Goal: Information Seeking & Learning: Learn about a topic

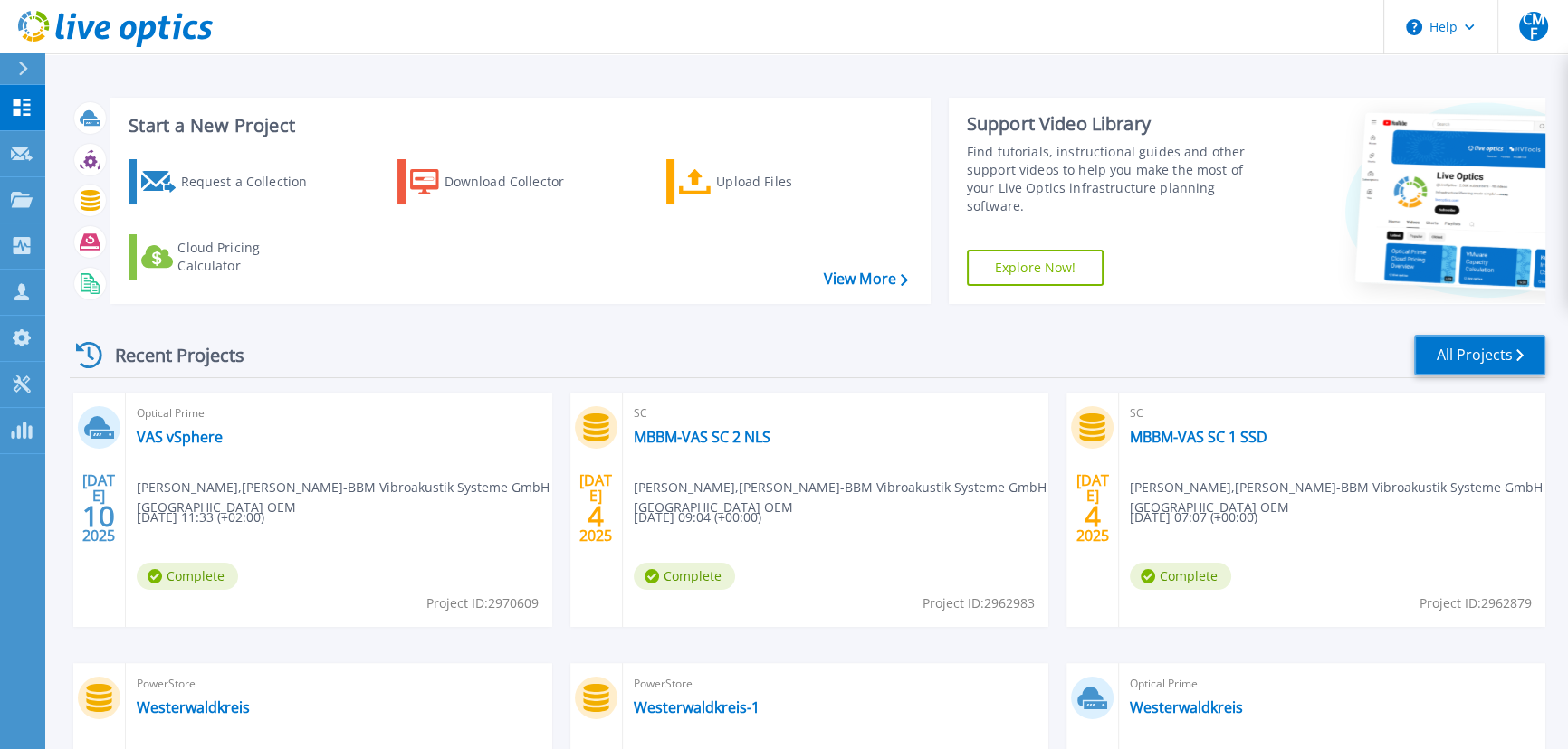
drag, startPoint x: 1480, startPoint y: 349, endPoint x: 1367, endPoint y: 360, distance: 113.5
click at [1480, 349] on link "All Projects" at bounding box center [1480, 355] width 132 height 41
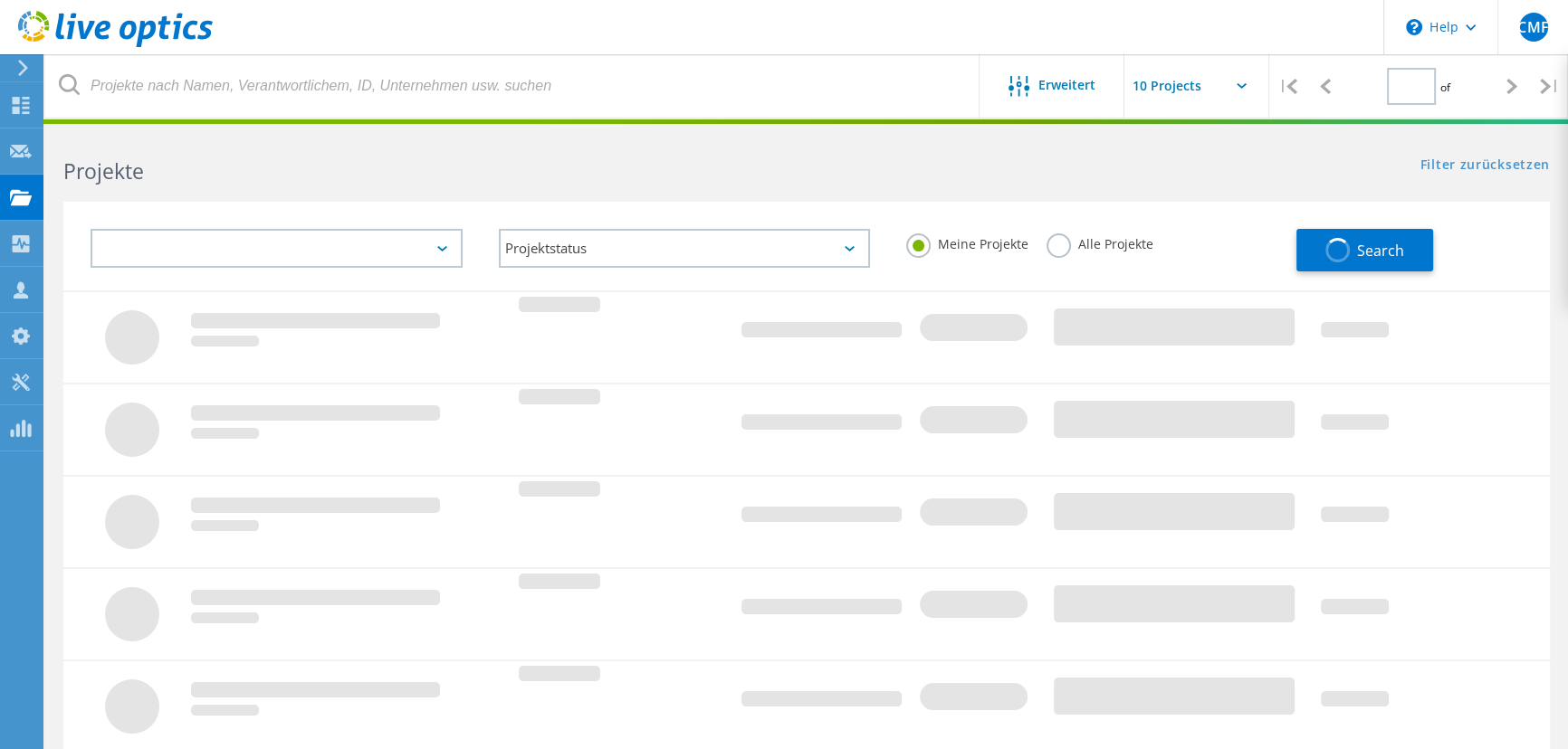
type input "1"
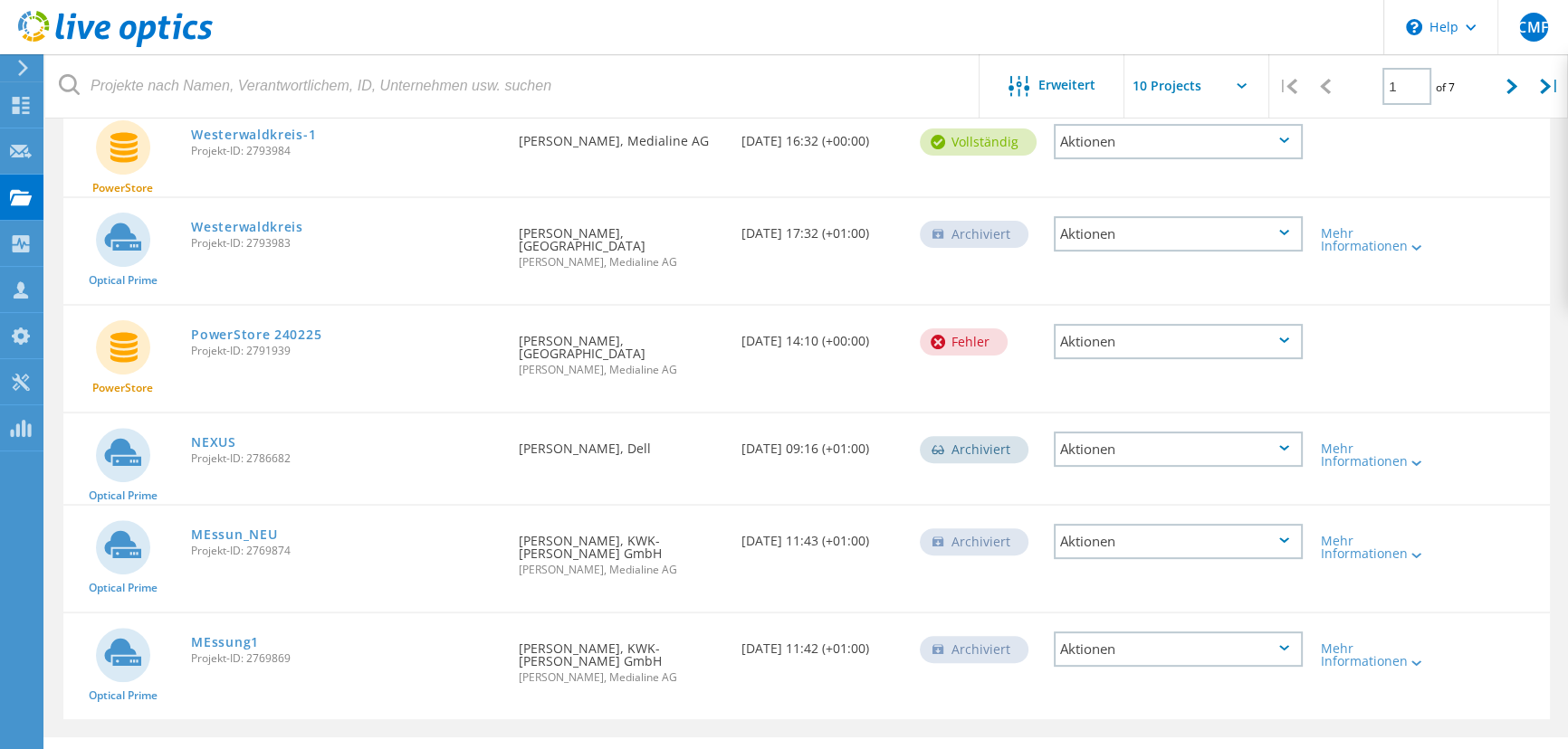
scroll to position [720, 0]
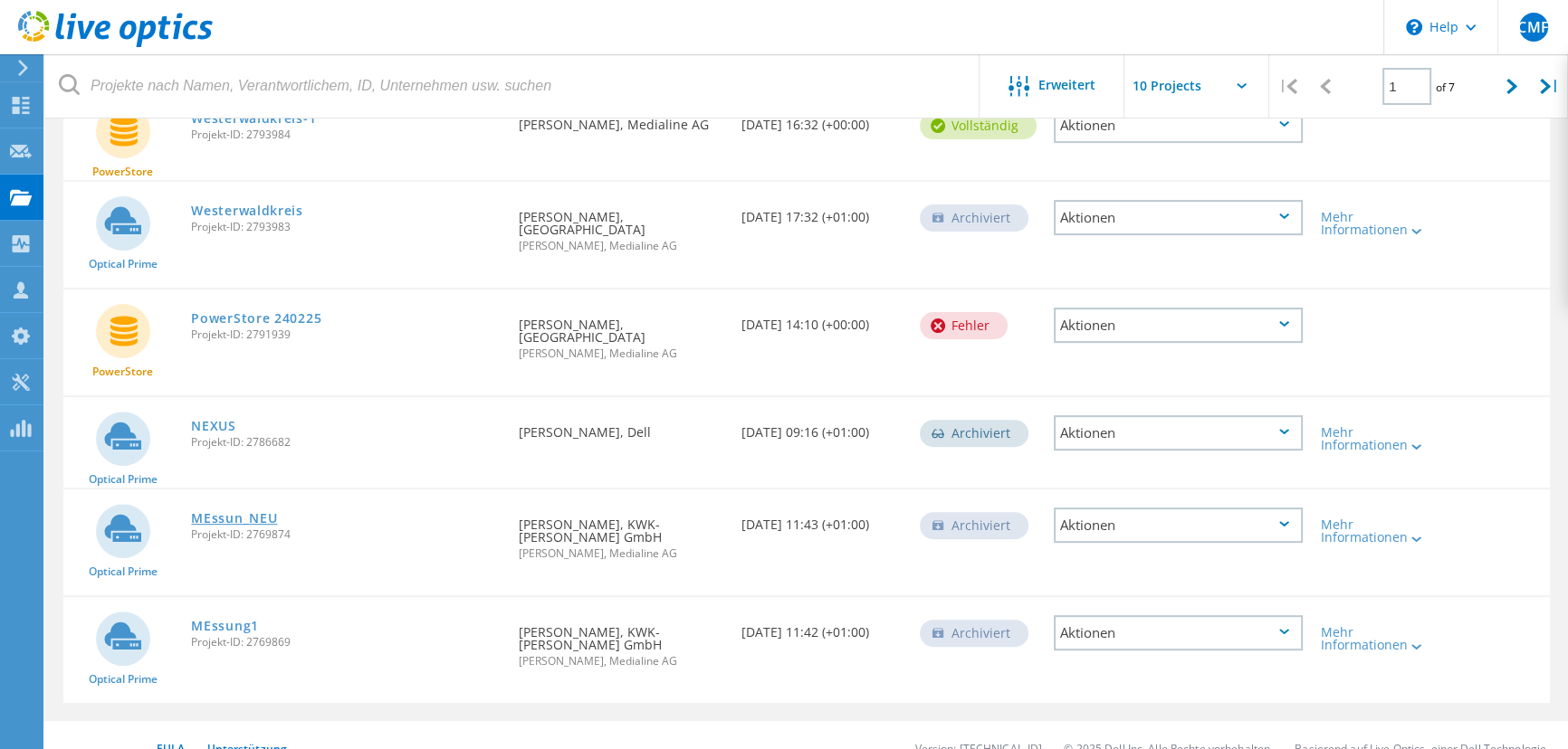
click at [237, 513] on link "MEssun_NEU" at bounding box center [234, 519] width 86 height 13
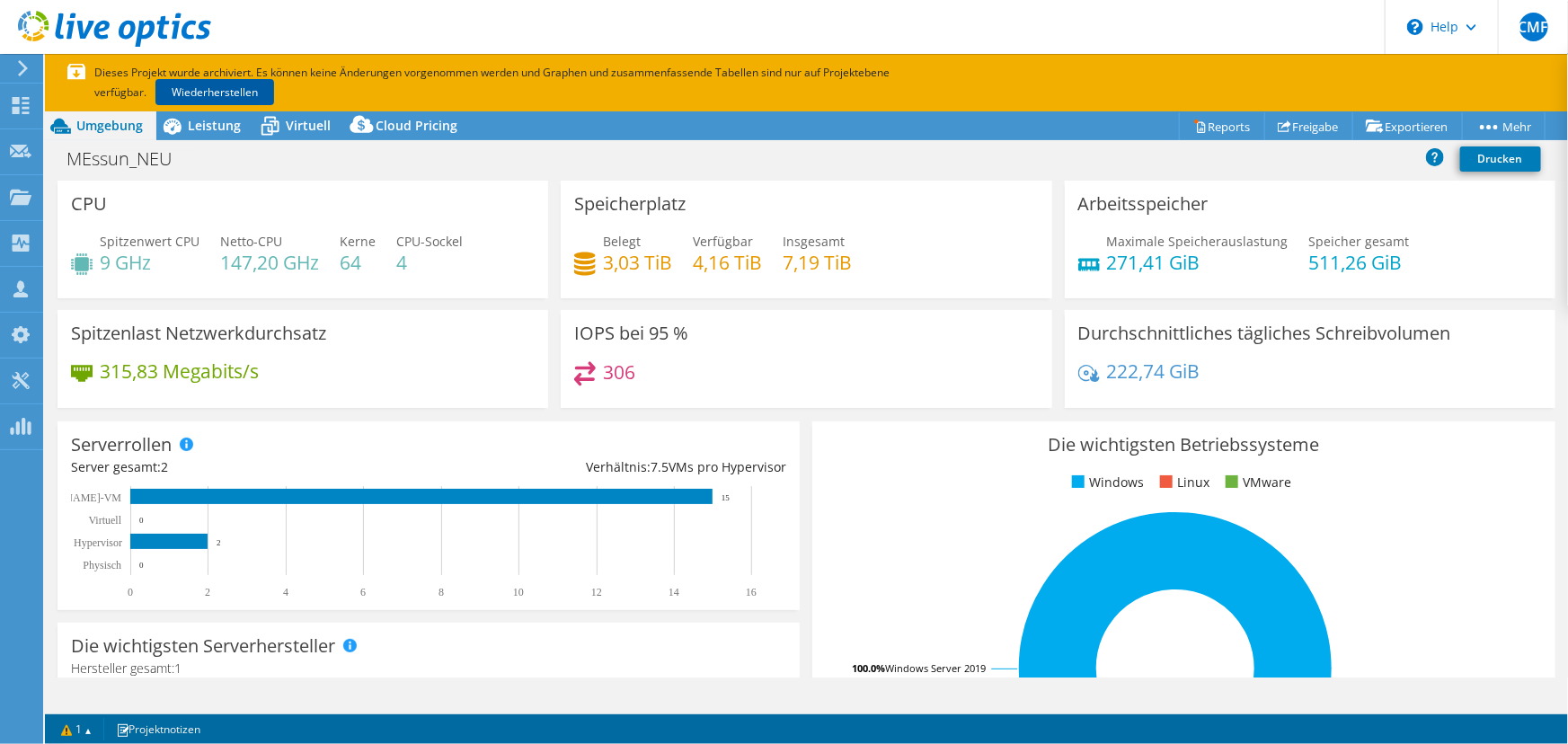
click at [222, 87] on link "Wiederherstellen" at bounding box center [215, 92] width 119 height 26
click at [304, 124] on span "Virtuell" at bounding box center [308, 125] width 45 height 17
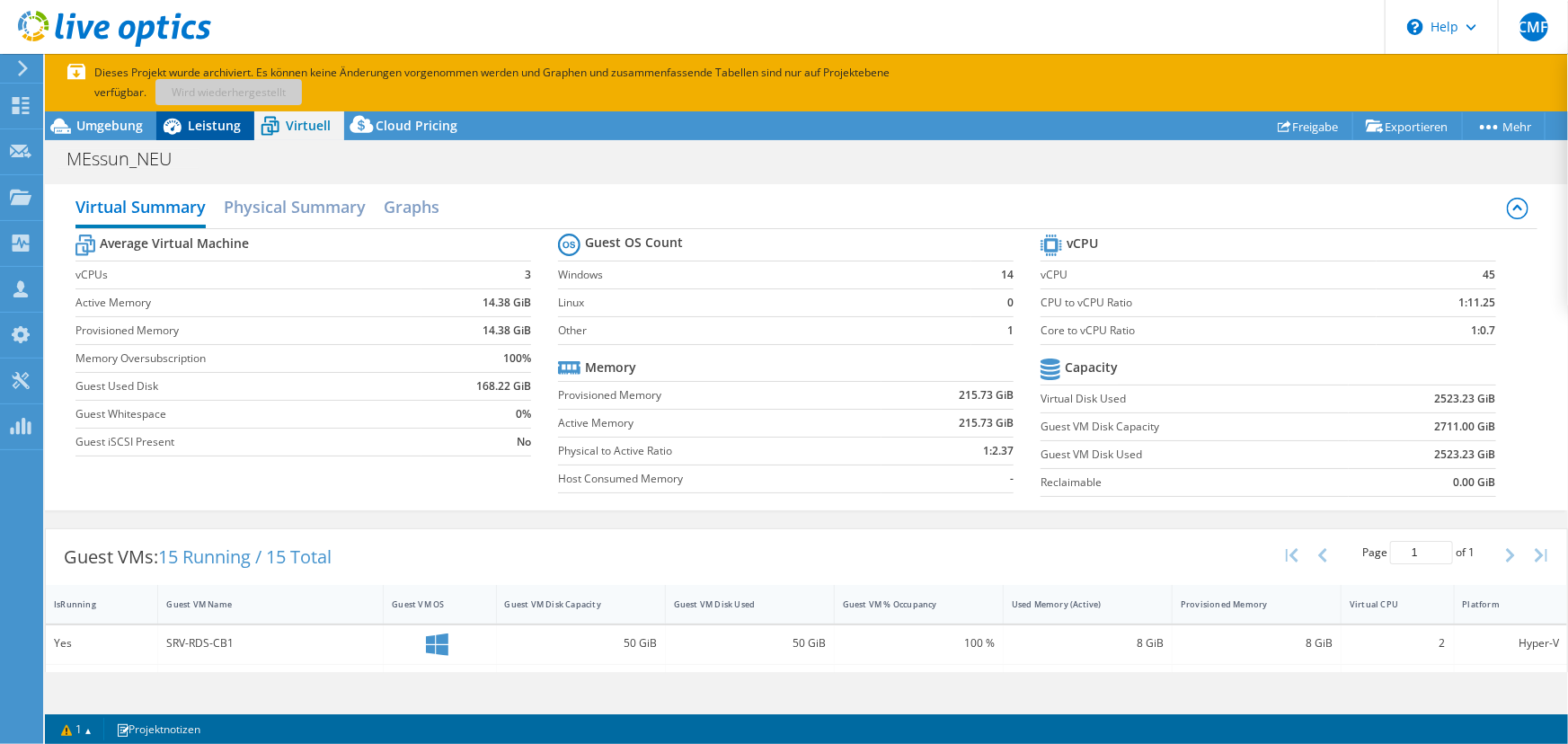
click at [204, 126] on span "Leistung" at bounding box center [215, 125] width 53 height 17
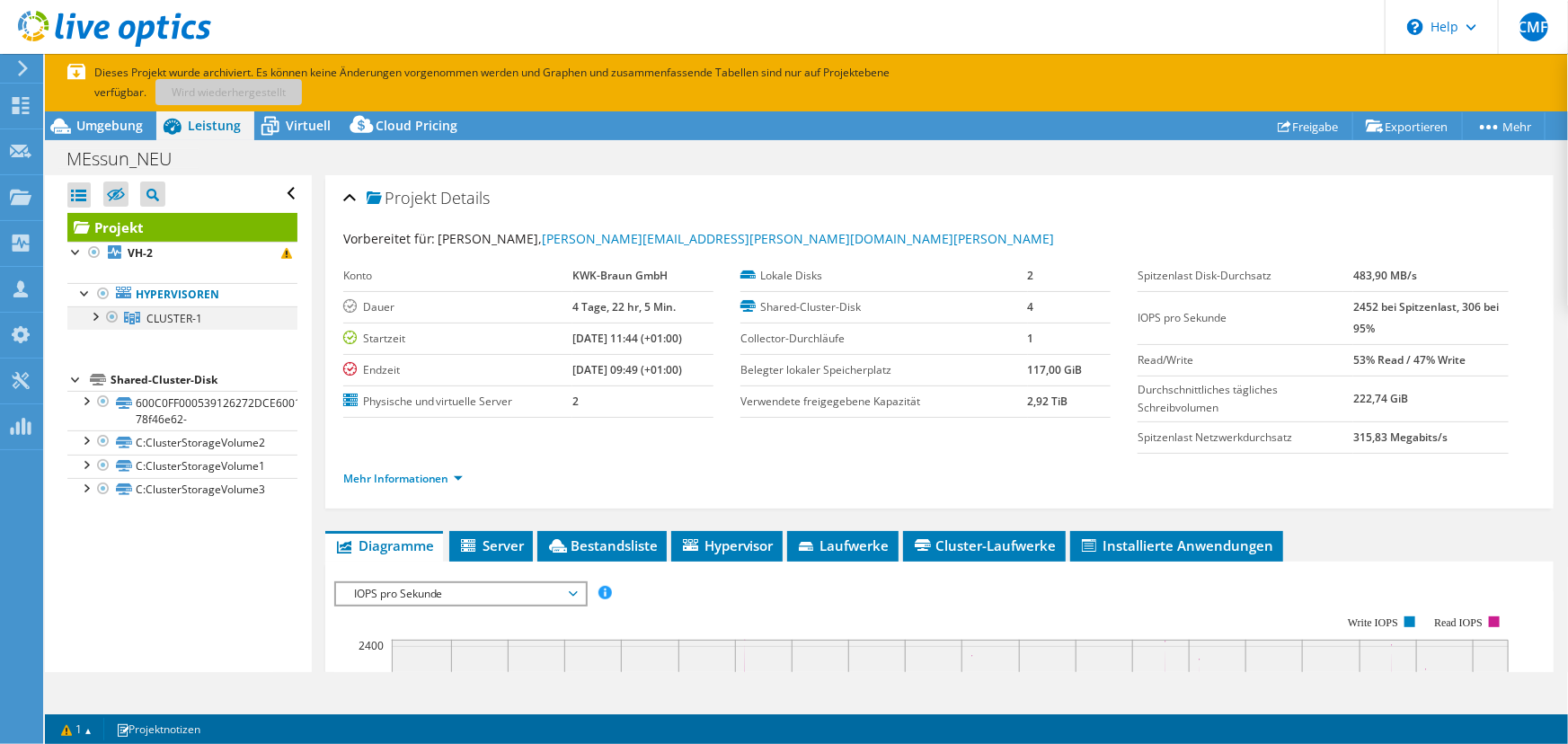
click at [97, 318] on div at bounding box center [95, 316] width 18 height 18
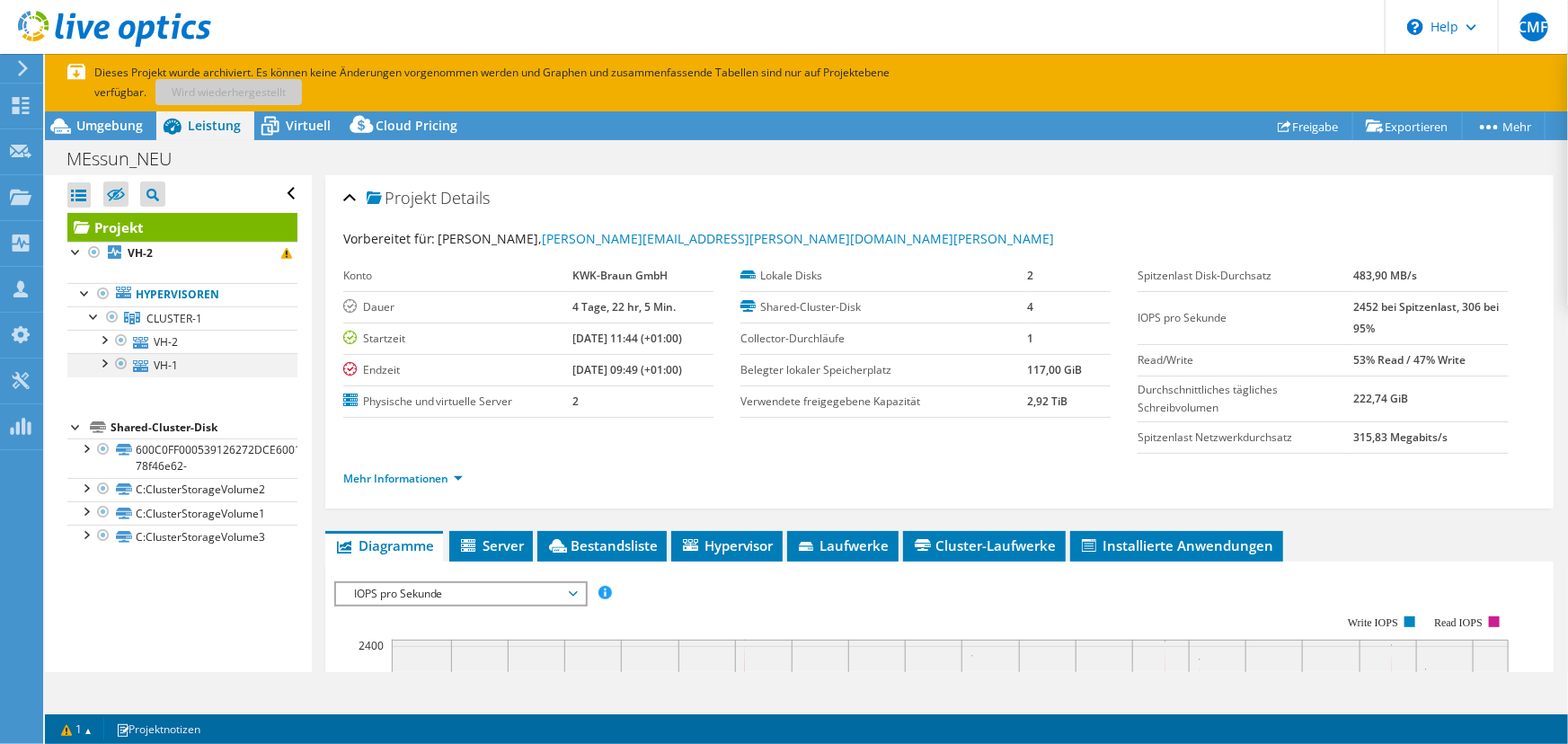
click at [104, 358] on div at bounding box center [103, 363] width 18 height 18
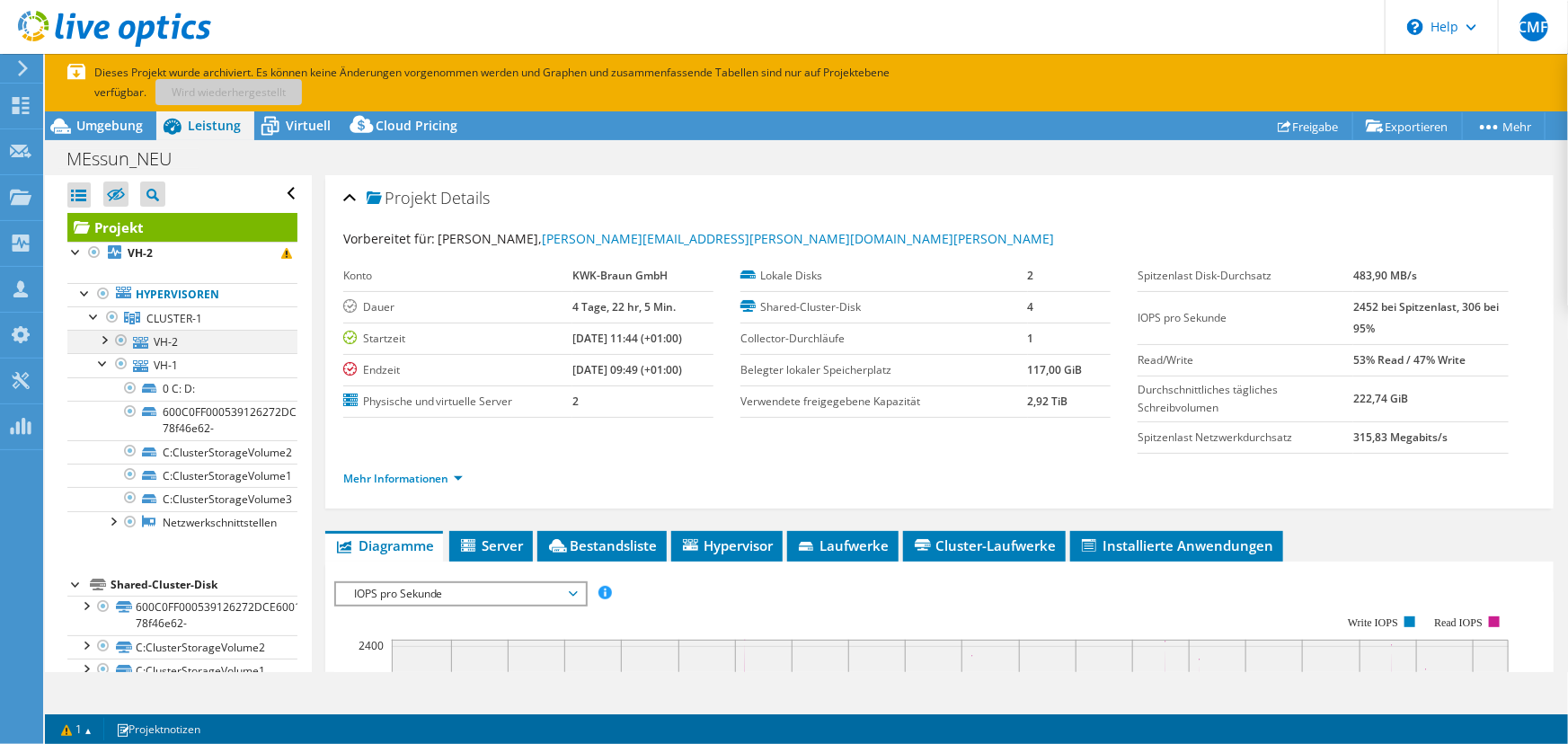
click at [108, 334] on div at bounding box center [103, 339] width 18 height 18
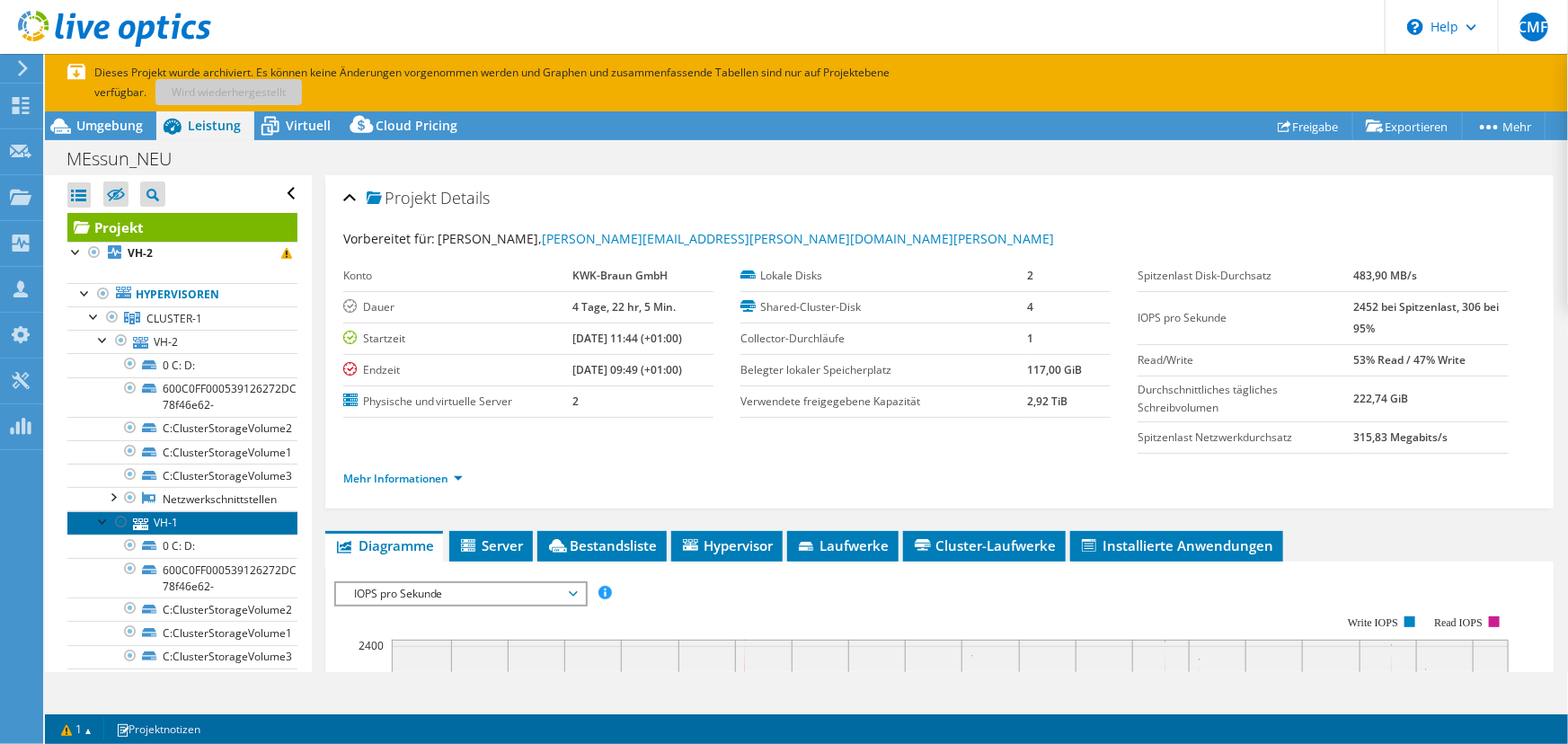
click at [188, 517] on link "VH-1" at bounding box center [182, 522] width 230 height 23
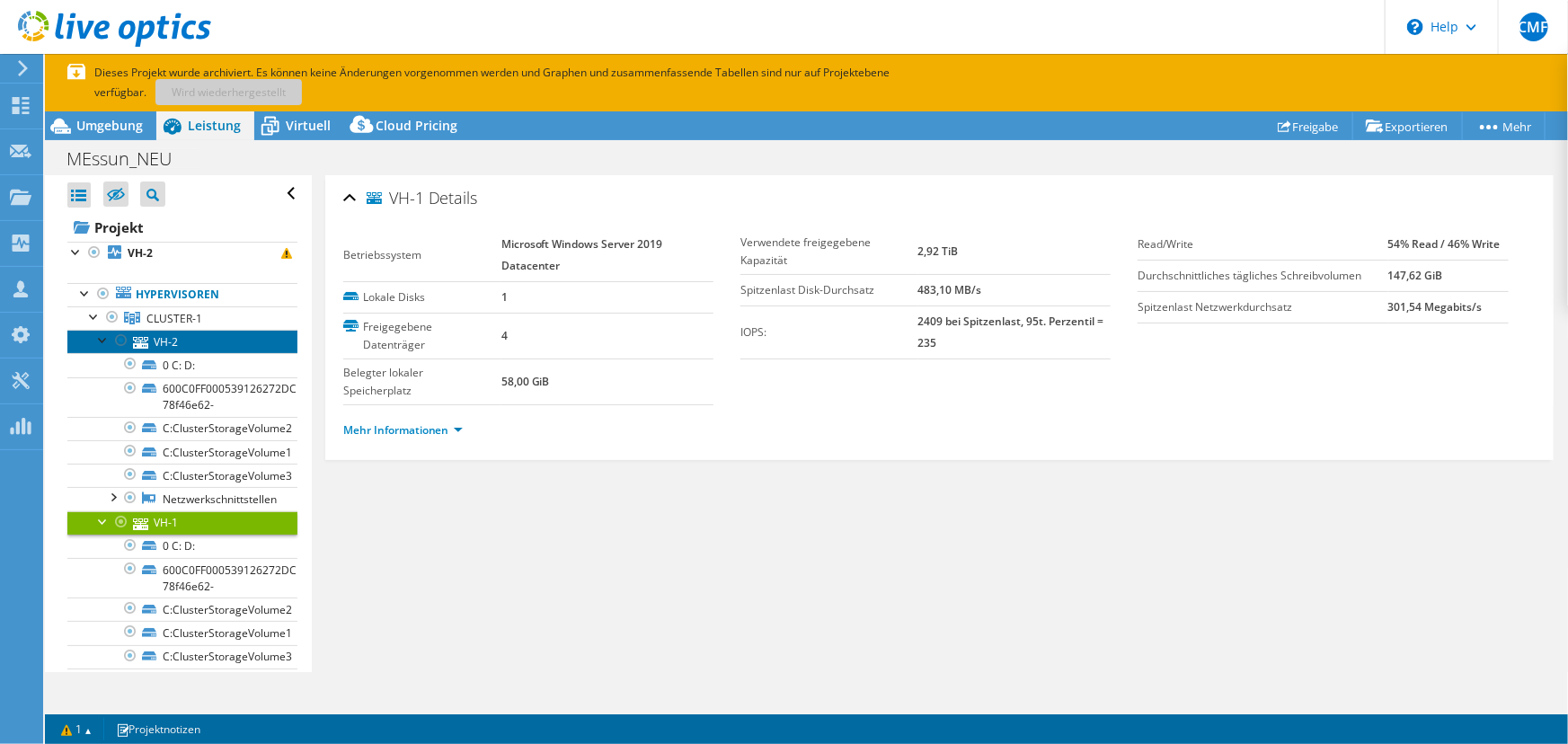
click at [178, 340] on link "VH-2" at bounding box center [182, 341] width 230 height 23
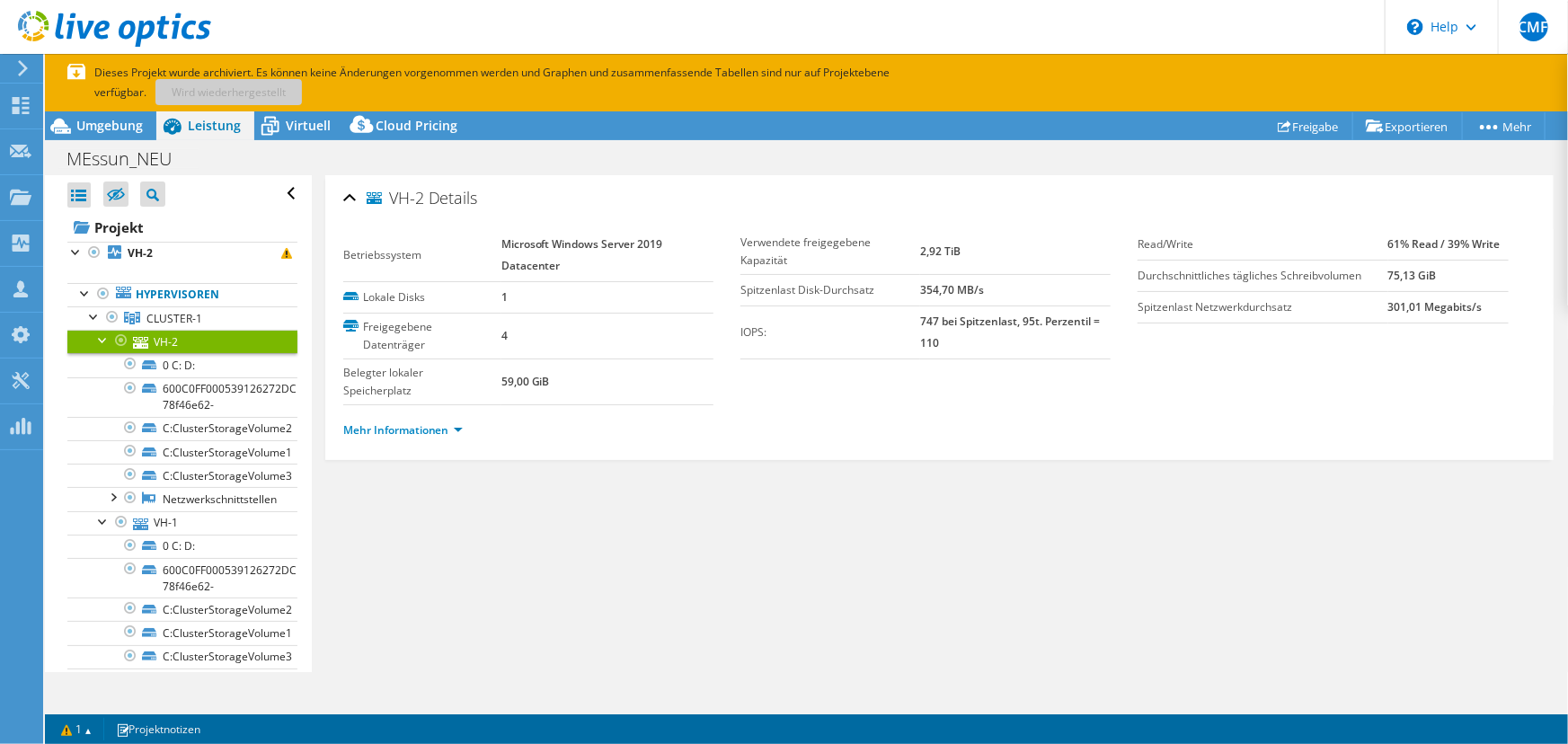
click at [103, 336] on div at bounding box center [103, 339] width 18 height 18
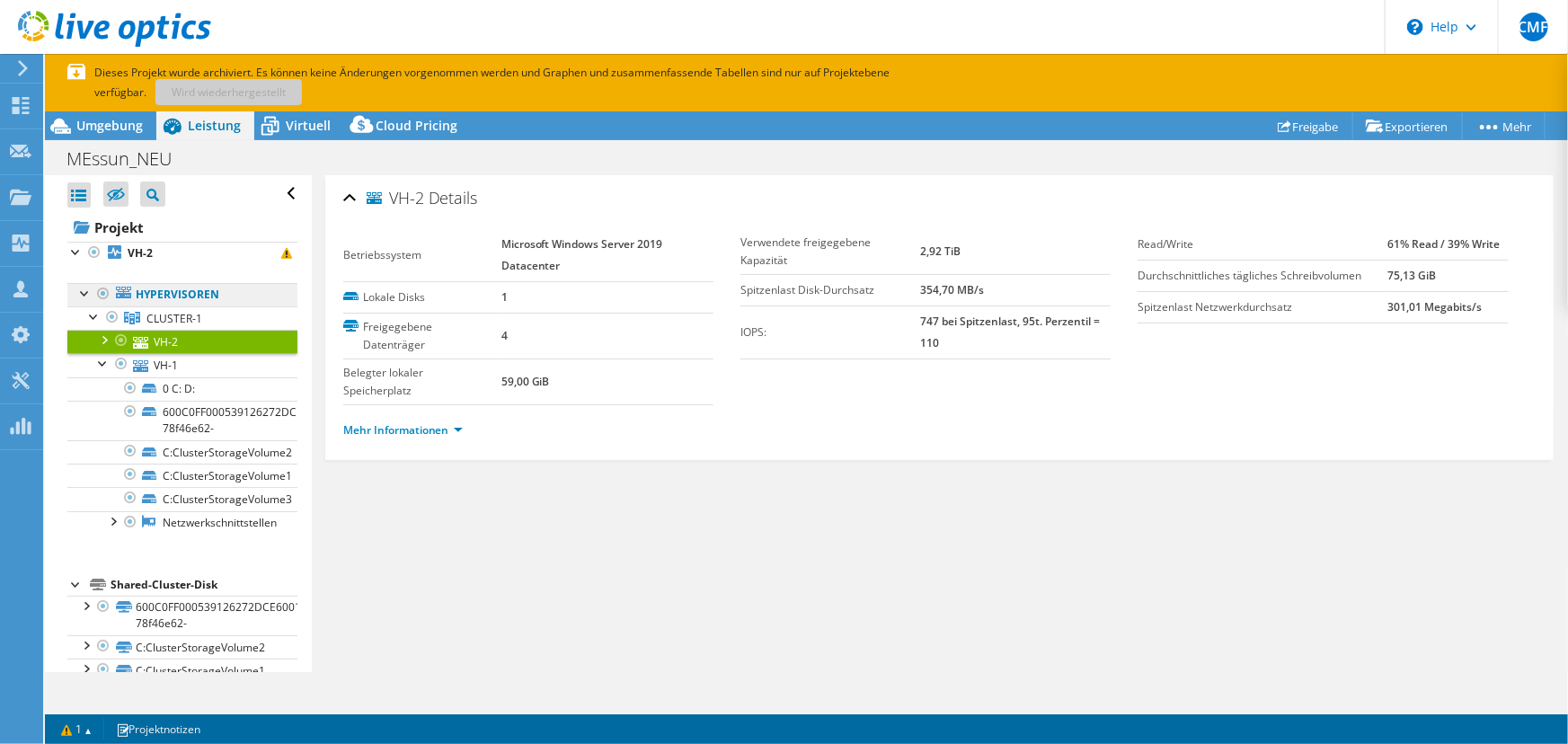
click at [151, 294] on link "Hypervisoren" at bounding box center [182, 294] width 230 height 23
click at [459, 432] on link "Mehr Informationen" at bounding box center [403, 430] width 120 height 16
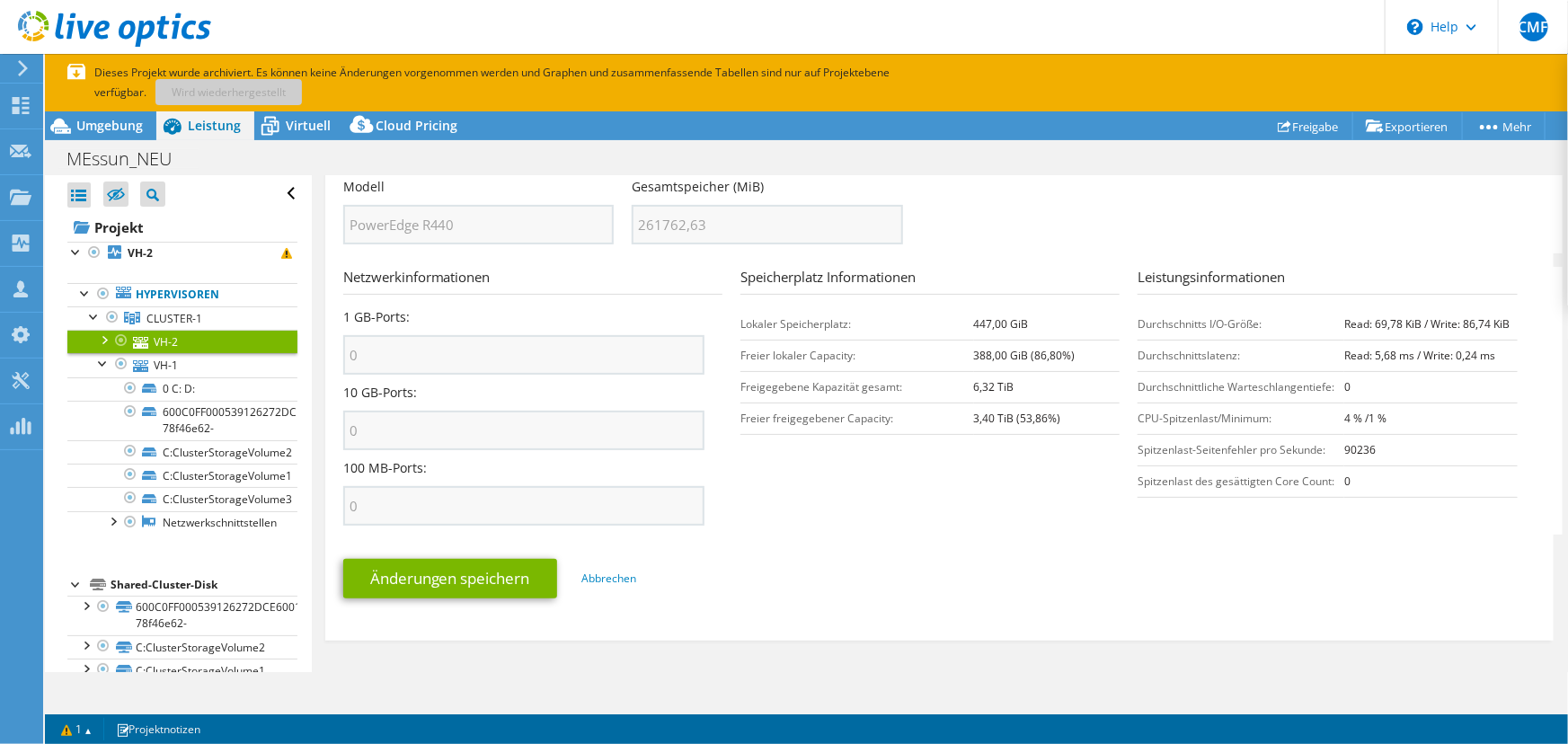
scroll to position [643, 0]
click at [1024, 599] on div "Änderungen speichern Abbrechen" at bounding box center [939, 579] width 1192 height 70
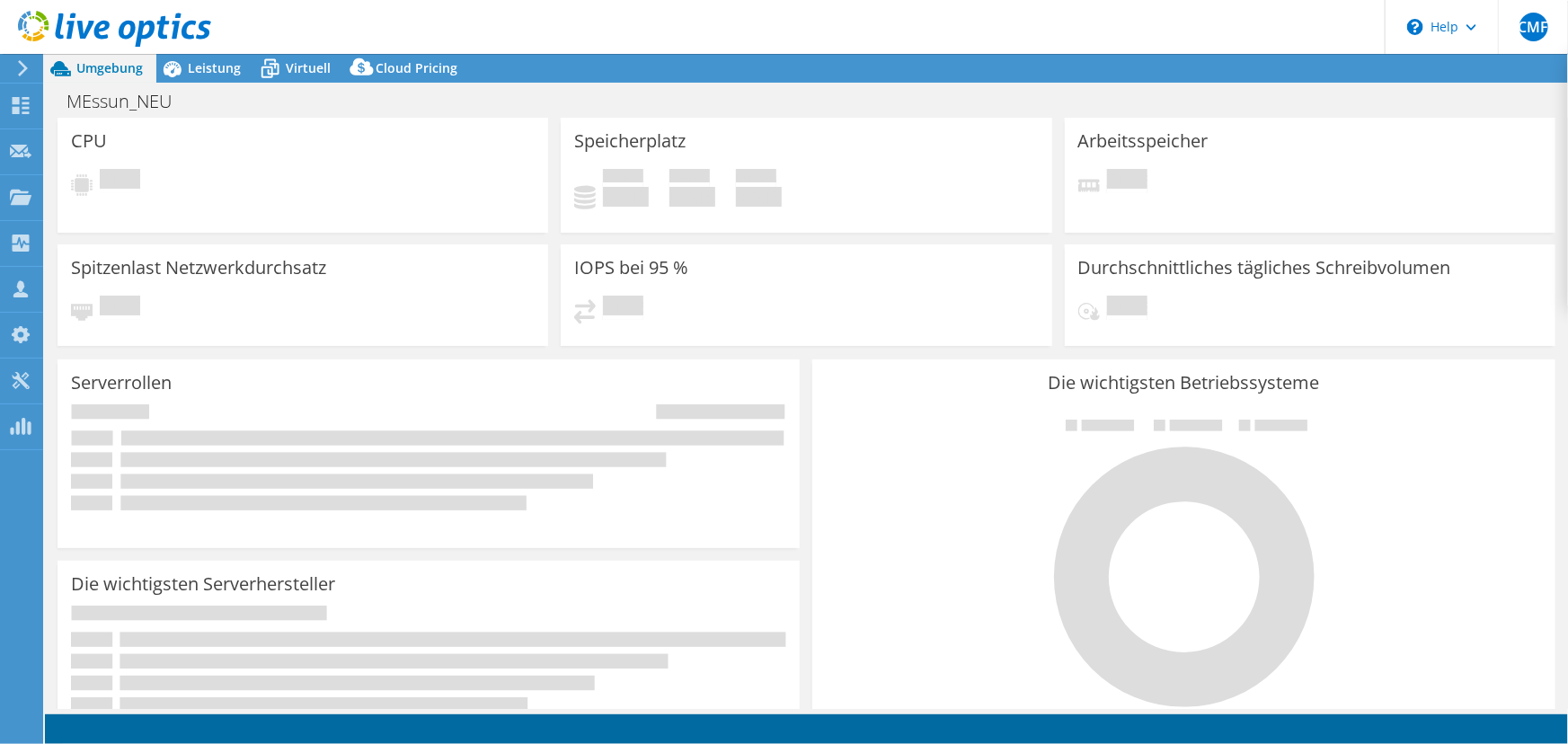
select select "USD"
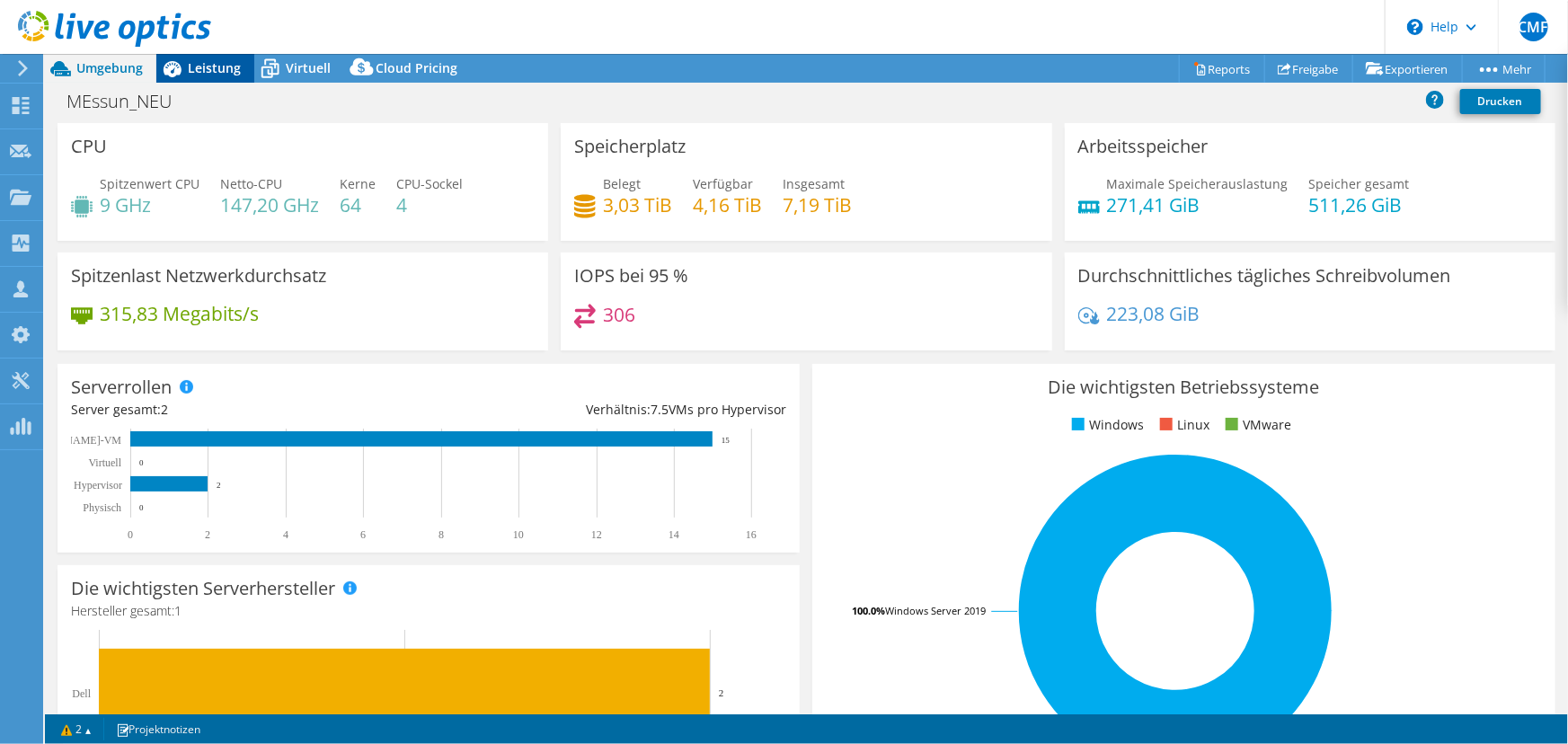
click at [218, 72] on span "Leistung" at bounding box center [215, 67] width 53 height 17
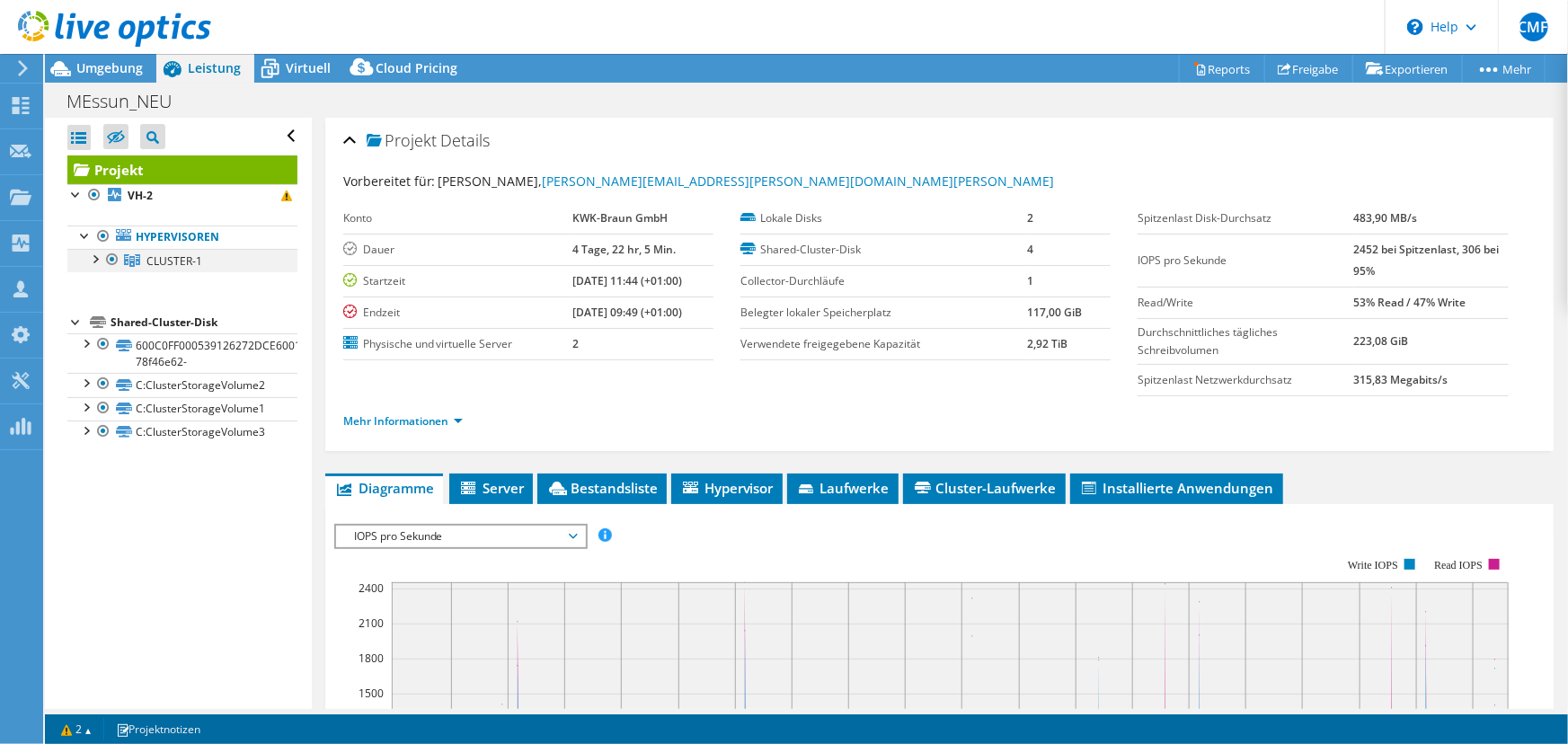
click at [100, 256] on div at bounding box center [95, 258] width 18 height 18
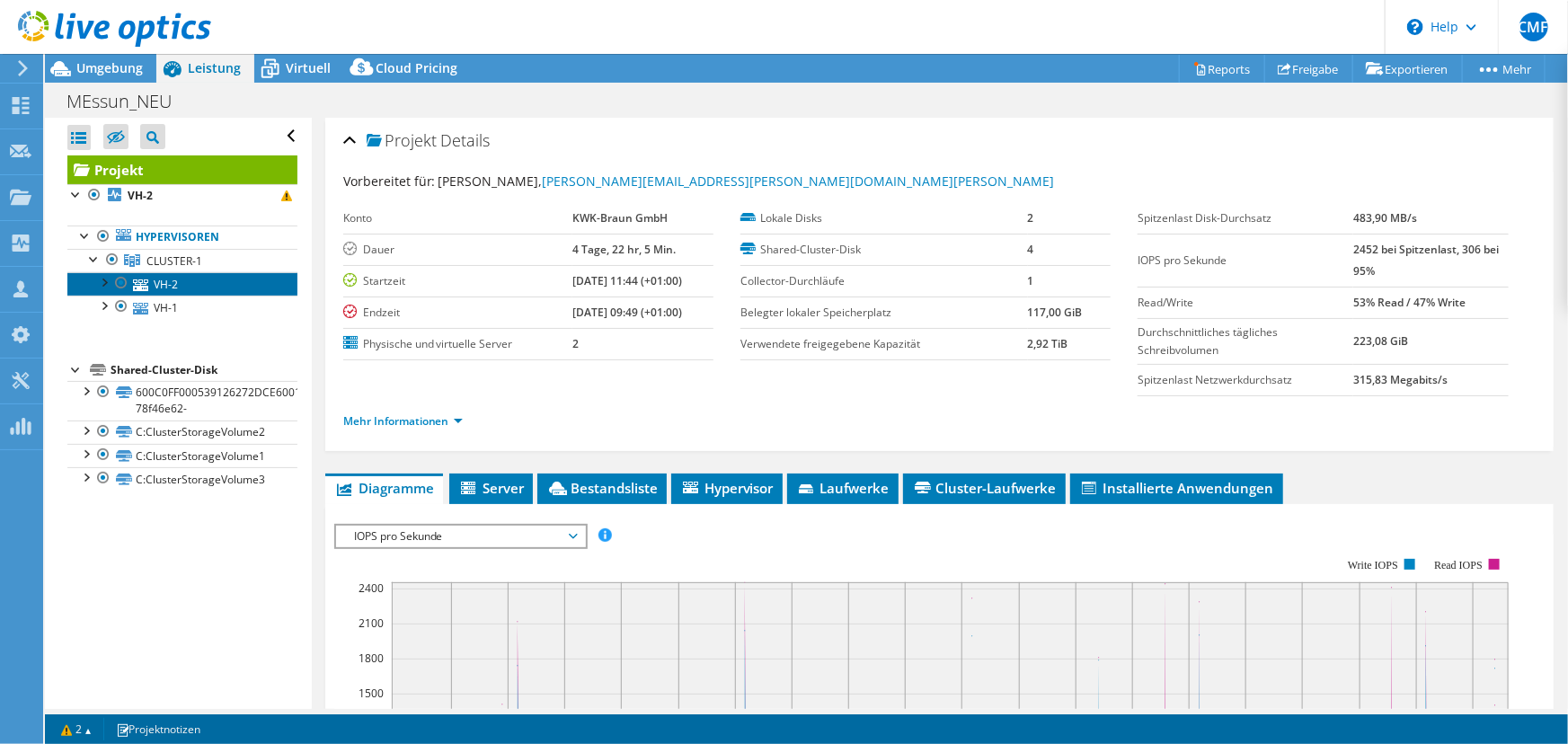
click at [178, 287] on link "VH-2" at bounding box center [182, 284] width 230 height 23
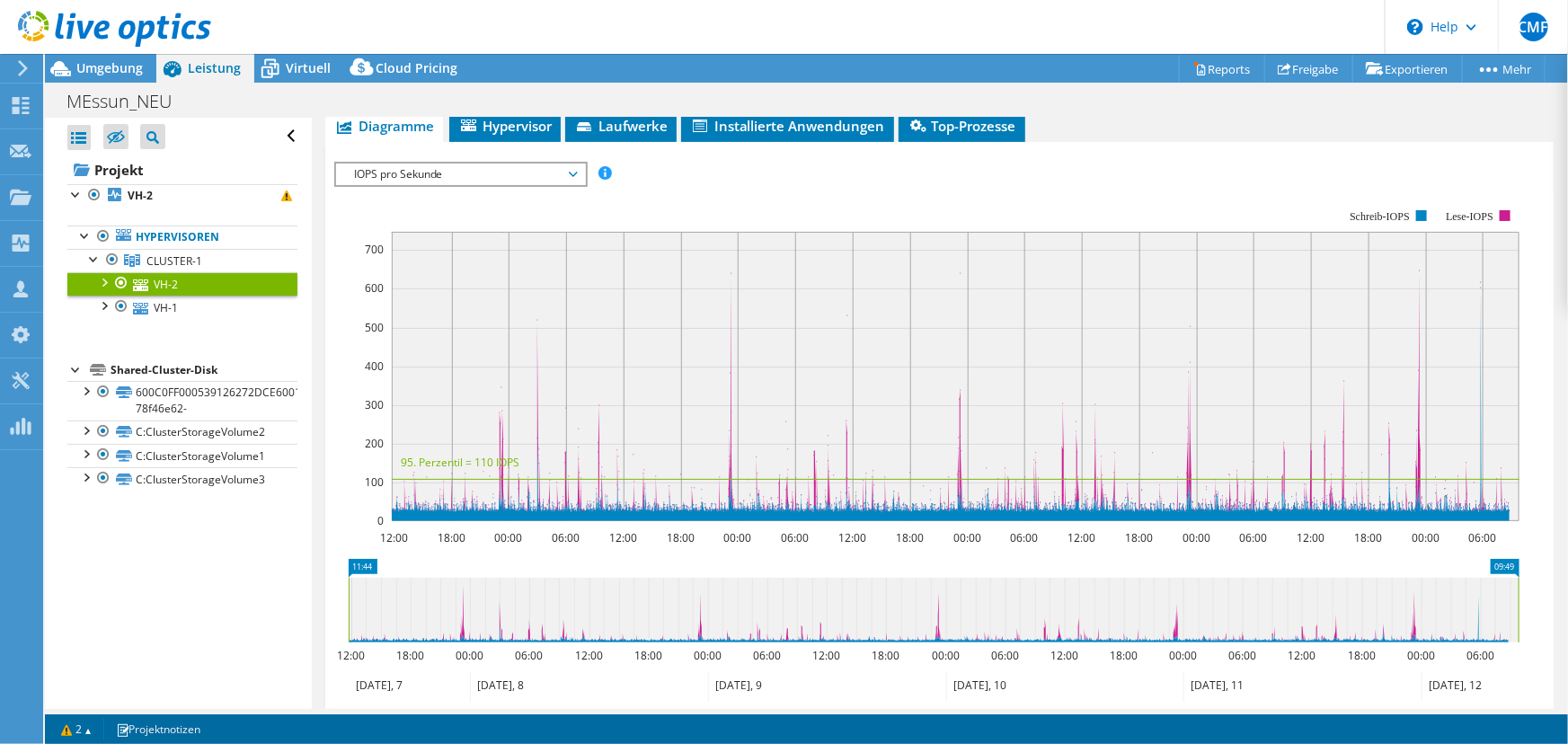
scroll to position [163, 0]
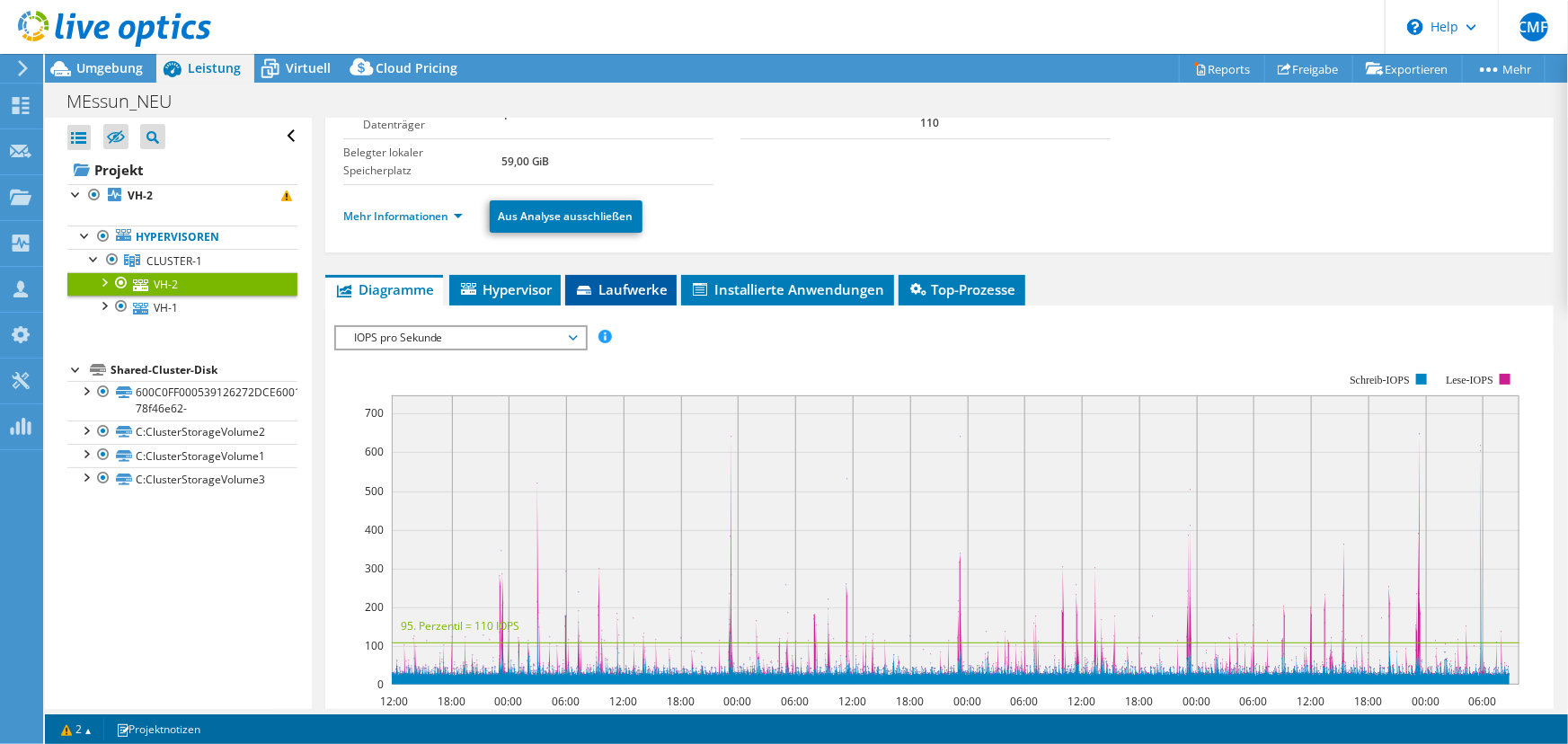
click at [601, 296] on li "Laufwerke" at bounding box center [621, 290] width 111 height 30
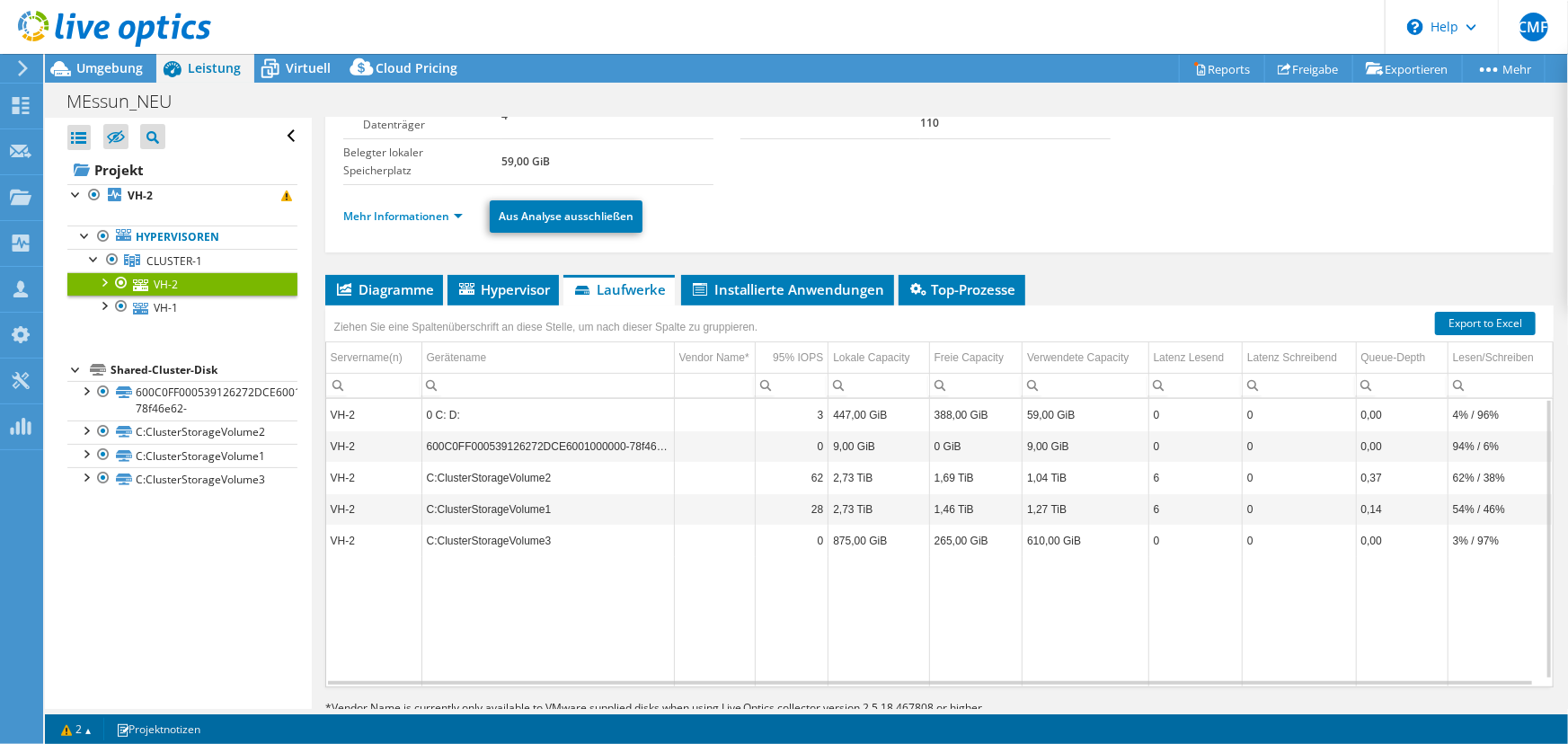
scroll to position [0, 0]
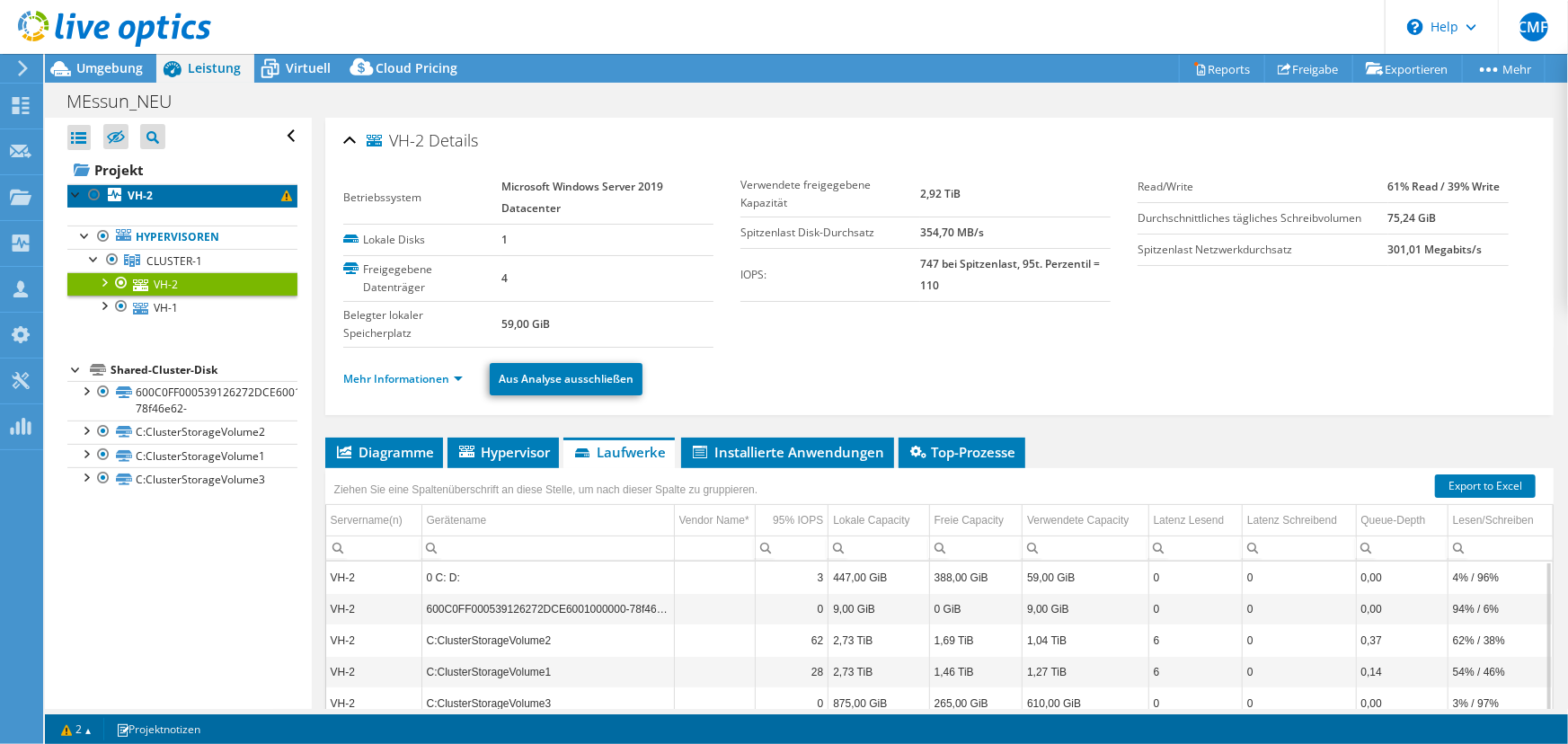
click at [160, 189] on link "VH-2" at bounding box center [182, 195] width 230 height 23
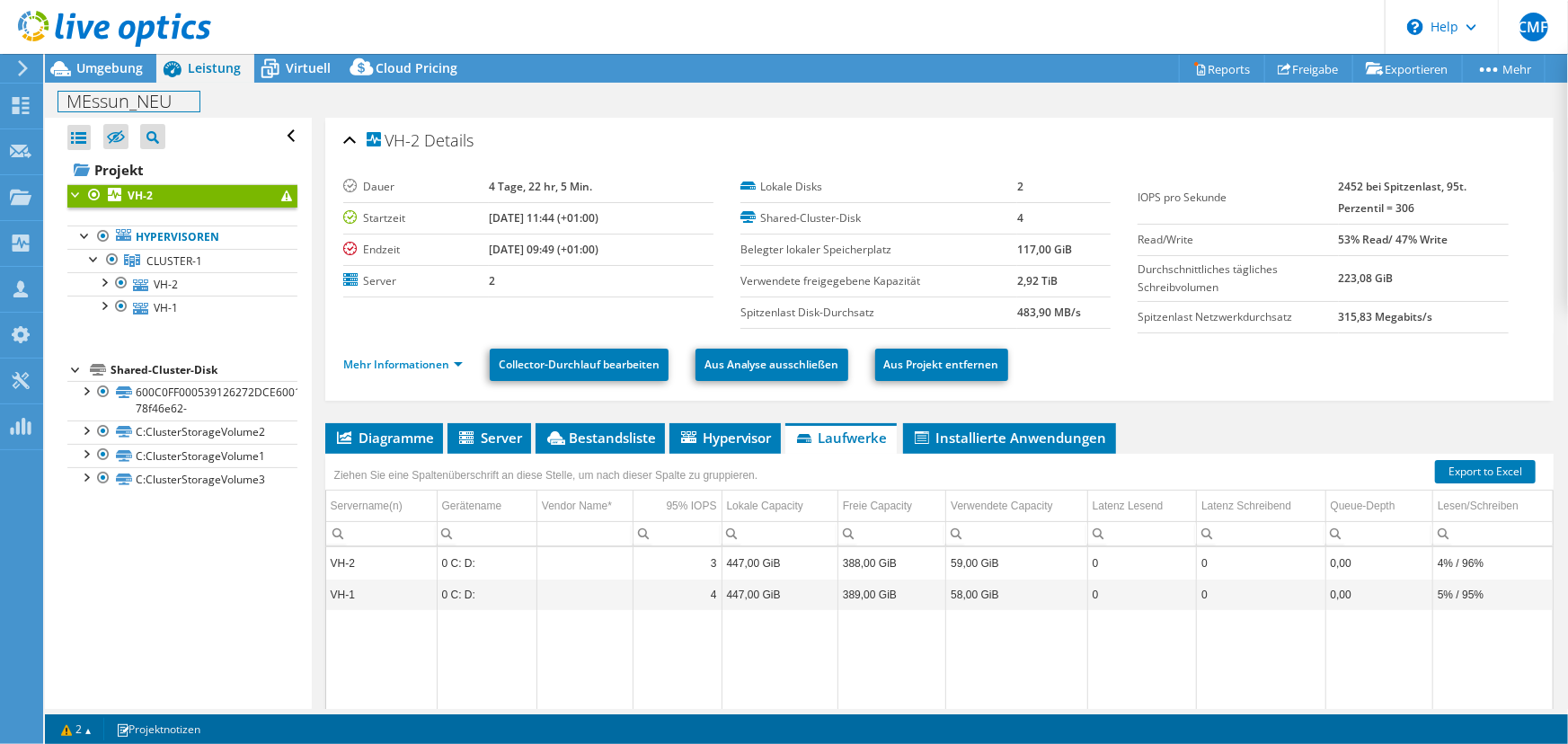
click at [97, 86] on div "MEssun_NEU Drucken" at bounding box center [807, 101] width 1524 height 33
click at [96, 76] on div "Umgebung" at bounding box center [100, 68] width 111 height 29
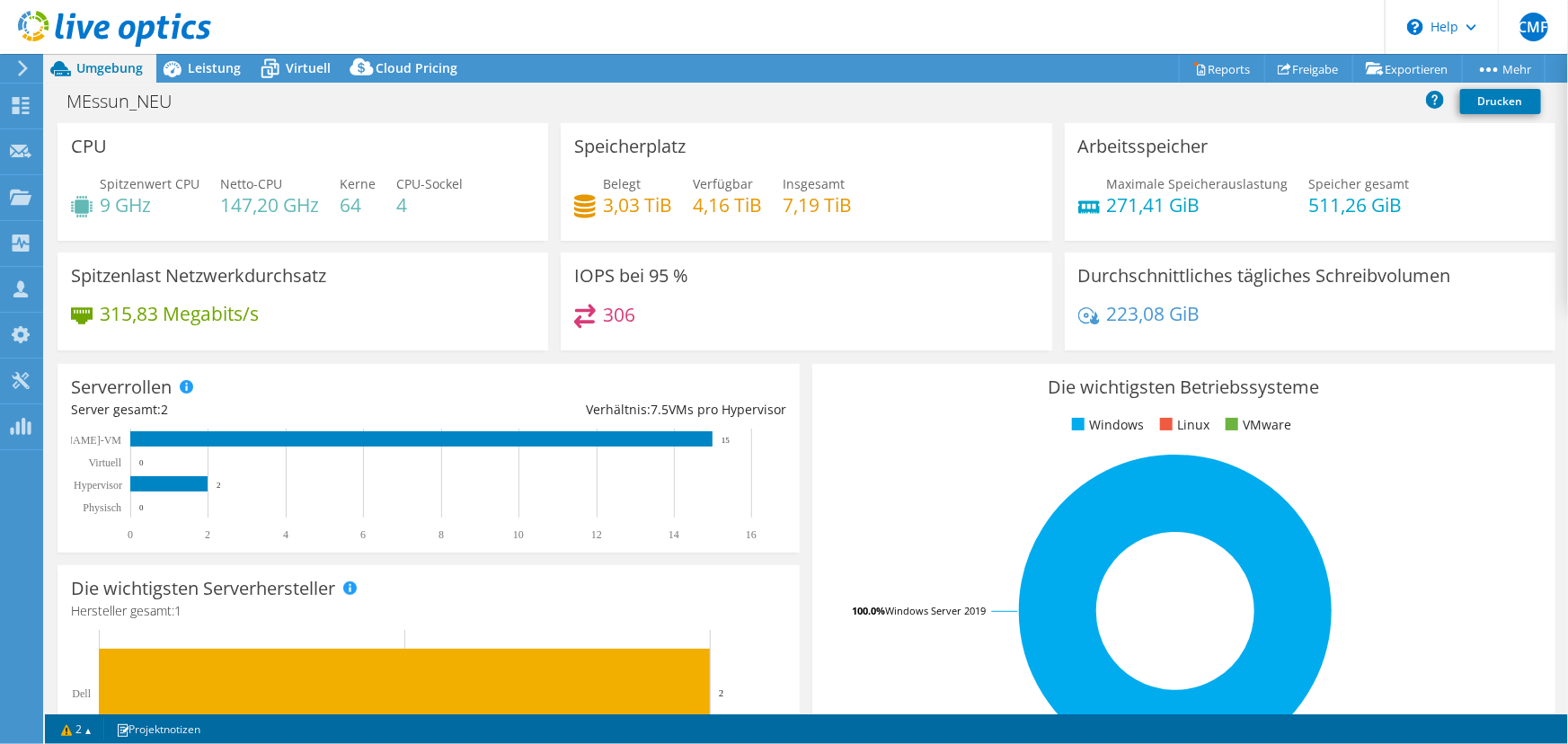
click at [804, 204] on h4 "7,19 TiB" at bounding box center [817, 204] width 69 height 19
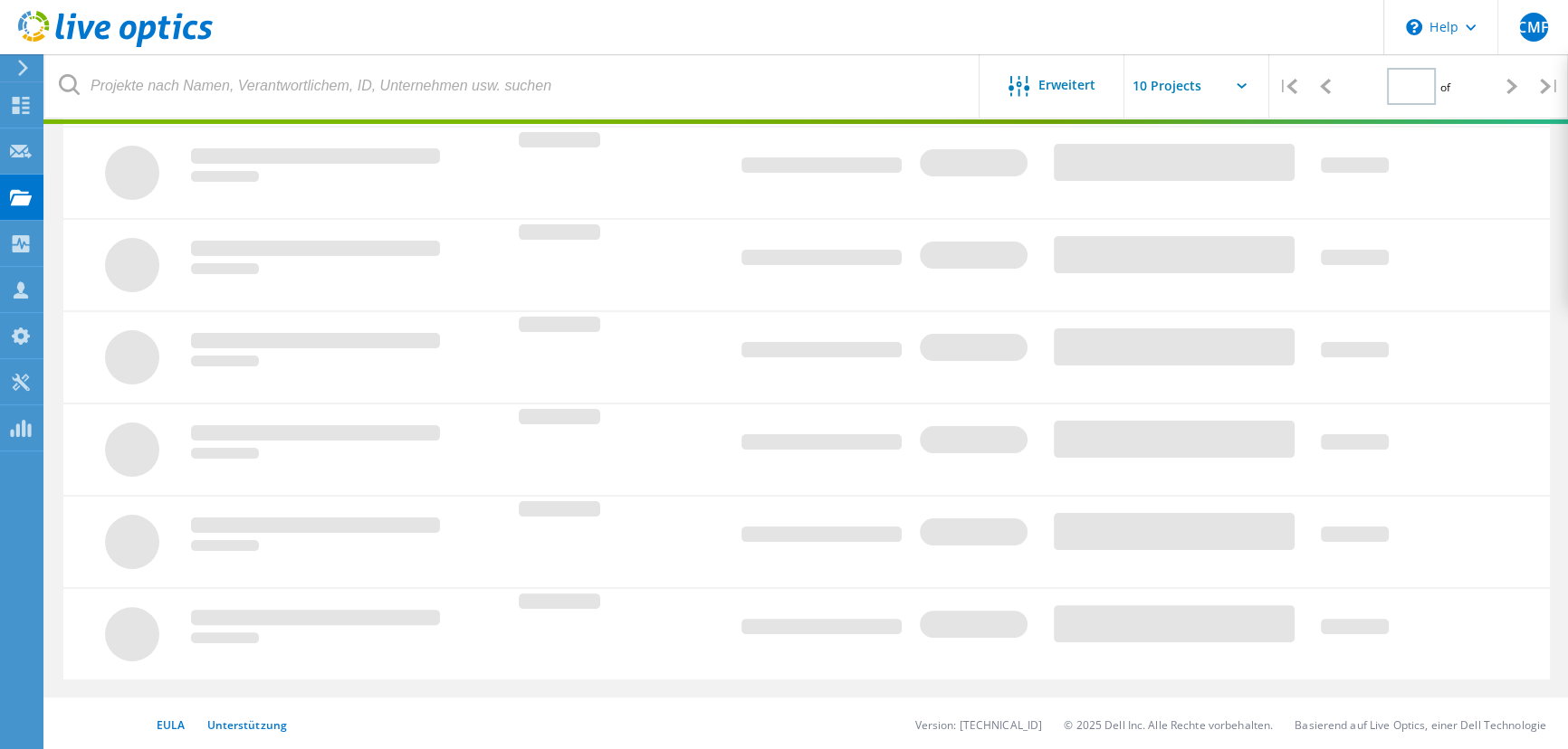
type input "1"
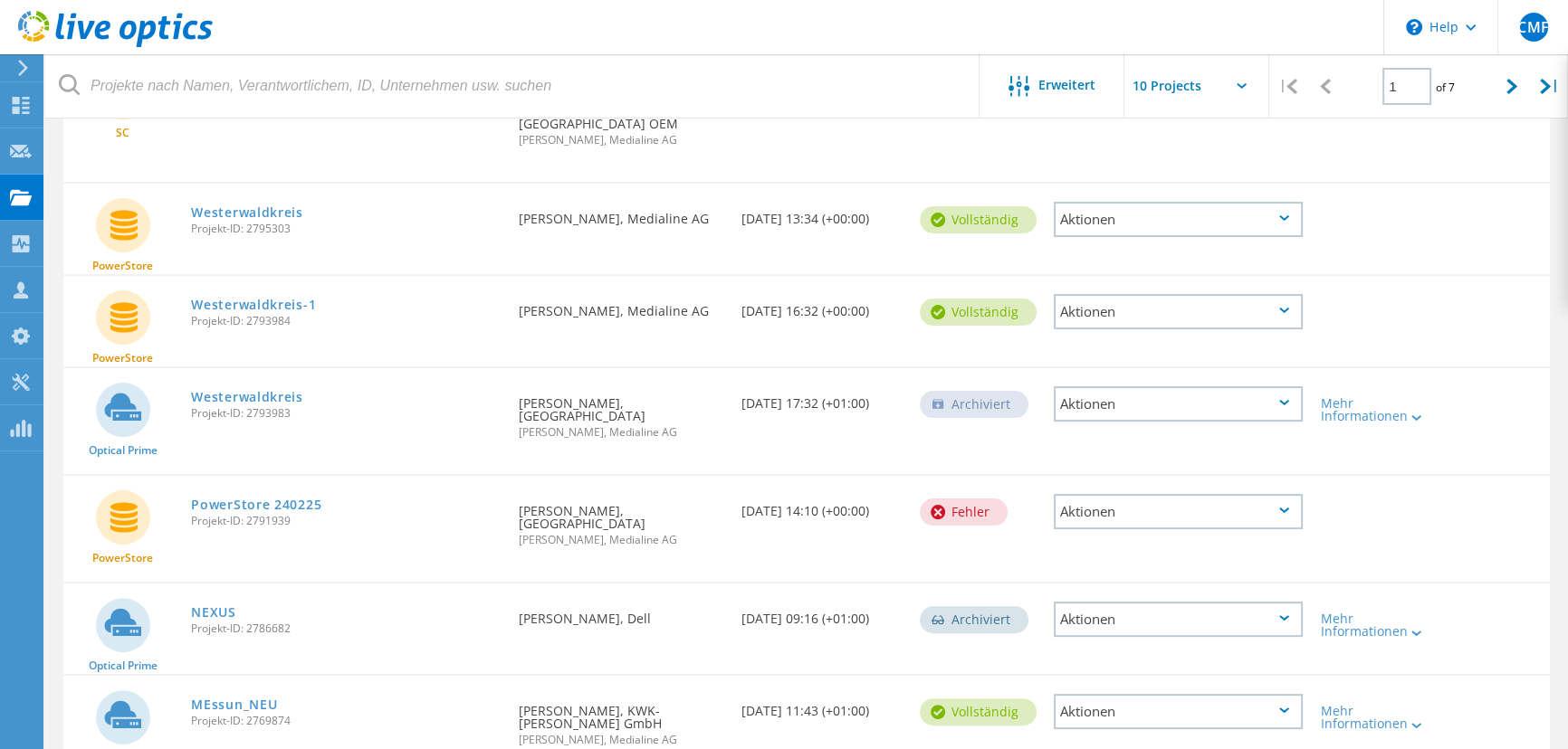
scroll to position [720, 0]
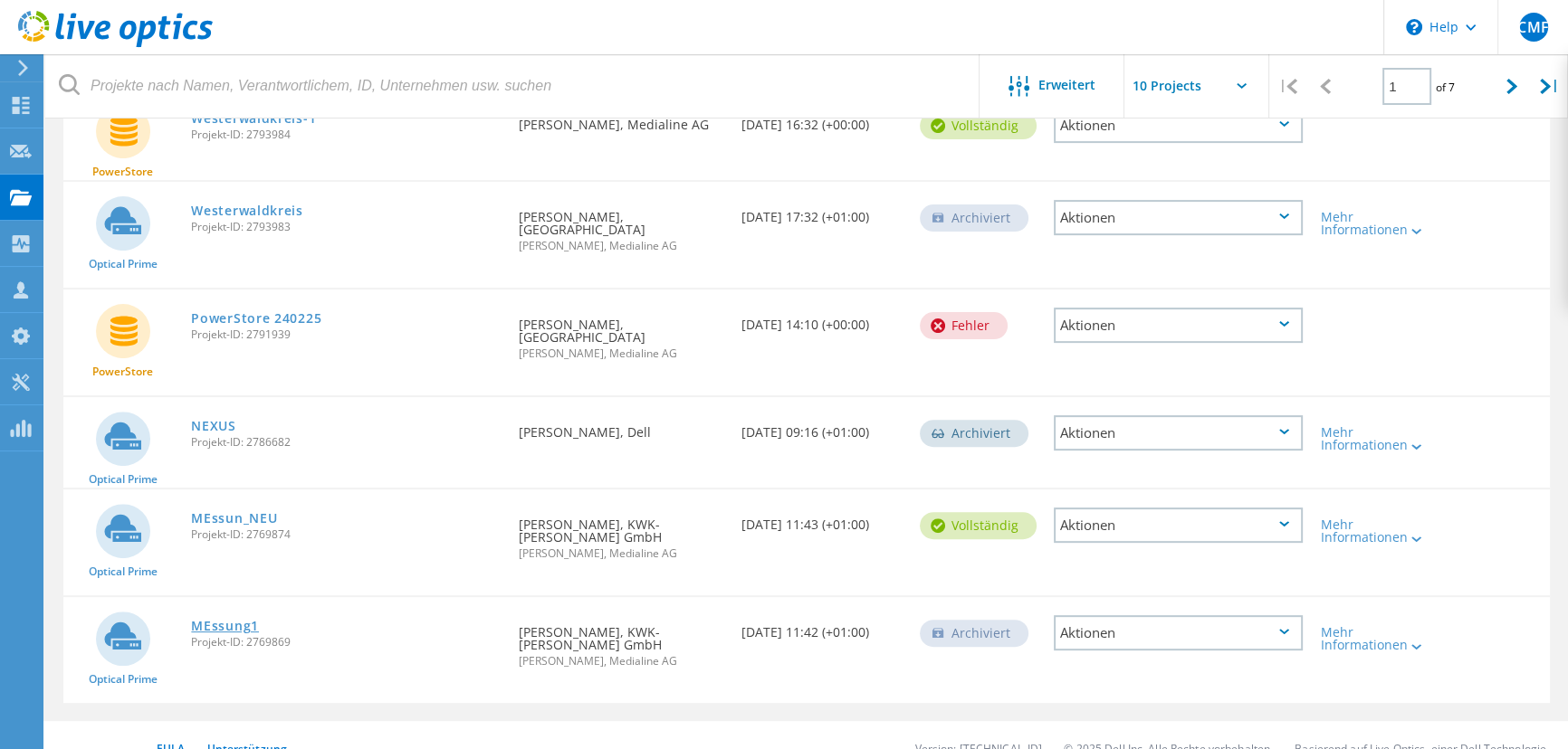
click at [208, 620] on link "MEssung1" at bounding box center [224, 627] width 68 height 13
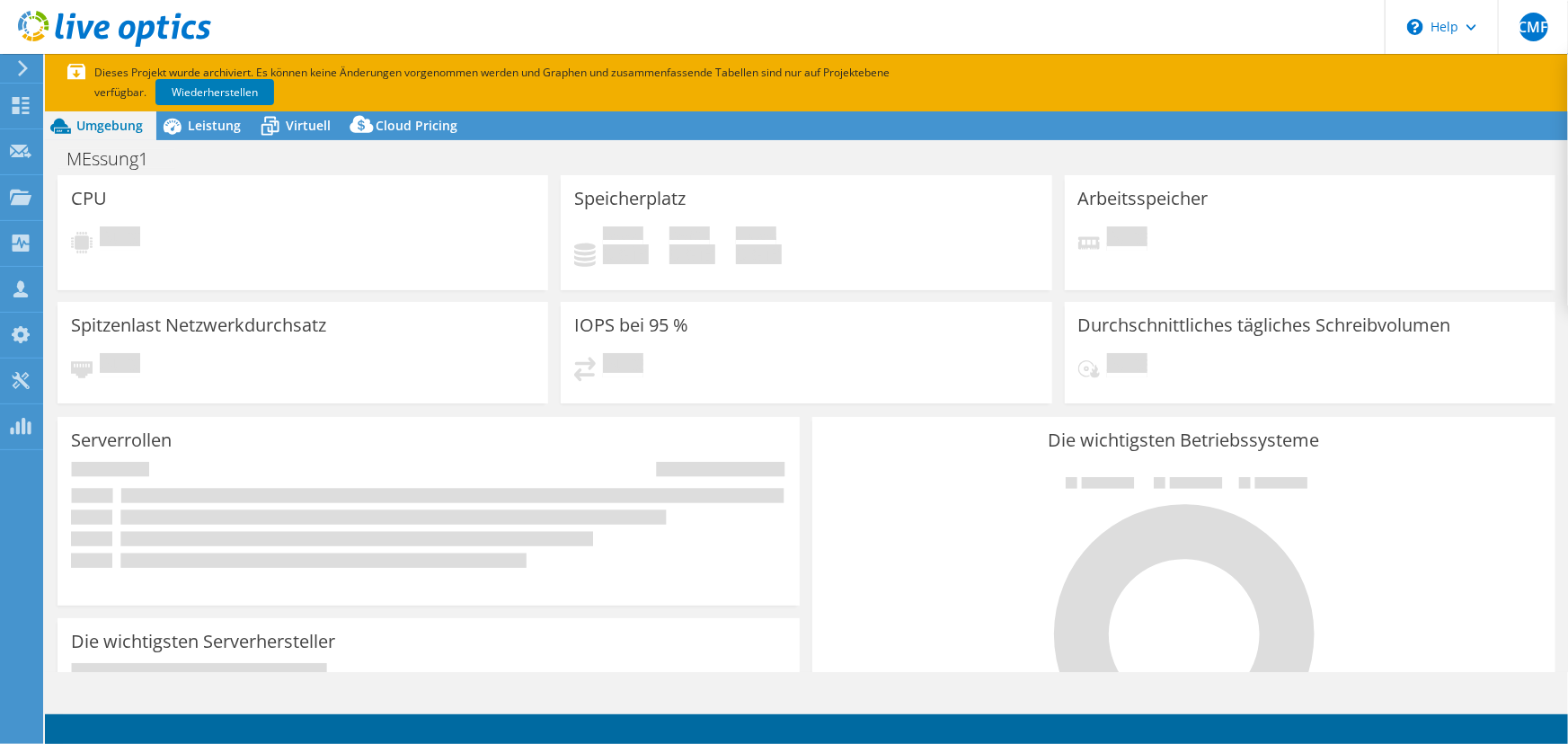
select select "USD"
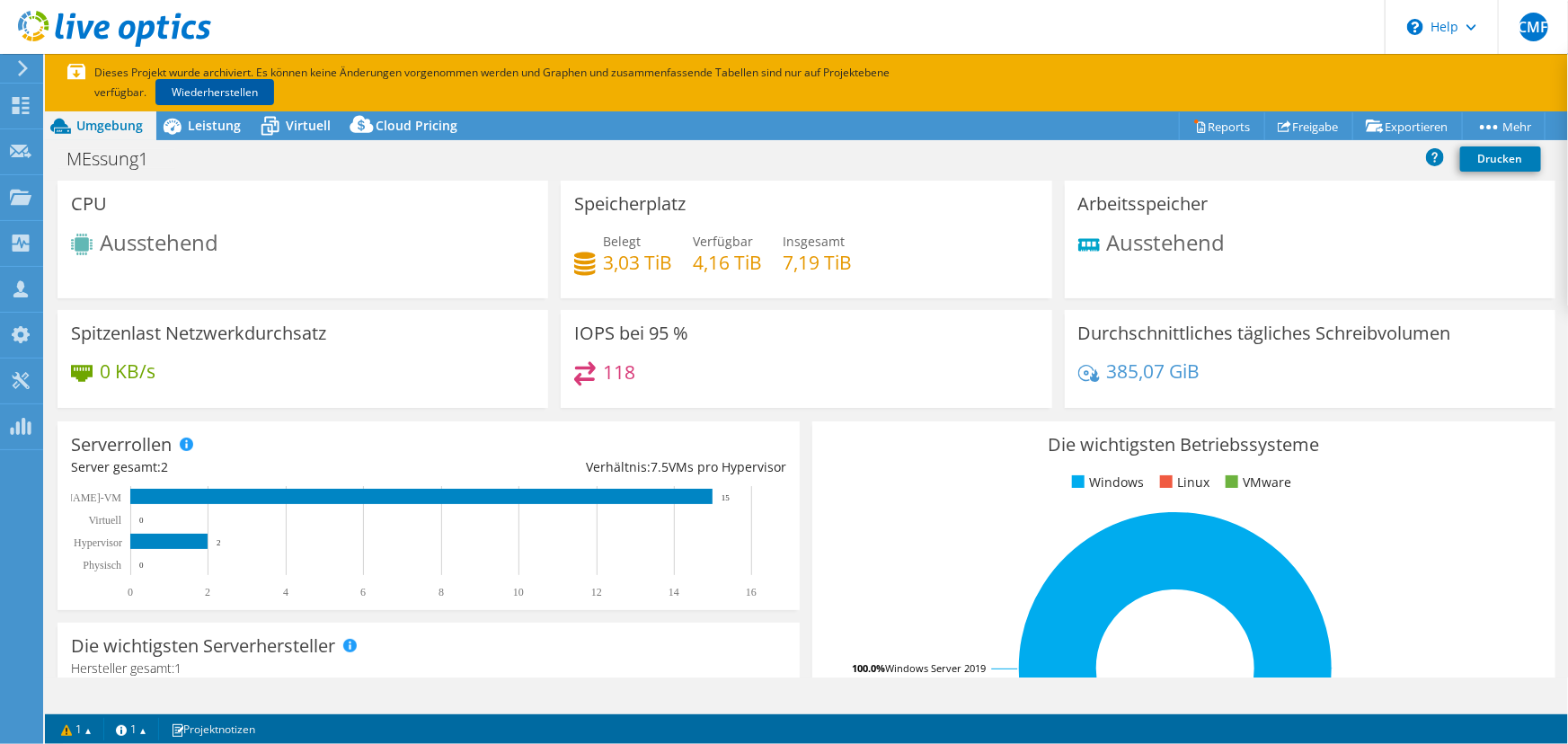
click at [244, 86] on link "Wiederherstellen" at bounding box center [215, 92] width 119 height 26
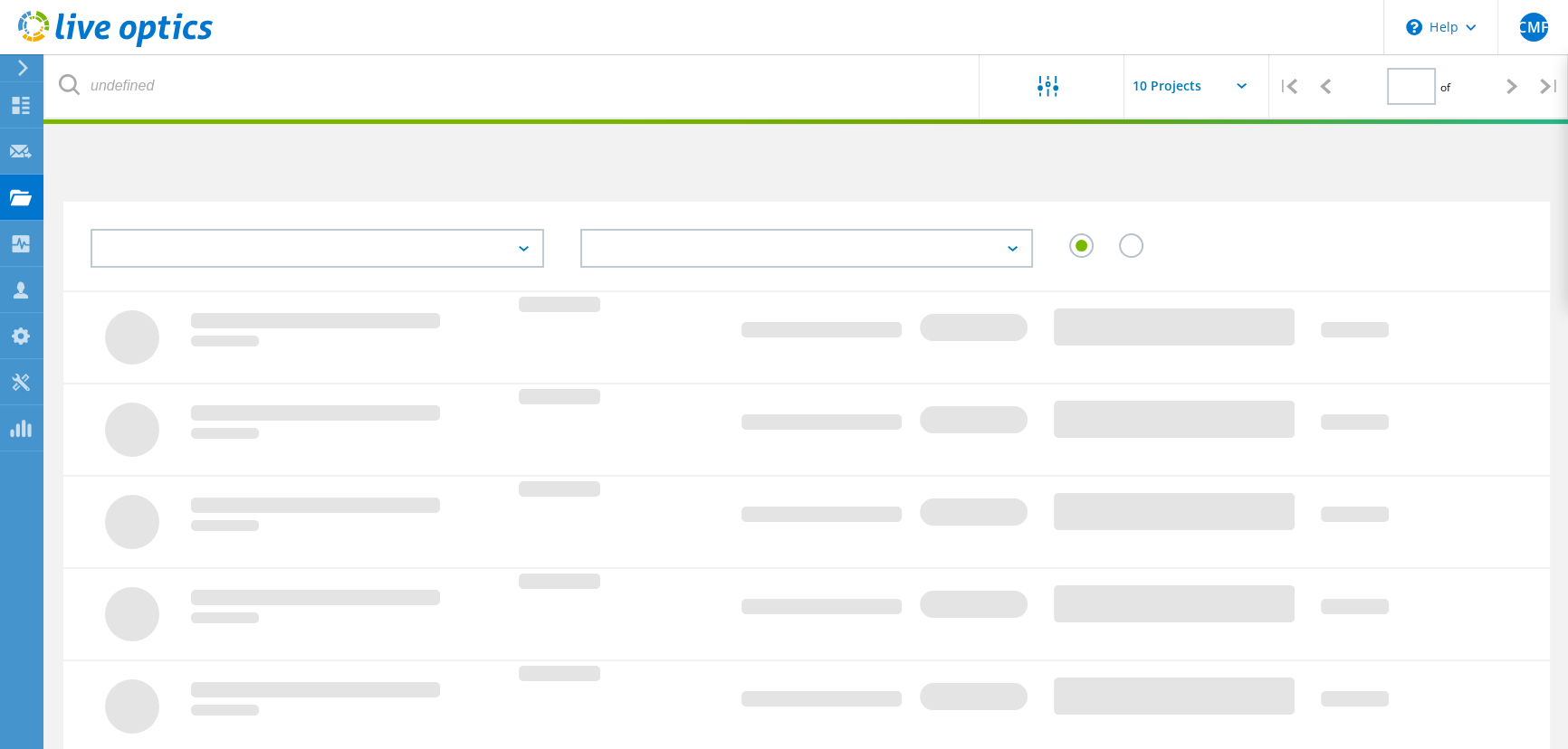
type input "1"
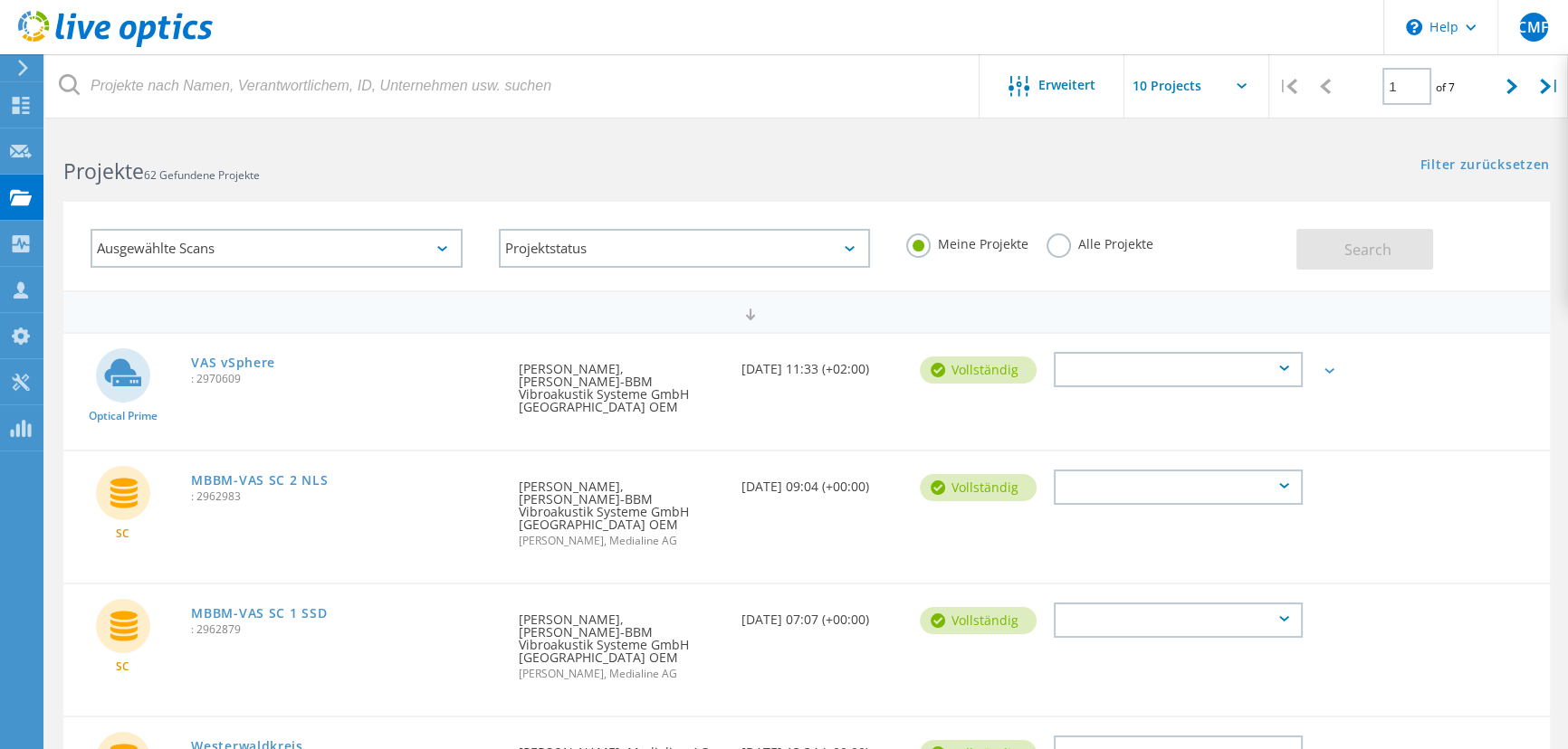
scroll to position [720, 0]
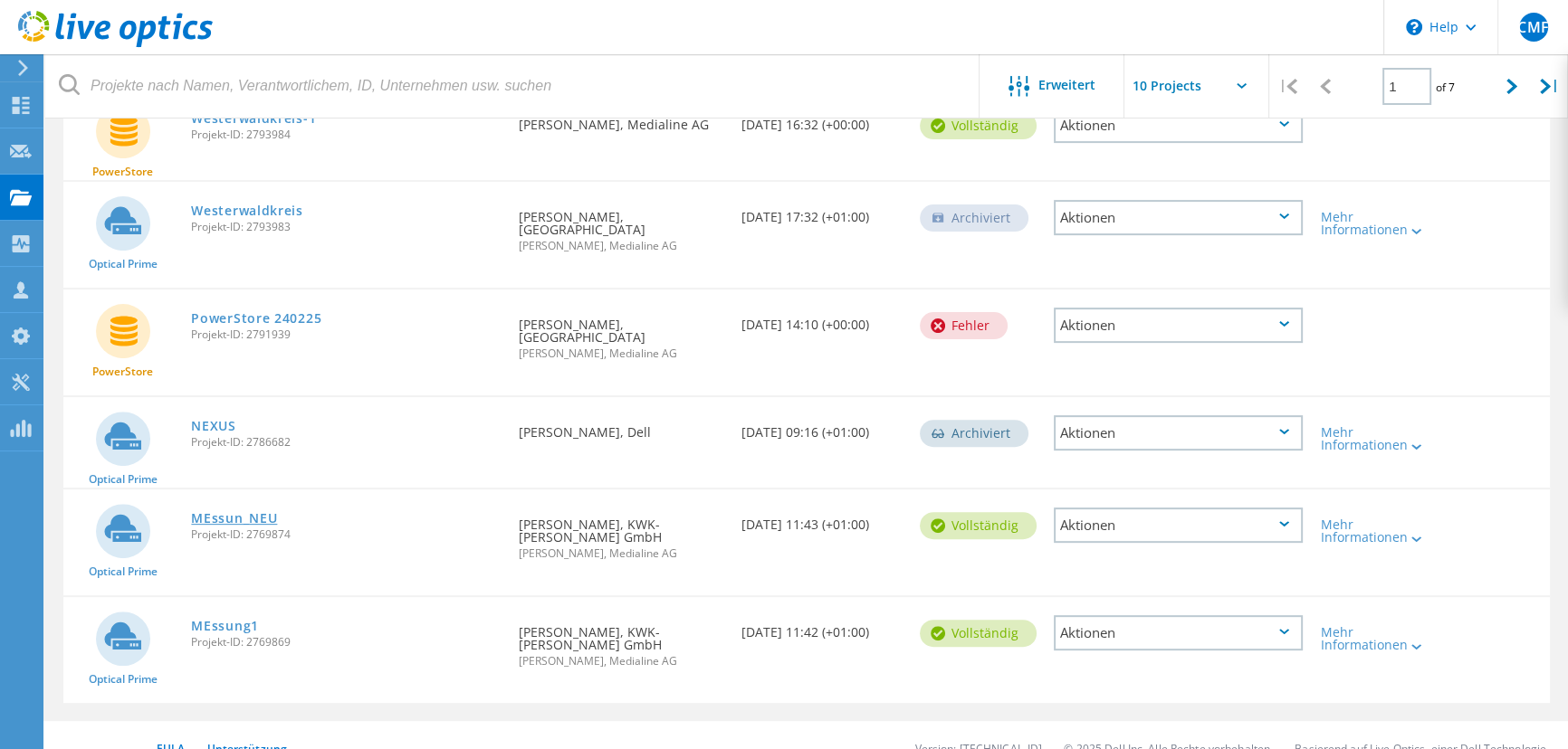
click at [245, 513] on link "MEssun_NEU" at bounding box center [234, 519] width 86 height 13
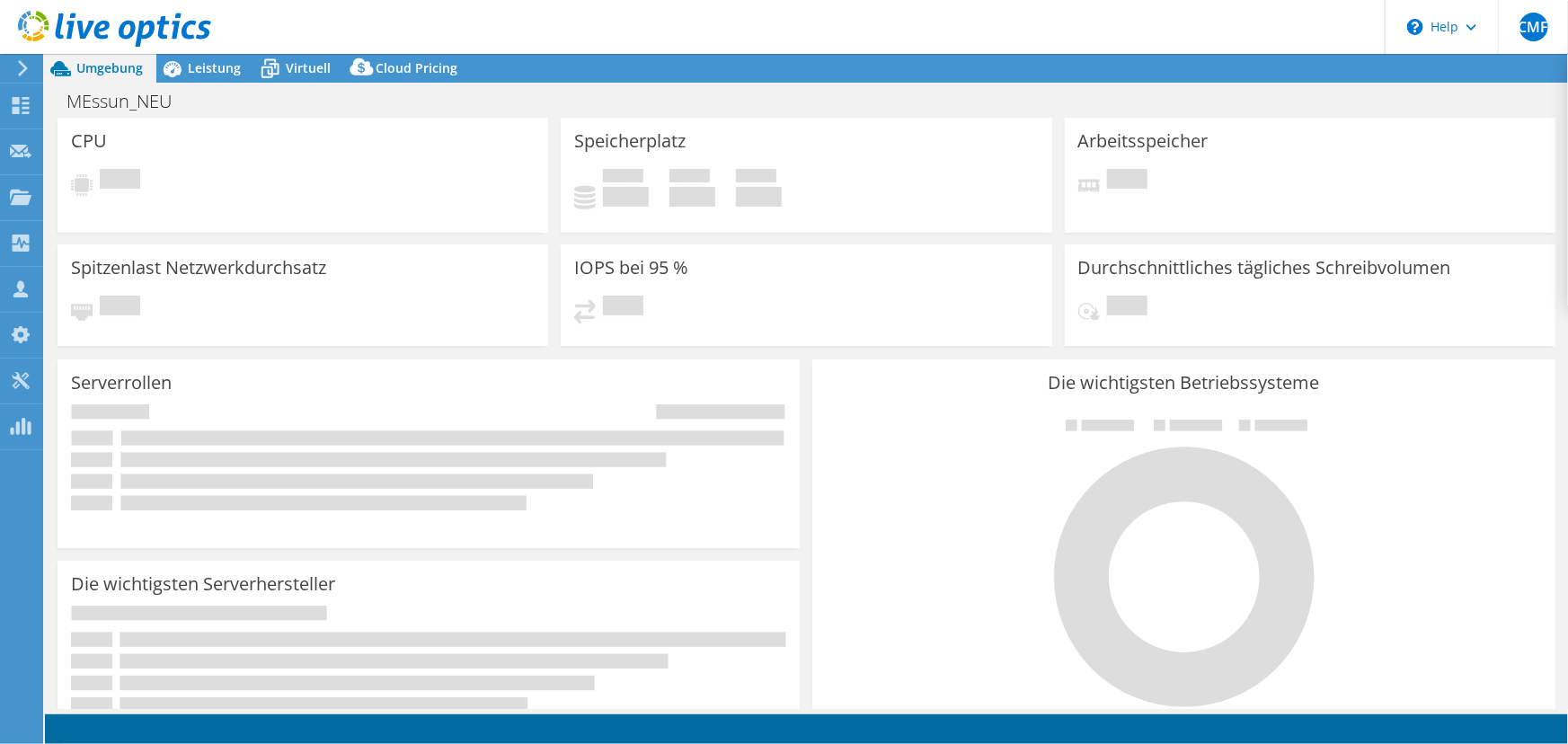
select select "USD"
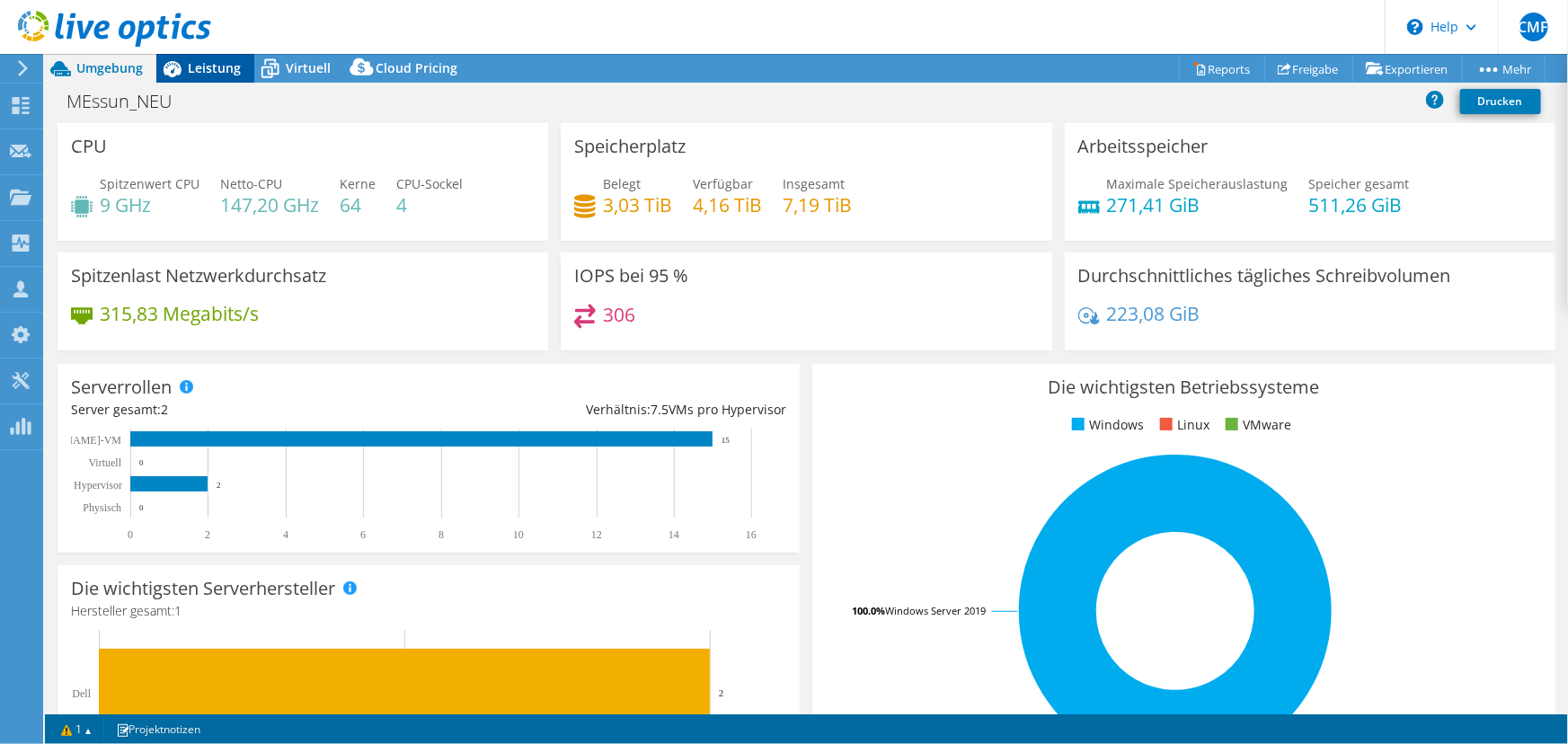
click at [164, 78] on icon at bounding box center [172, 69] width 31 height 31
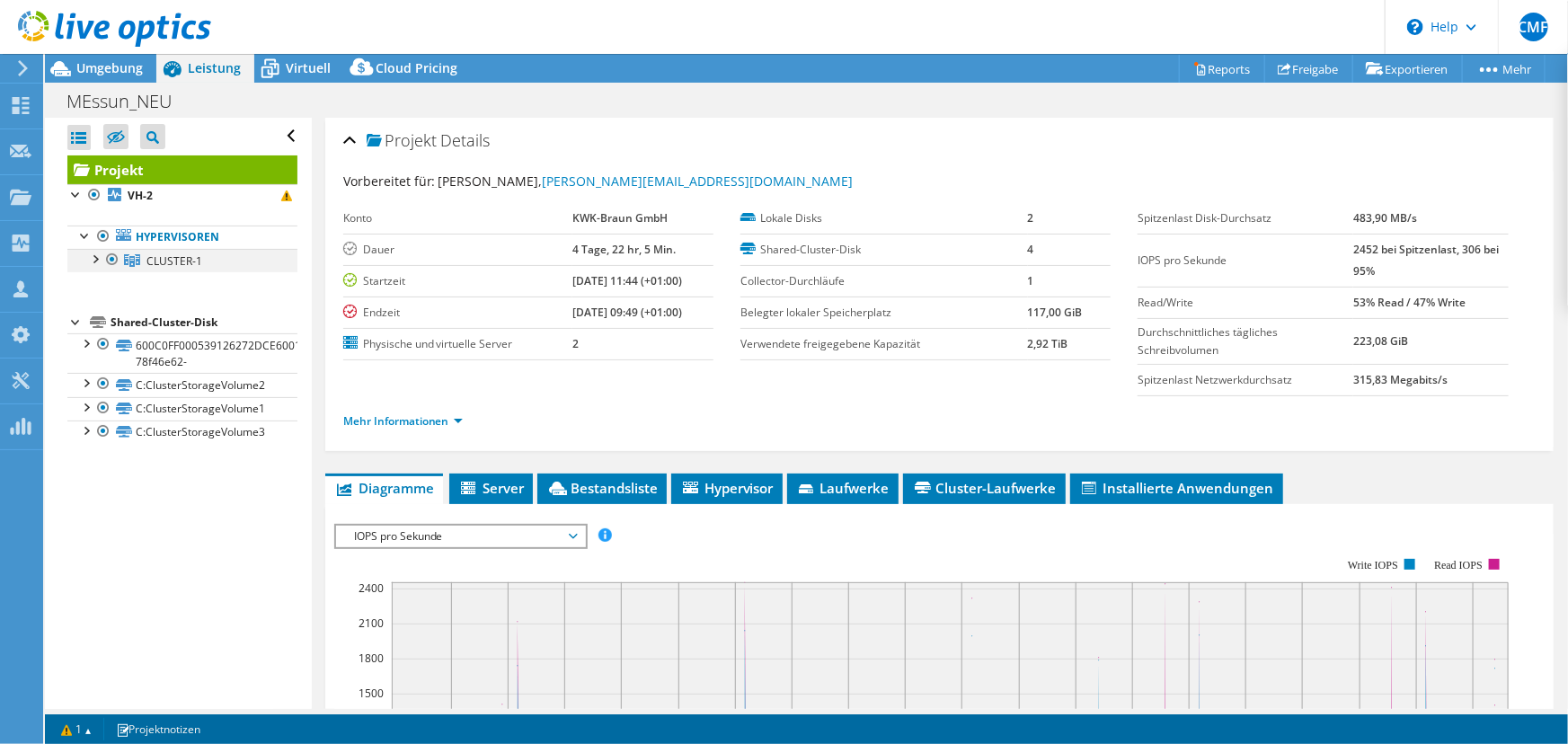
click at [94, 257] on div at bounding box center [95, 258] width 18 height 18
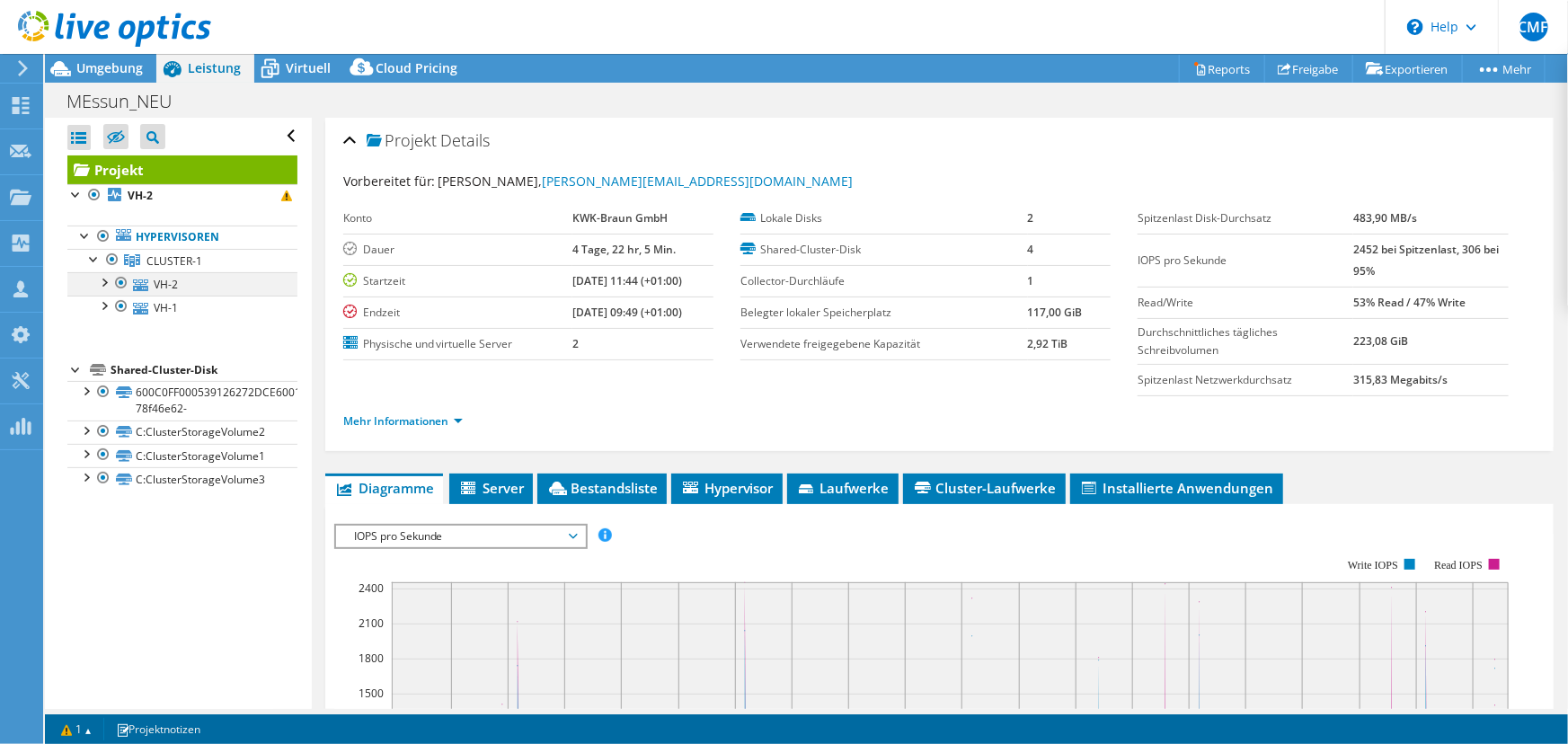
click at [120, 285] on div at bounding box center [122, 283] width 18 height 21
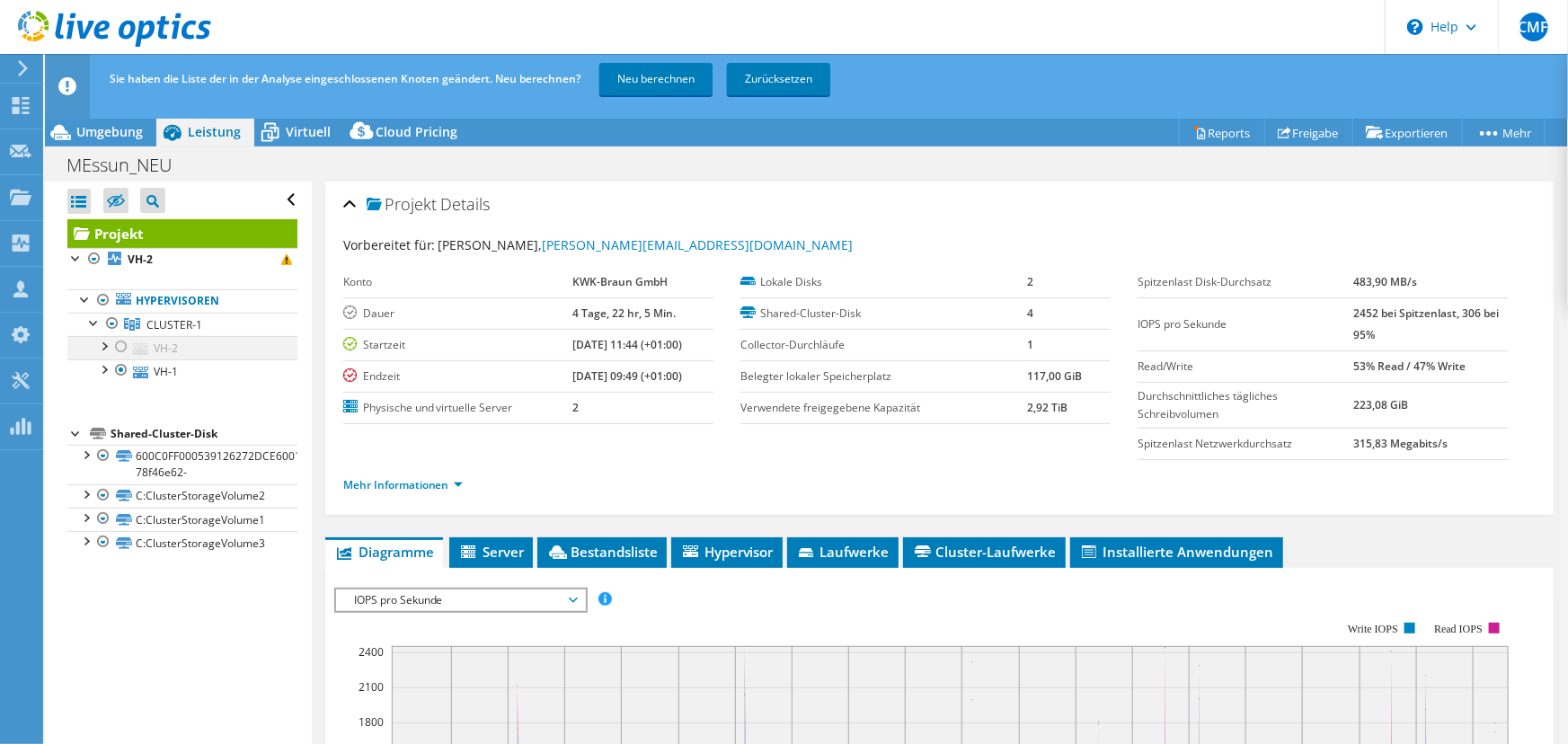
click at [107, 349] on div at bounding box center [103, 345] width 18 height 18
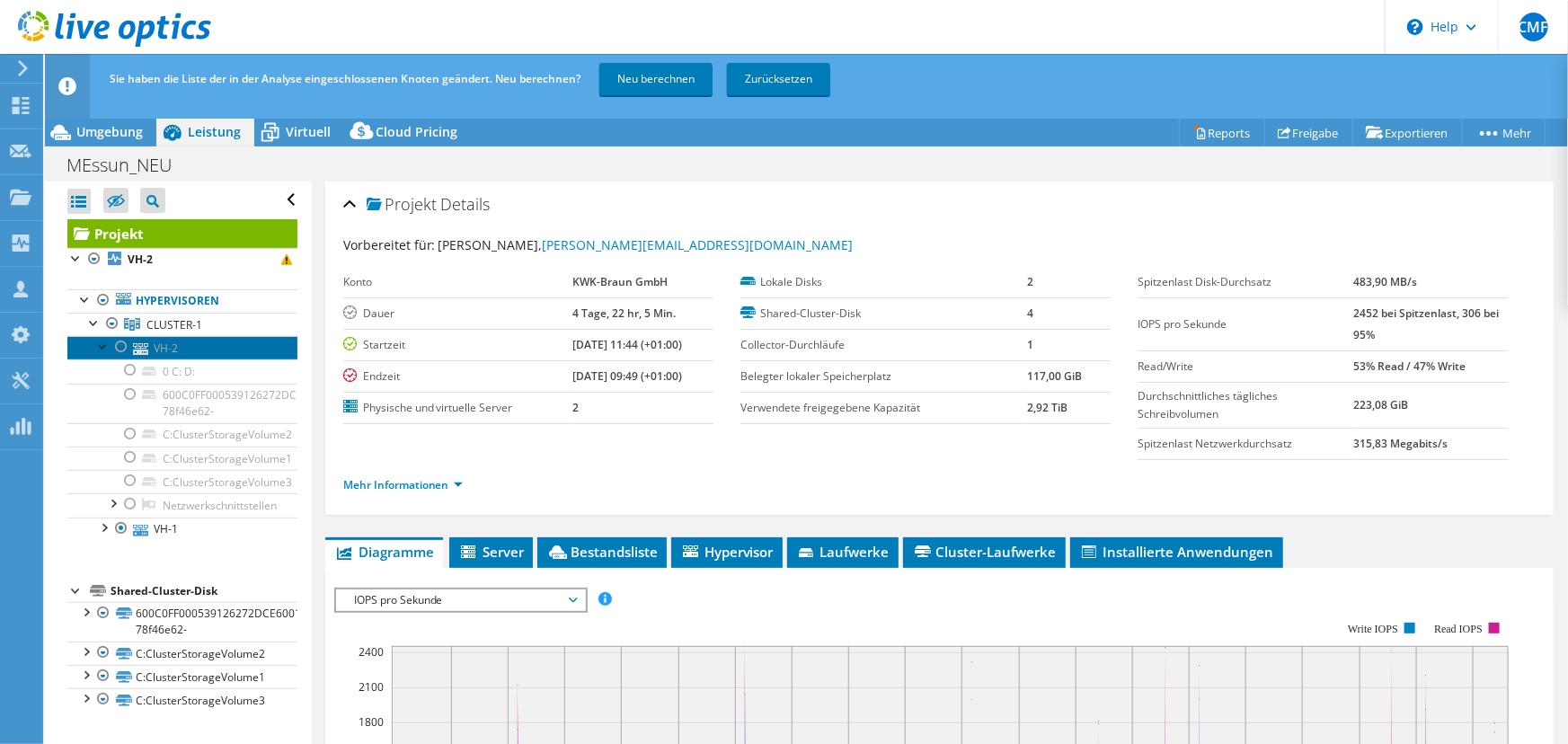
click at [180, 346] on link "VH-2" at bounding box center [182, 347] width 230 height 23
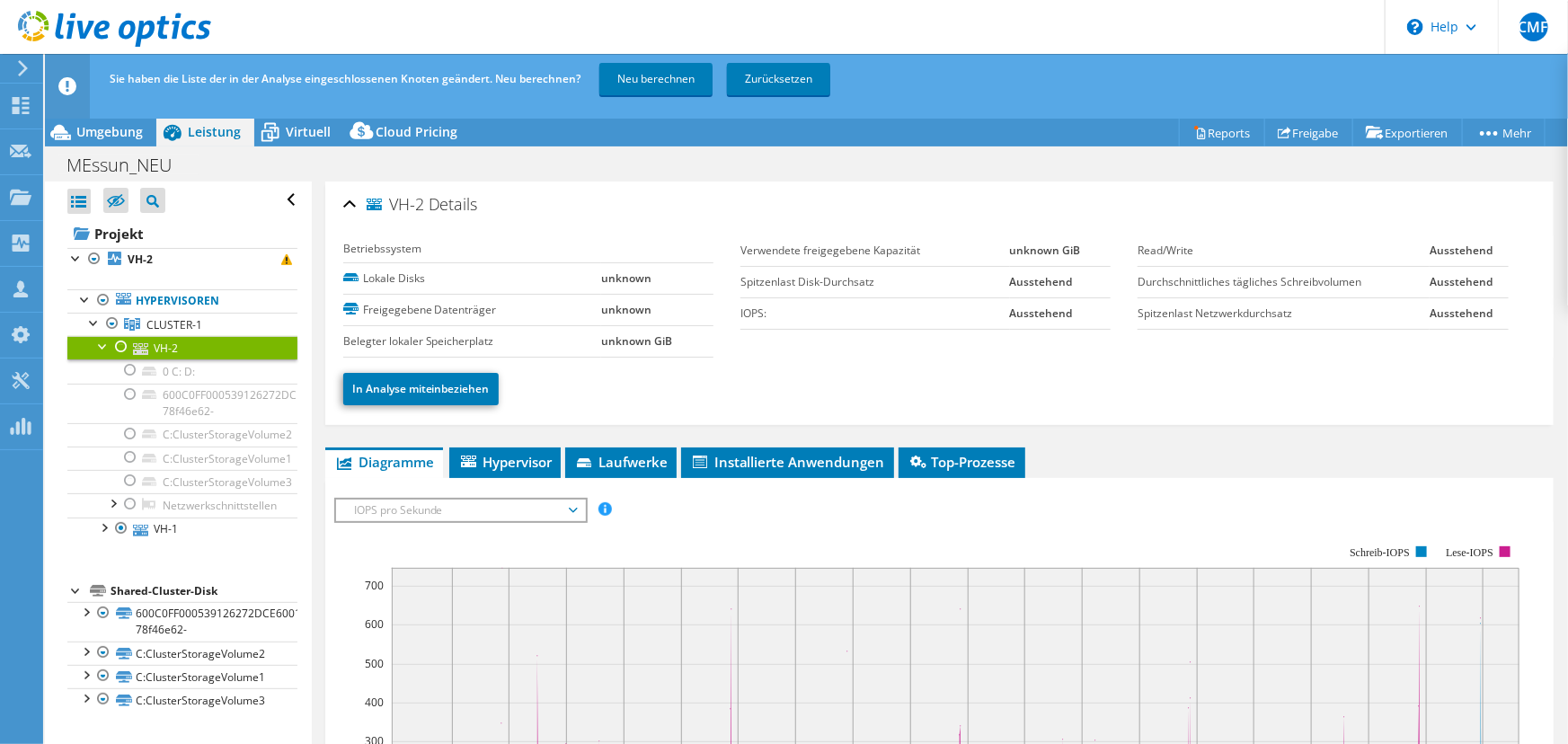
click at [412, 270] on label "Lokale Disks" at bounding box center [472, 279] width 258 height 18
drag, startPoint x: 356, startPoint y: 270, endPoint x: 371, endPoint y: 292, distance: 26.6
click at [357, 270] on label "Lokale Disks" at bounding box center [472, 279] width 258 height 18
click at [375, 301] on label "Freigegebene Datenträger" at bounding box center [472, 310] width 258 height 18
click at [180, 323] on span "CLUSTER-1" at bounding box center [174, 325] width 56 height 16
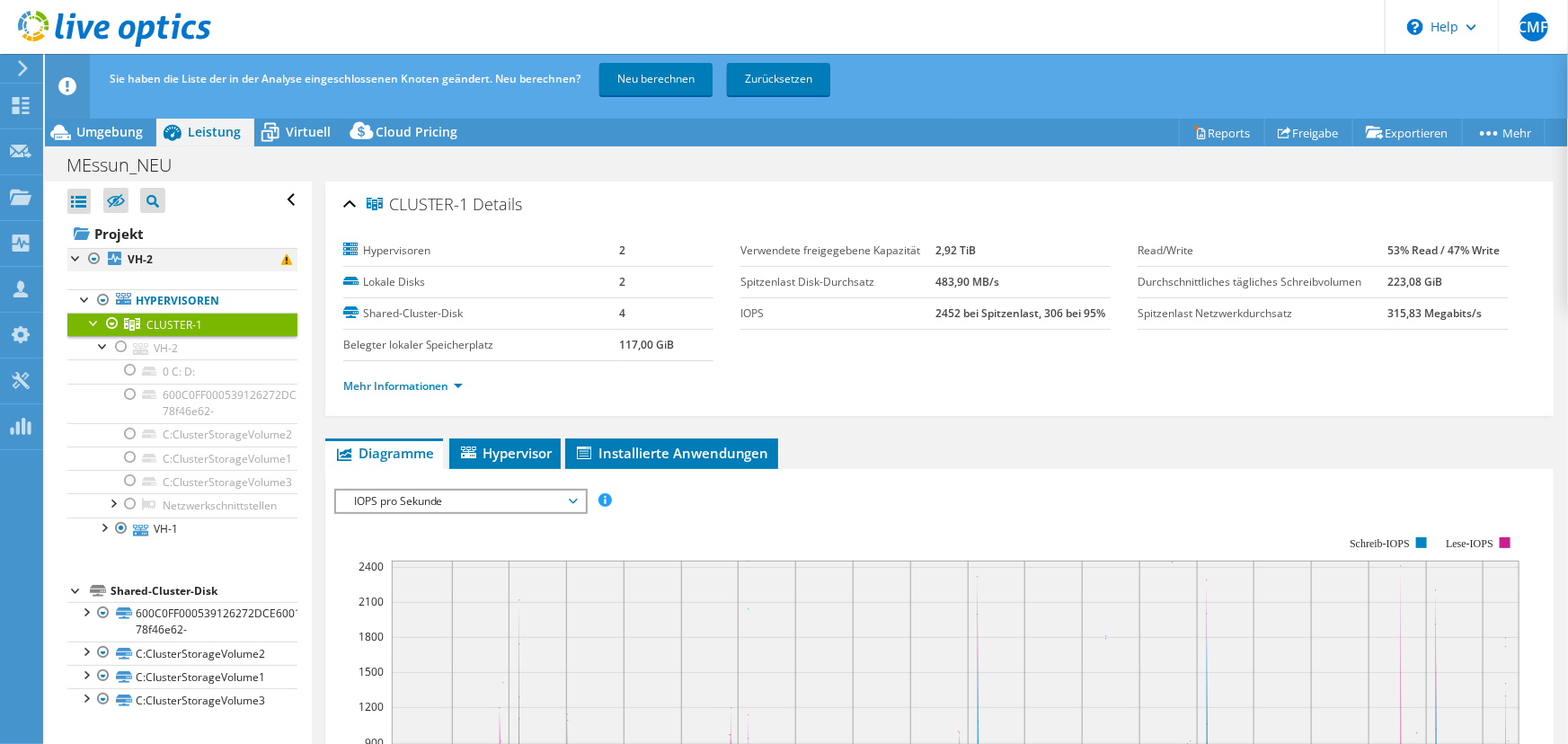
click at [76, 252] on div at bounding box center [76, 257] width 18 height 18
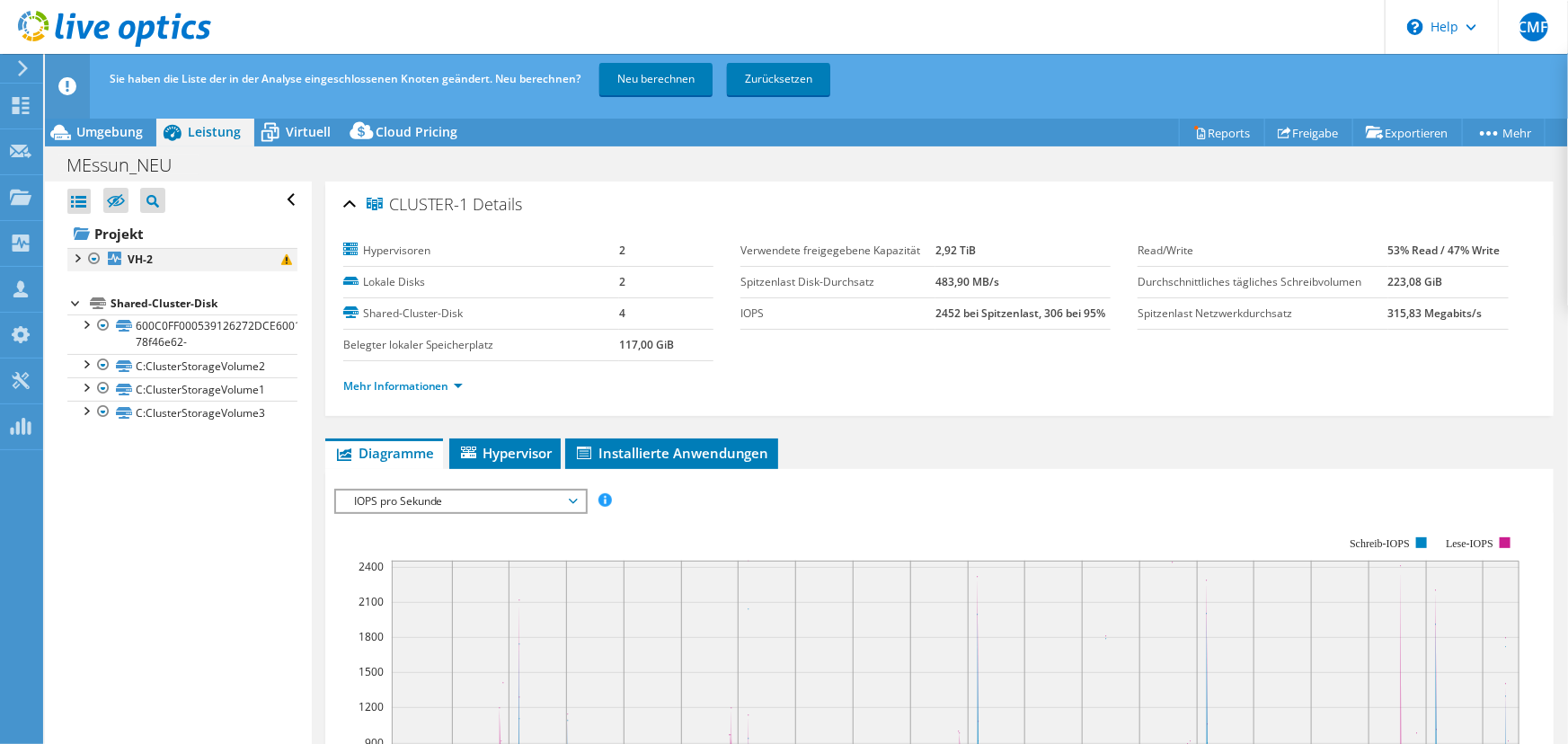
click at [76, 257] on div at bounding box center [76, 257] width 18 height 18
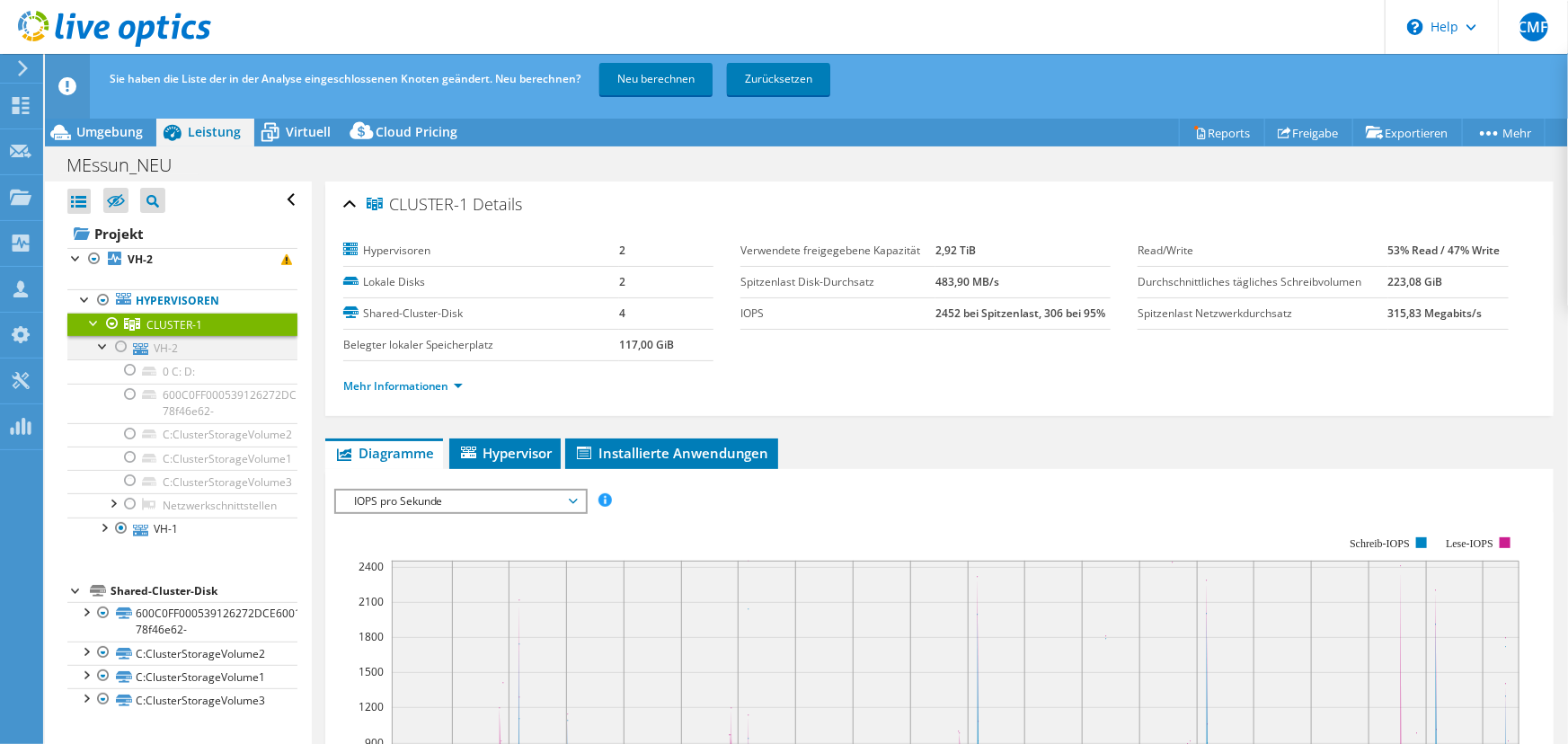
click at [98, 343] on div at bounding box center [103, 345] width 18 height 18
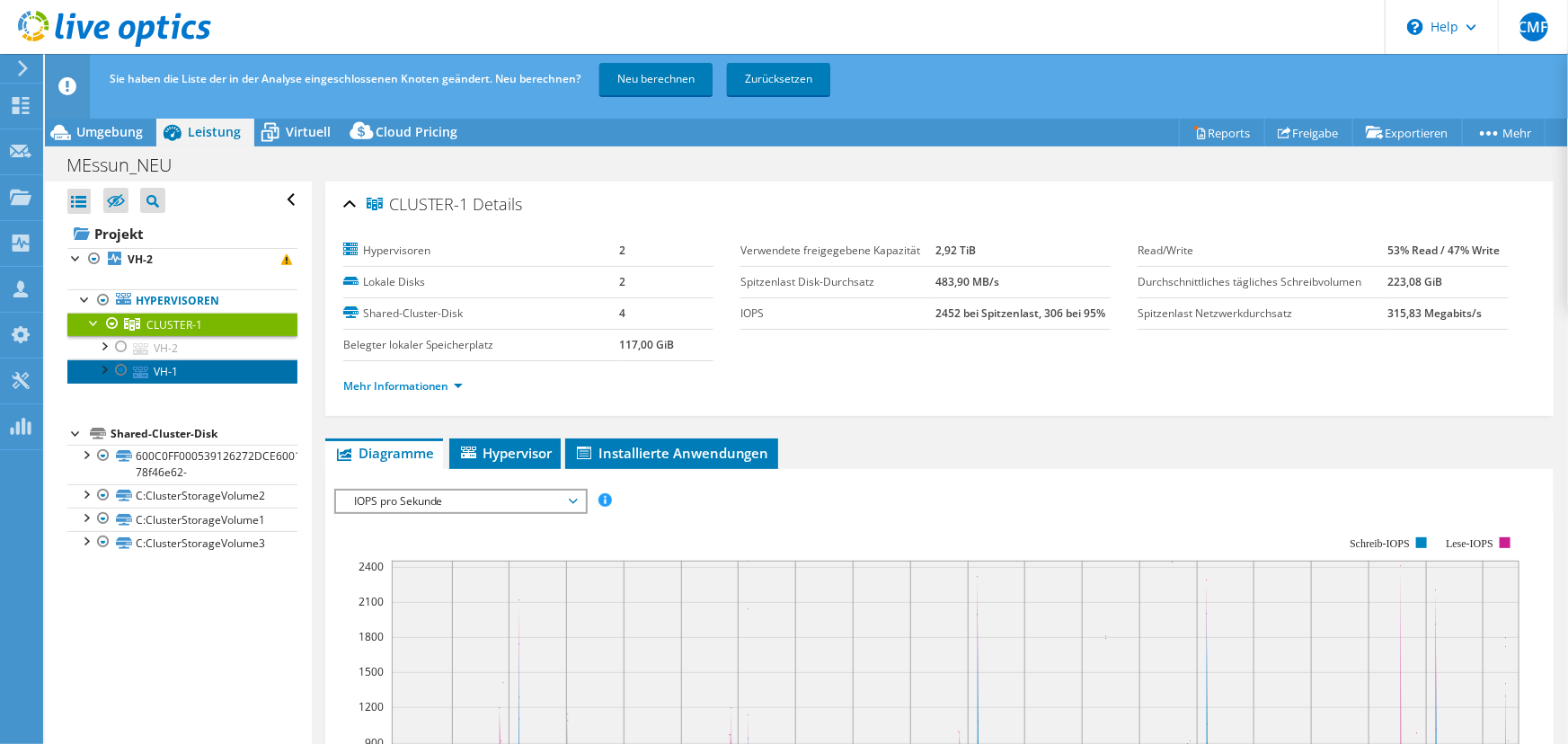
click at [154, 378] on link "VH-1" at bounding box center [182, 370] width 230 height 23
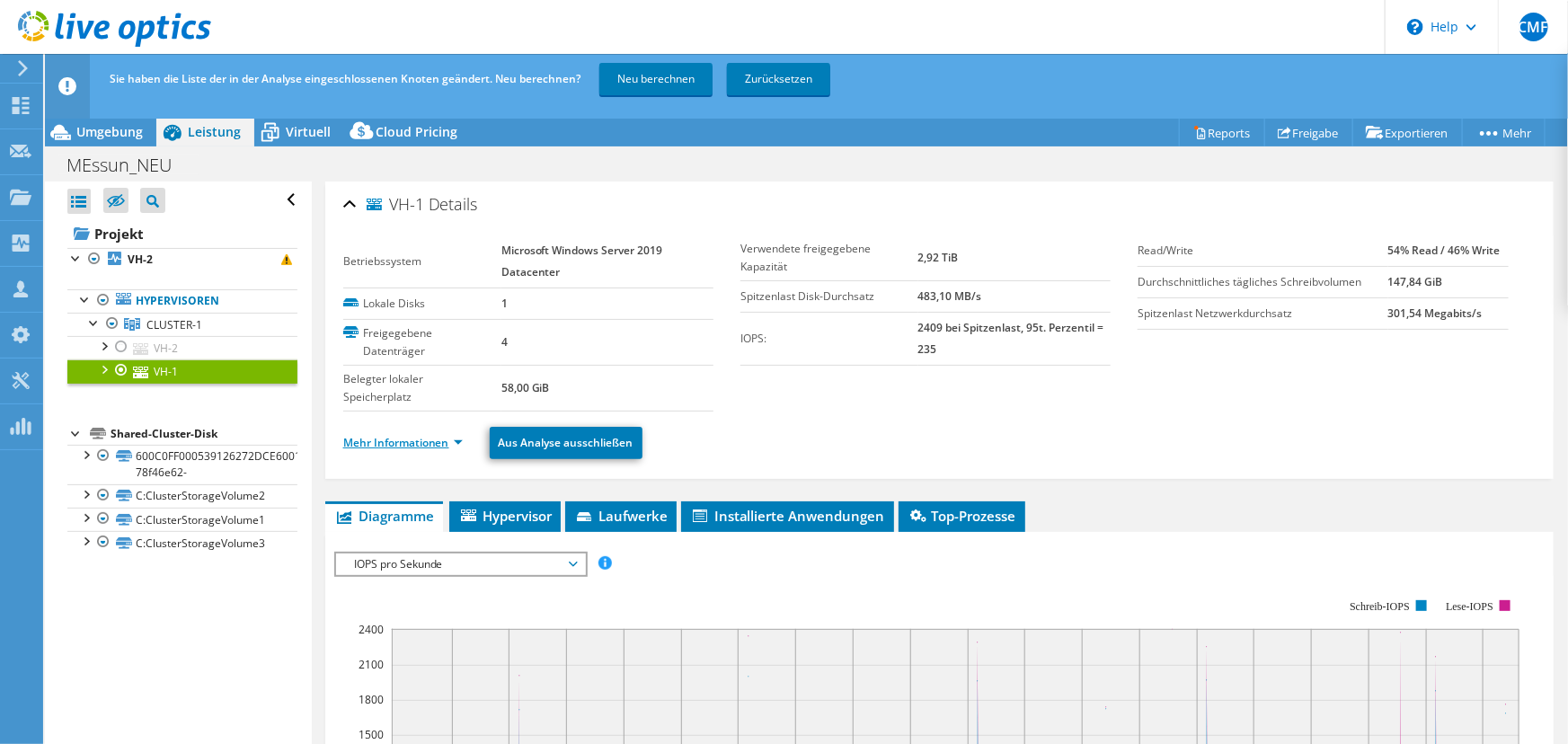
click at [452, 439] on link "Mehr Informationen" at bounding box center [403, 442] width 120 height 16
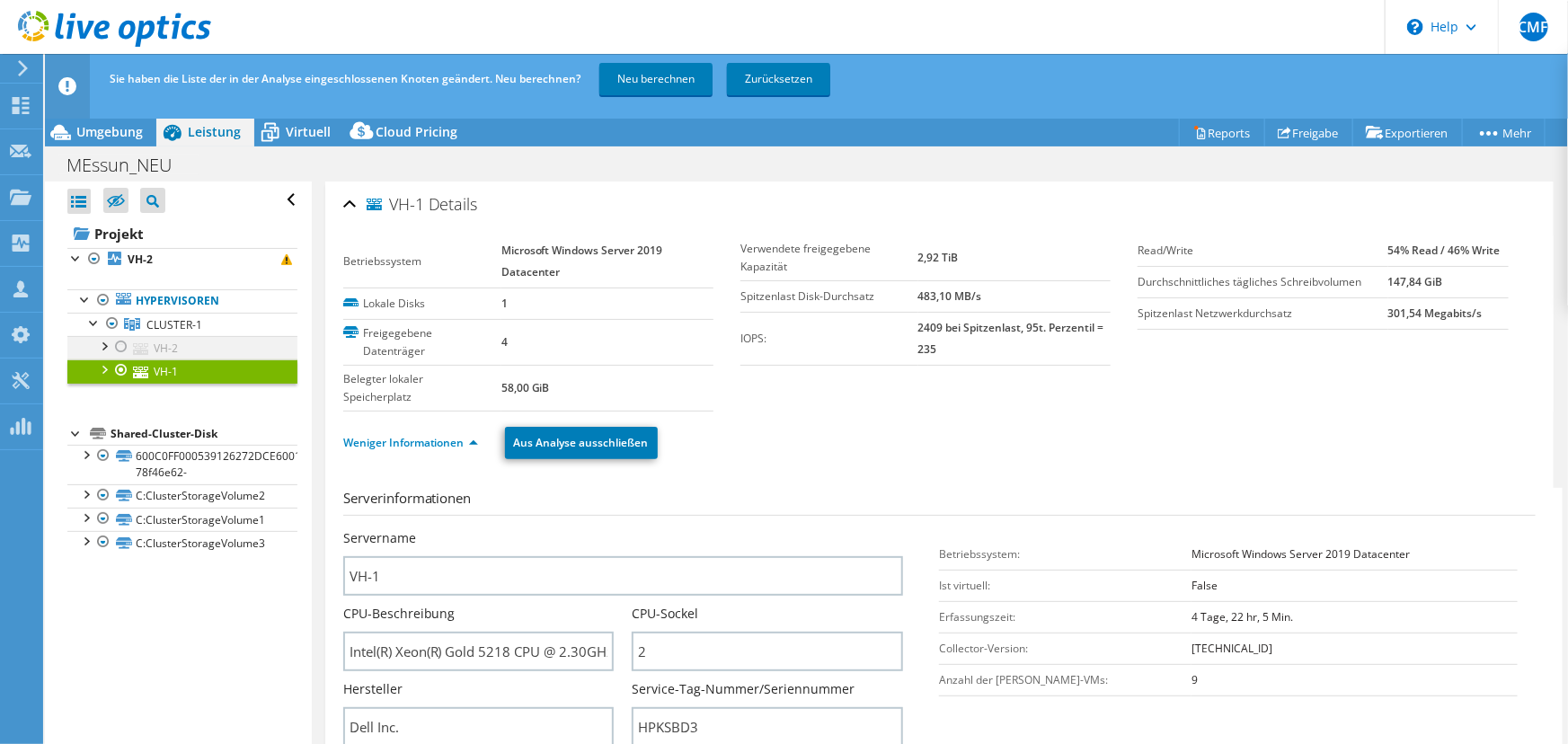
click at [102, 347] on div at bounding box center [103, 345] width 18 height 18
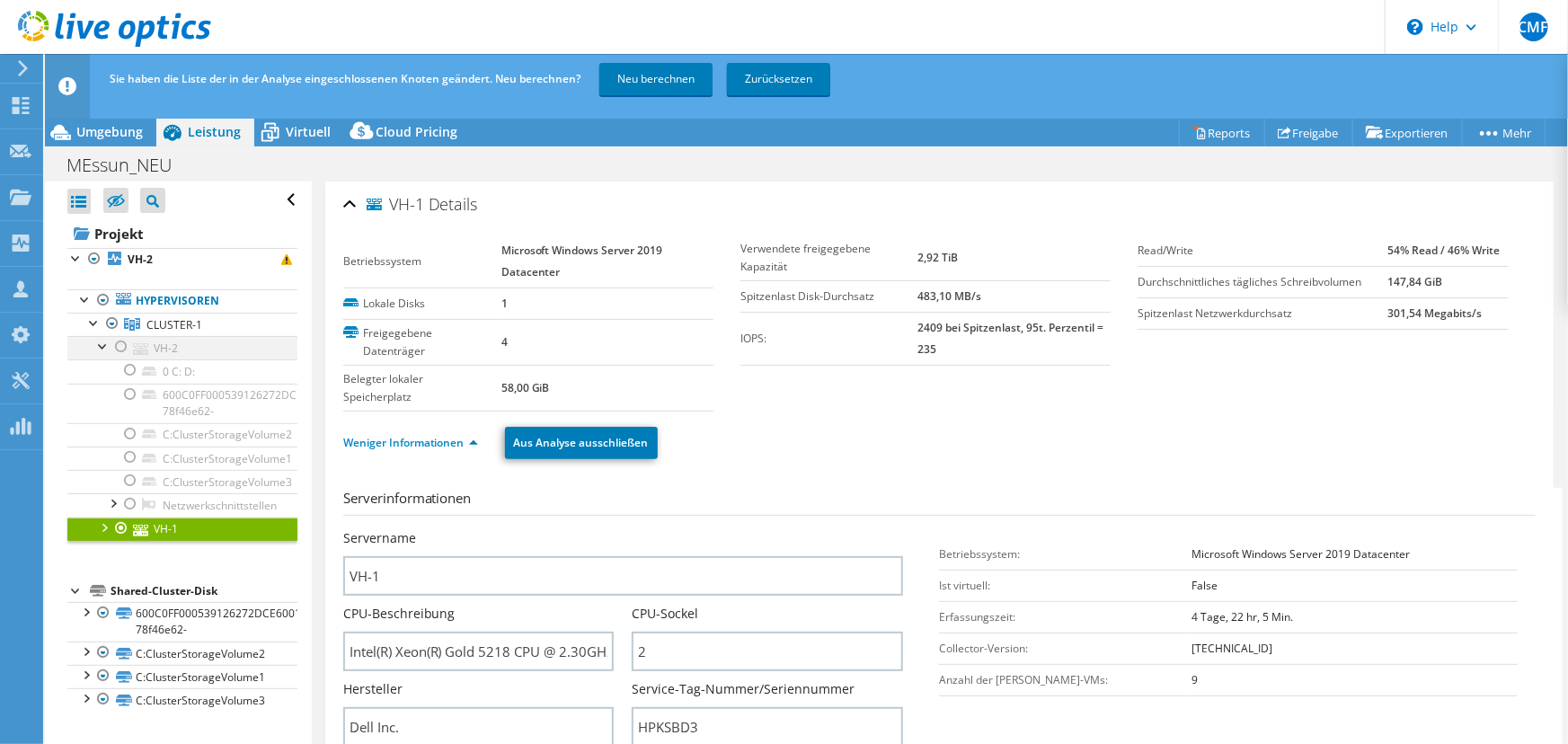
click at [102, 350] on div at bounding box center [103, 345] width 18 height 18
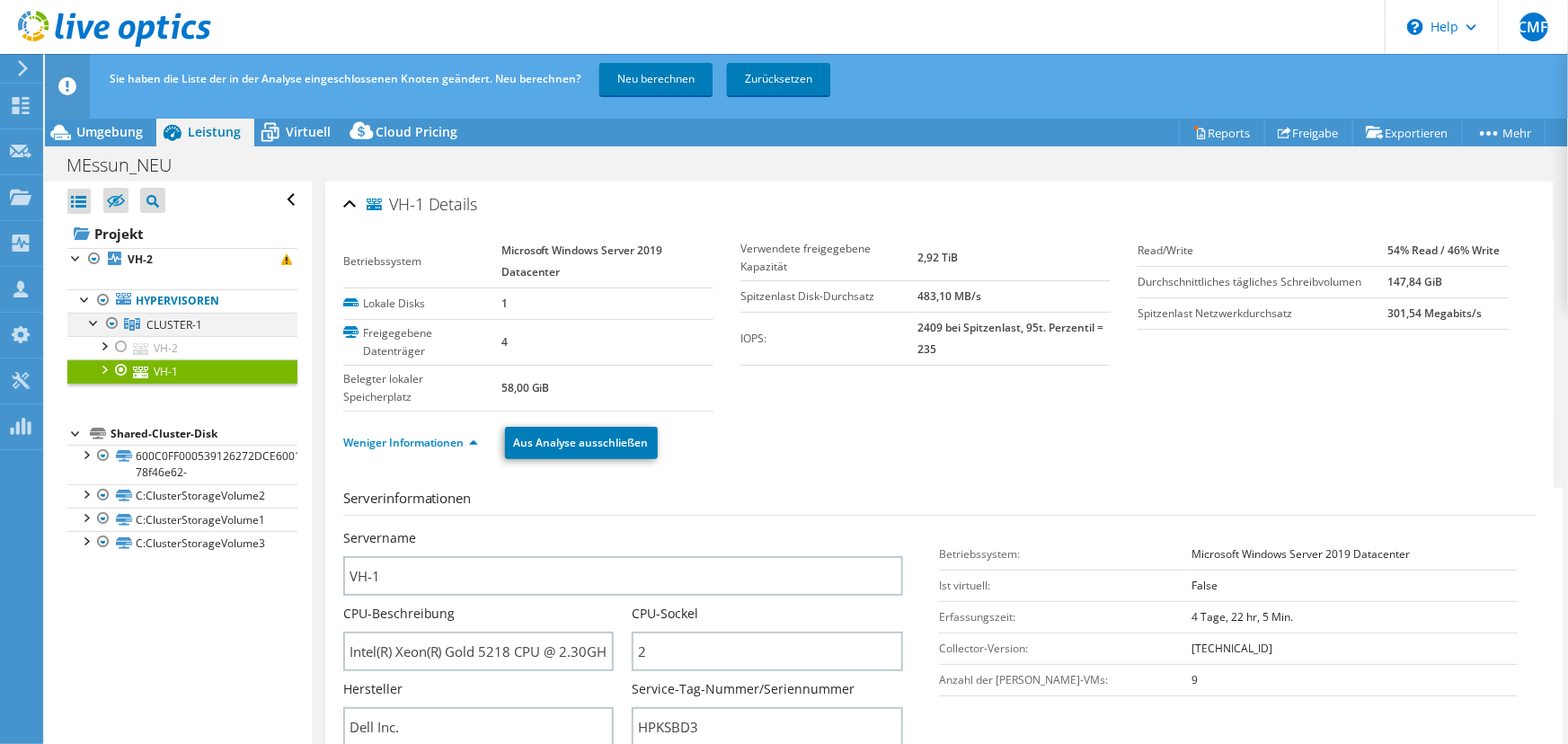
click at [93, 324] on div at bounding box center [95, 322] width 18 height 18
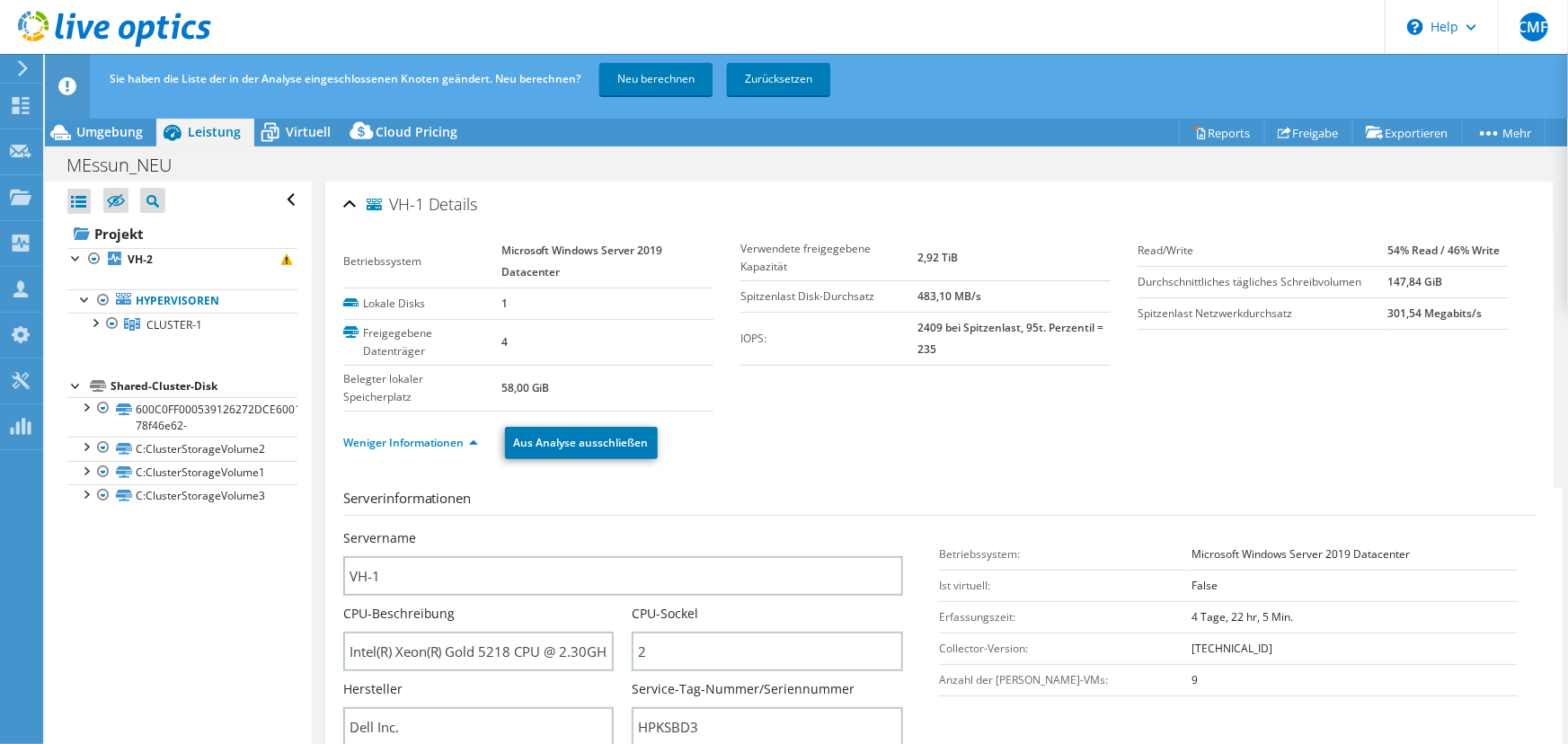
click at [1028, 423] on ul "Weniger Informationen Aus Analyse ausschließen" at bounding box center [939, 441] width 1192 height 37
click at [98, 321] on div at bounding box center [95, 322] width 18 height 18
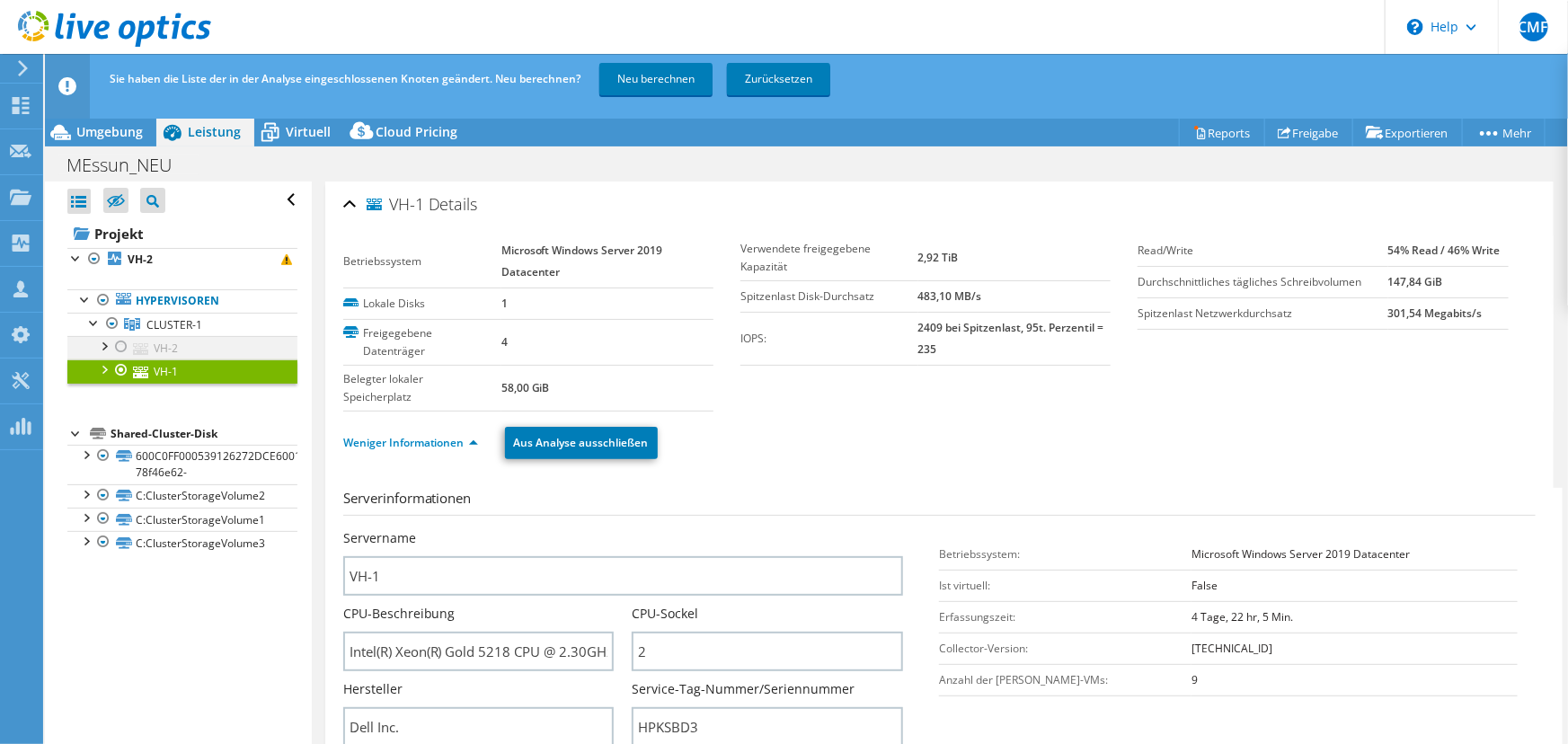
click at [108, 351] on div at bounding box center [103, 345] width 18 height 18
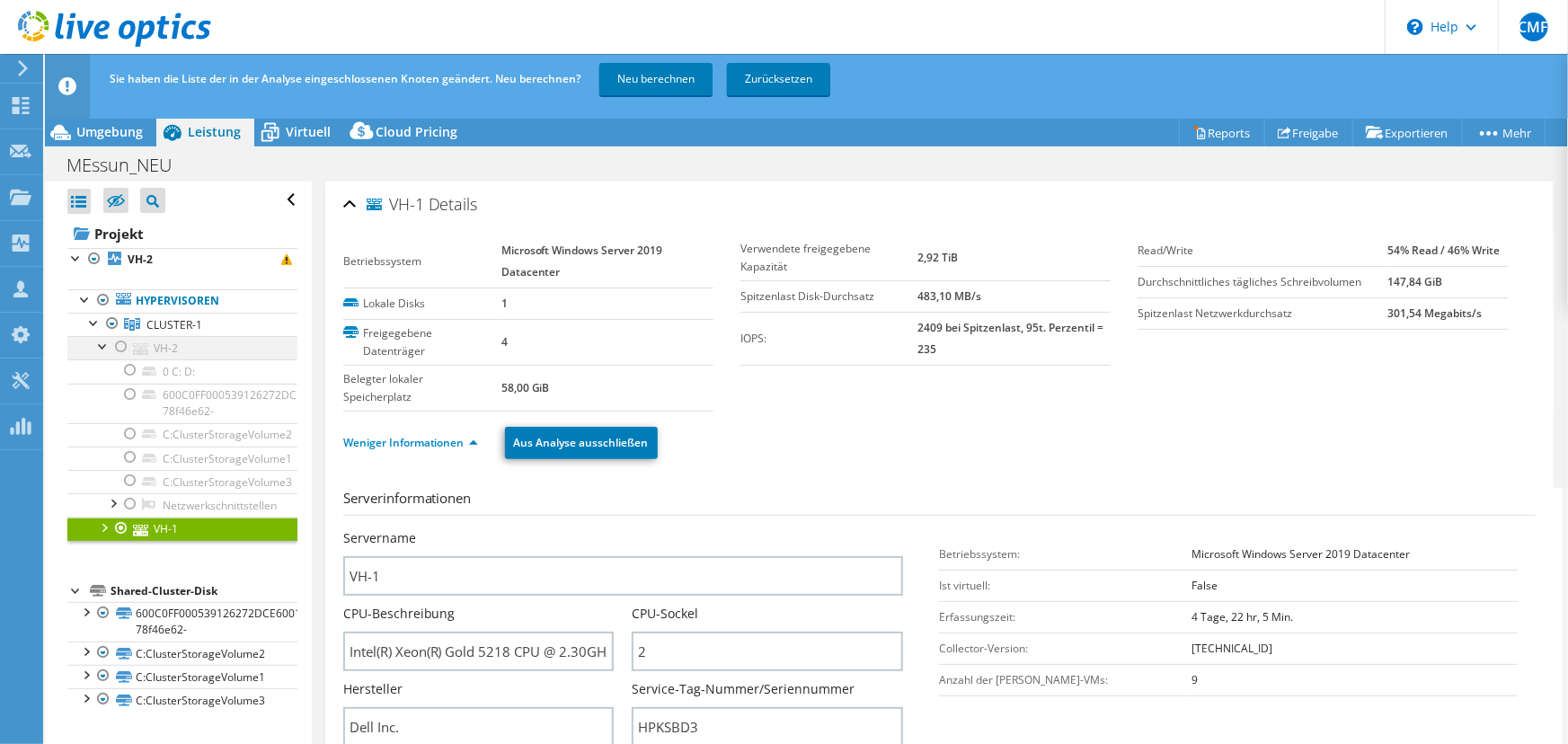
click at [129, 343] on div at bounding box center [122, 346] width 18 height 21
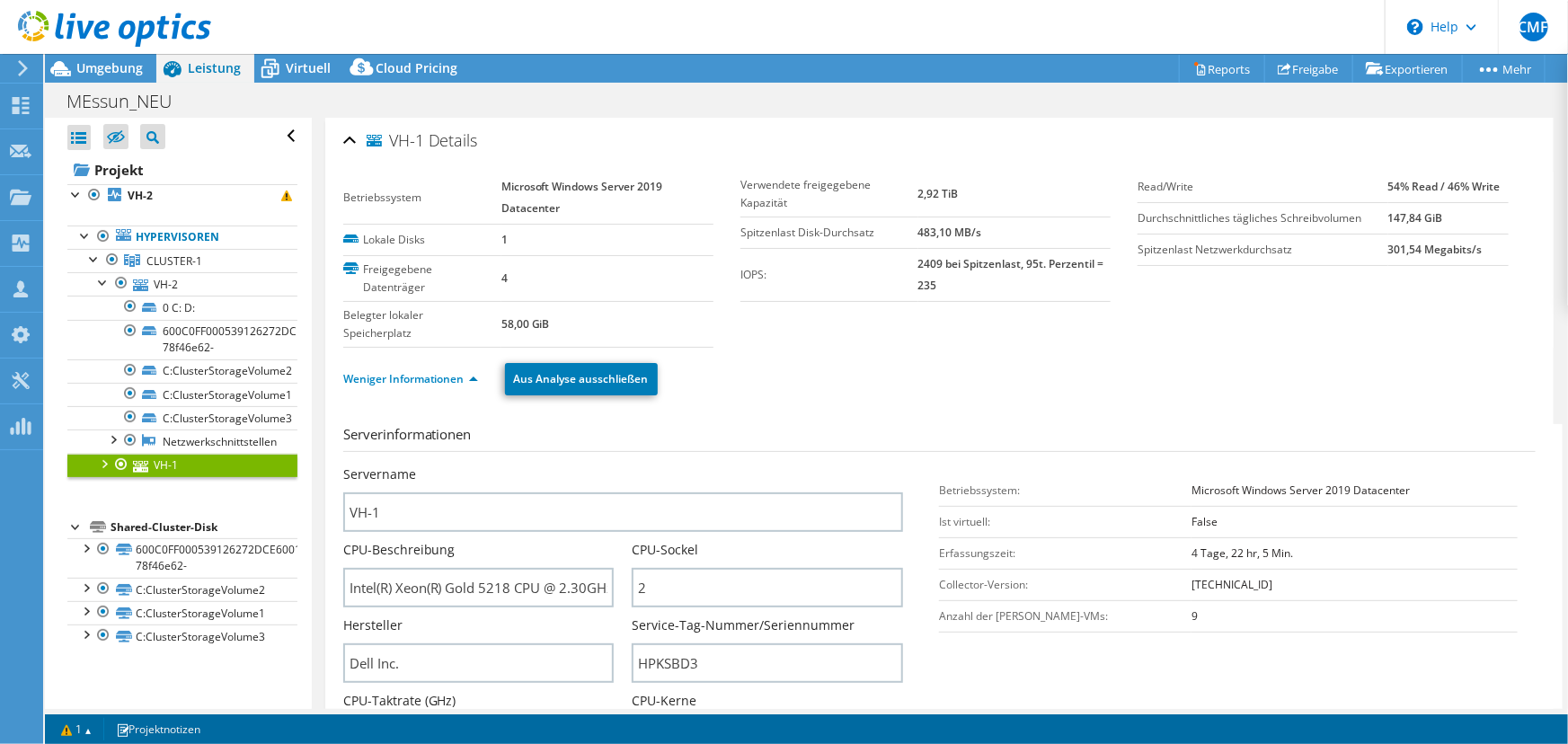
click at [99, 464] on div at bounding box center [103, 463] width 18 height 18
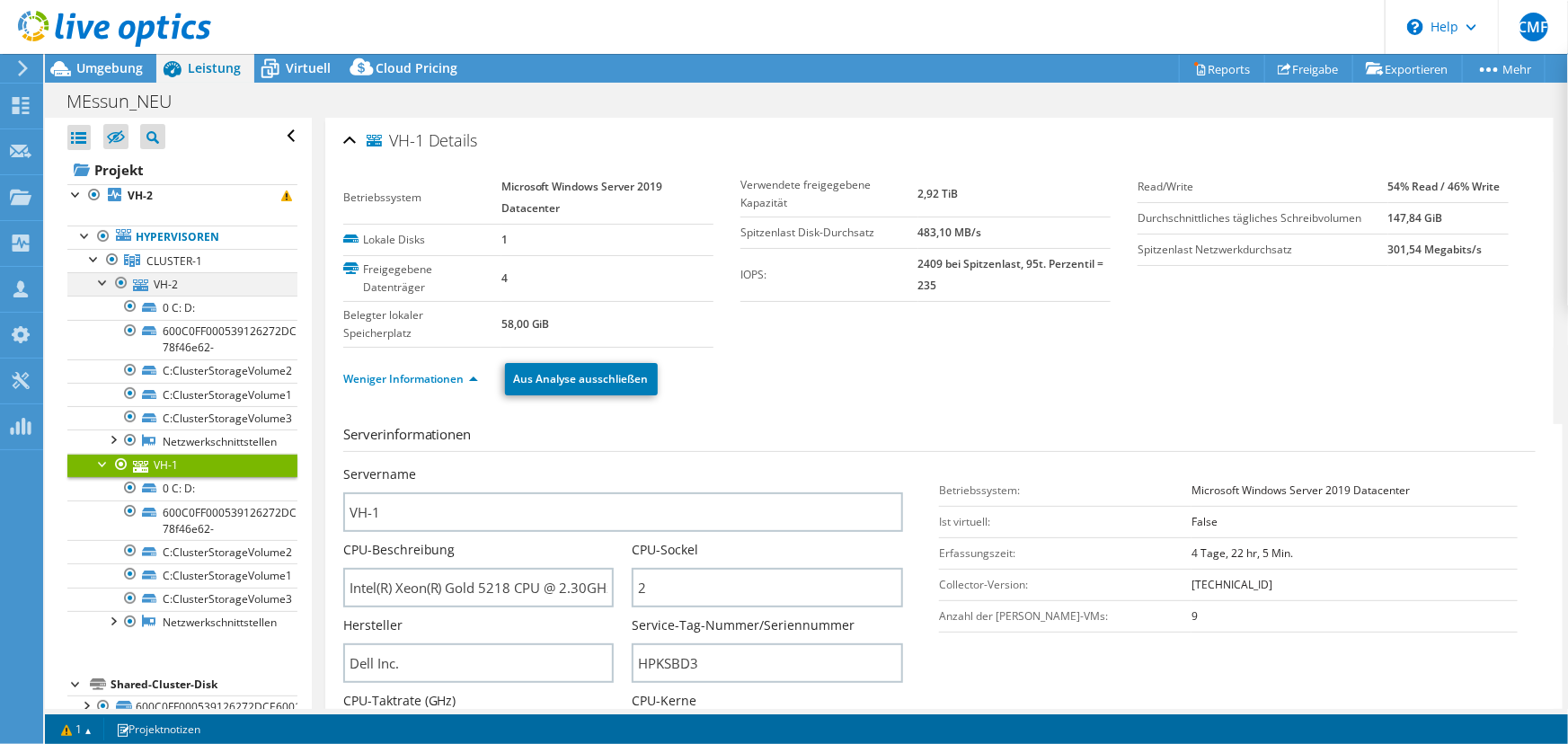
click at [105, 286] on div at bounding box center [103, 282] width 18 height 18
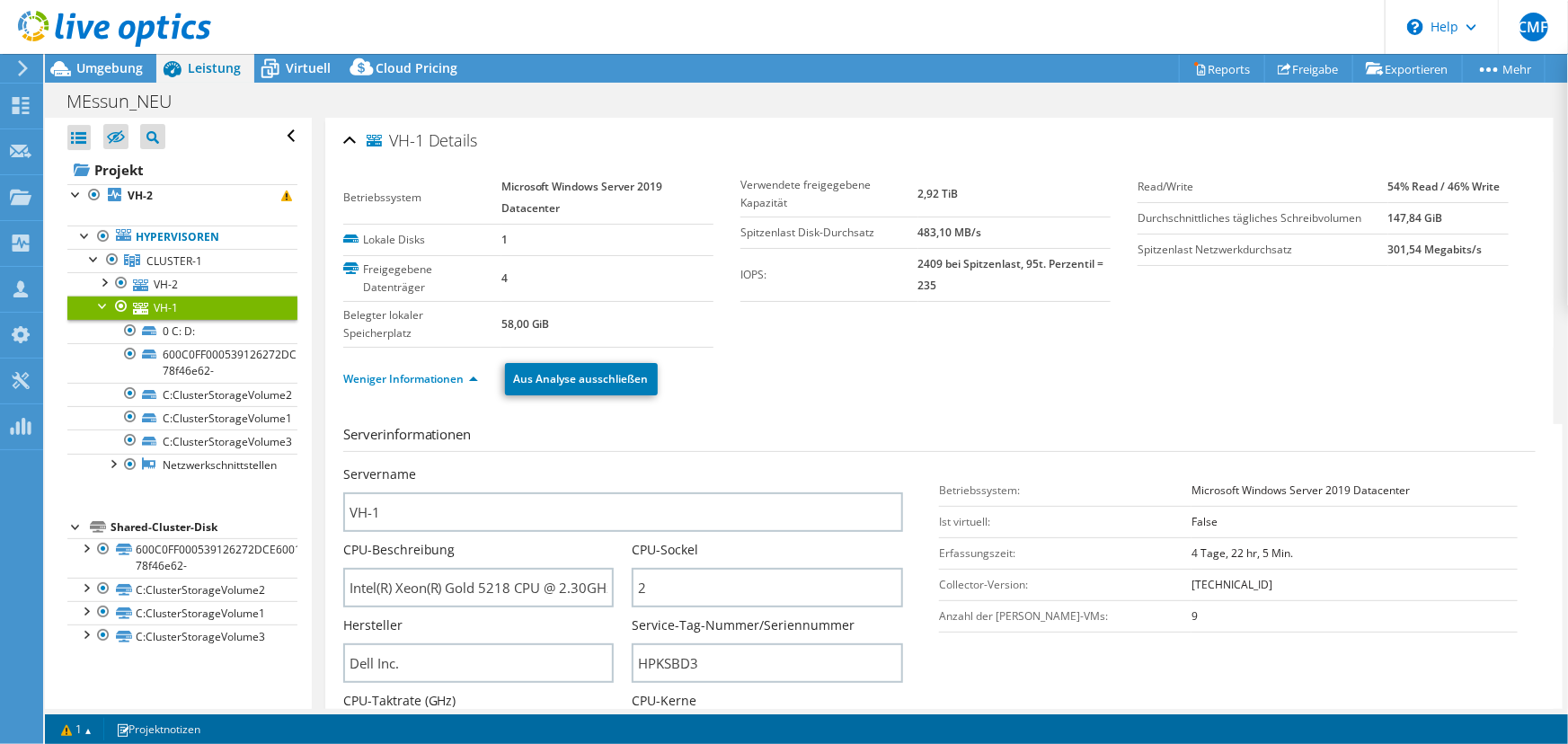
click at [101, 303] on div at bounding box center [103, 305] width 18 height 18
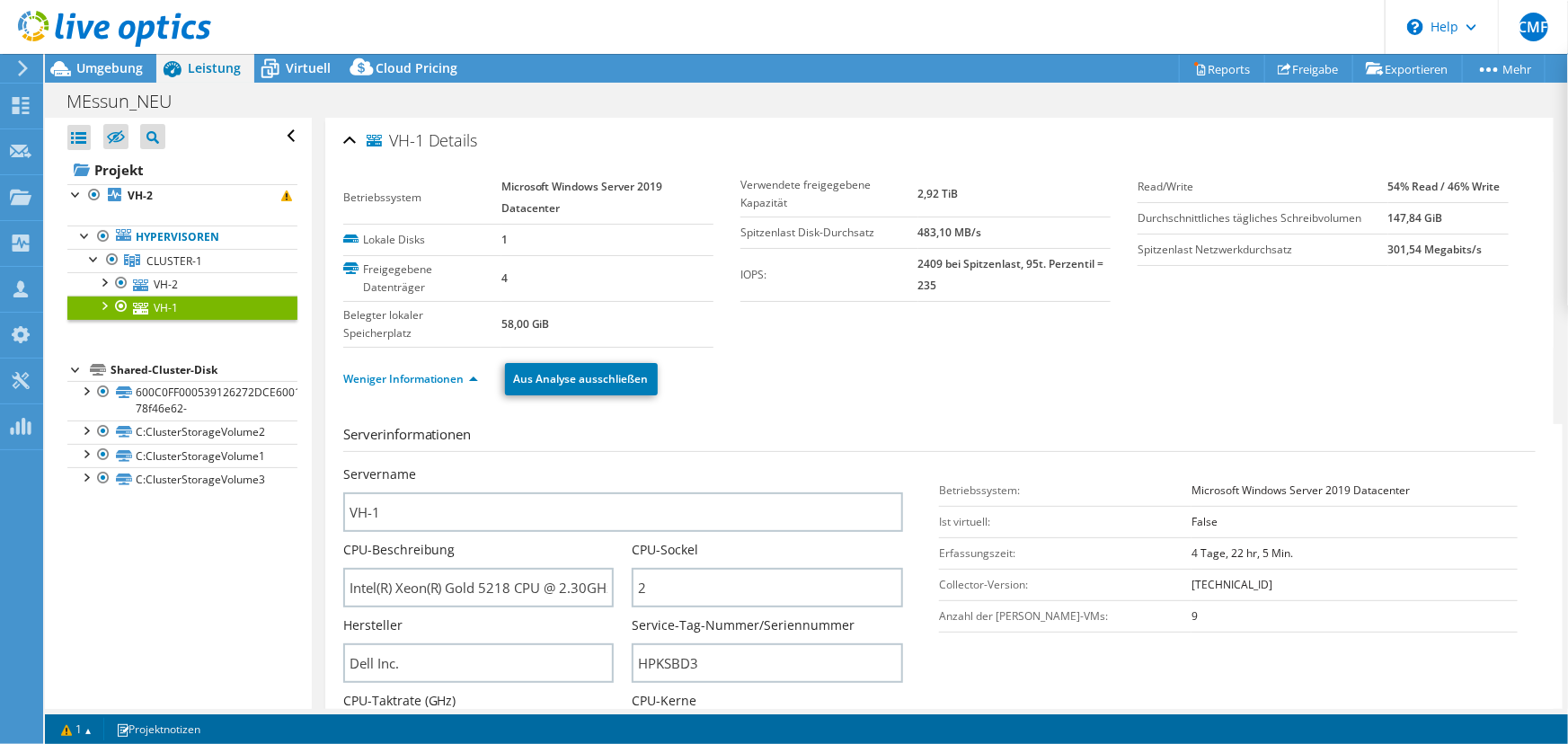
click at [866, 377] on ul "Weniger Informationen Aus Analyse ausschließen" at bounding box center [939, 377] width 1192 height 37
click at [973, 375] on ul "Weniger Informationen Aus Analyse ausschließen" at bounding box center [939, 377] width 1192 height 37
click at [1026, 361] on ul "Weniger Informationen Aus Analyse ausschließen" at bounding box center [939, 377] width 1192 height 37
click at [998, 358] on ul "Weniger Informationen Aus Analyse ausschließen" at bounding box center [939, 377] width 1192 height 37
click at [112, 75] on span "Umgebung" at bounding box center [110, 67] width 66 height 17
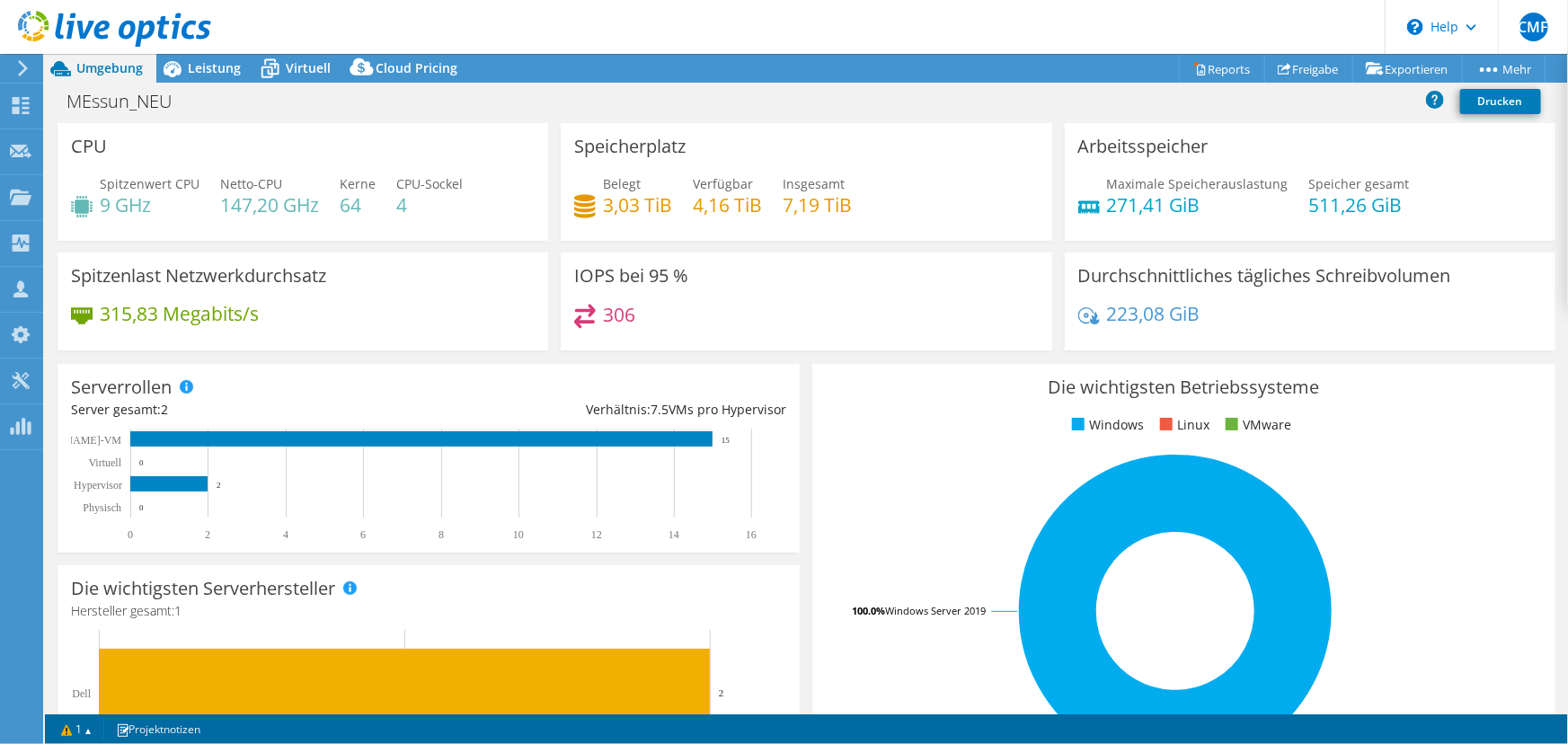
click at [913, 331] on div "306" at bounding box center [807, 323] width 464 height 39
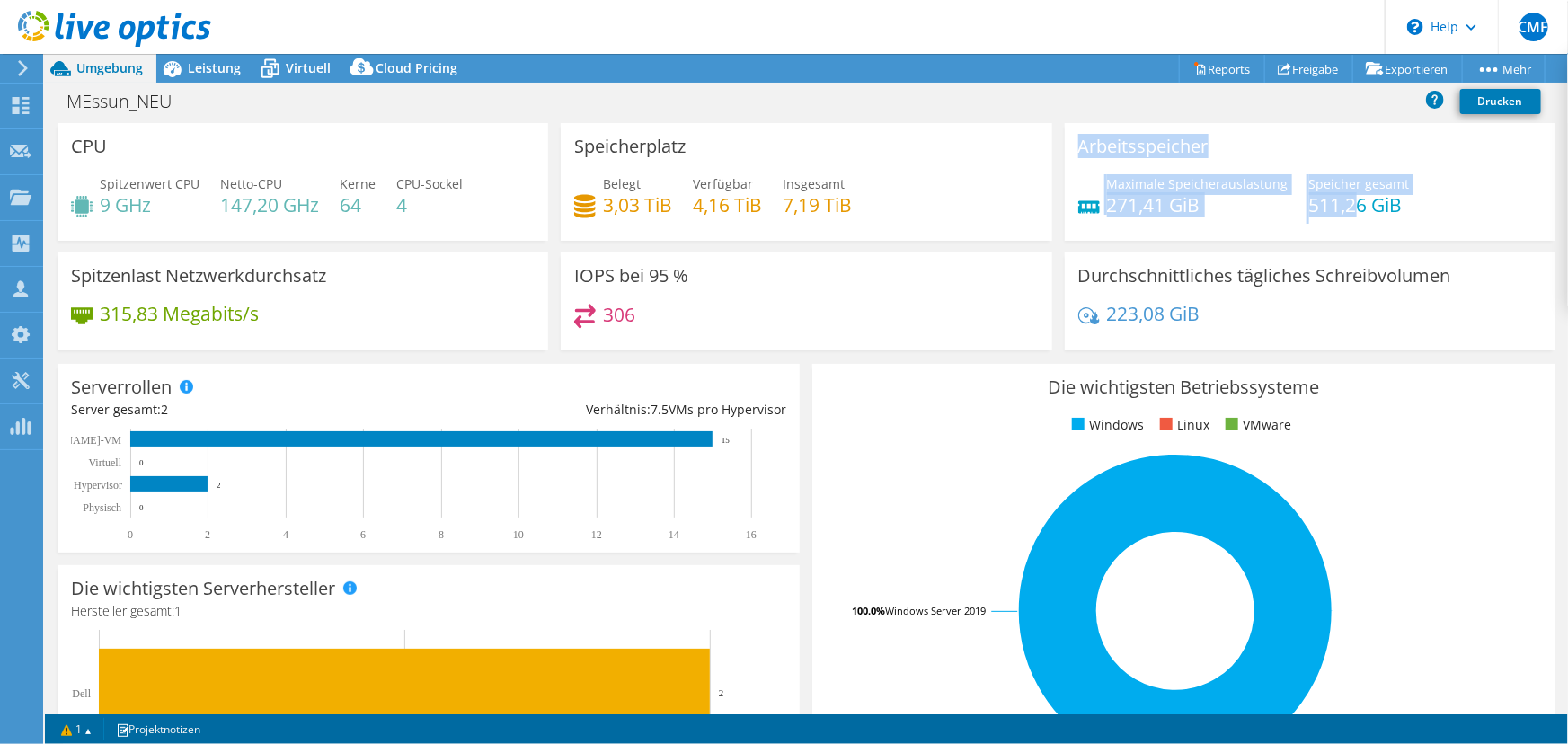
drag, startPoint x: 1067, startPoint y: 164, endPoint x: 1384, endPoint y: 209, distance: 320.2
click at [1357, 210] on div "Arbeitsspeicher Maximale Speicherauslastung 271,41 [PERSON_NAME] gesamt 511,26 …" at bounding box center [1310, 182] width 491 height 118
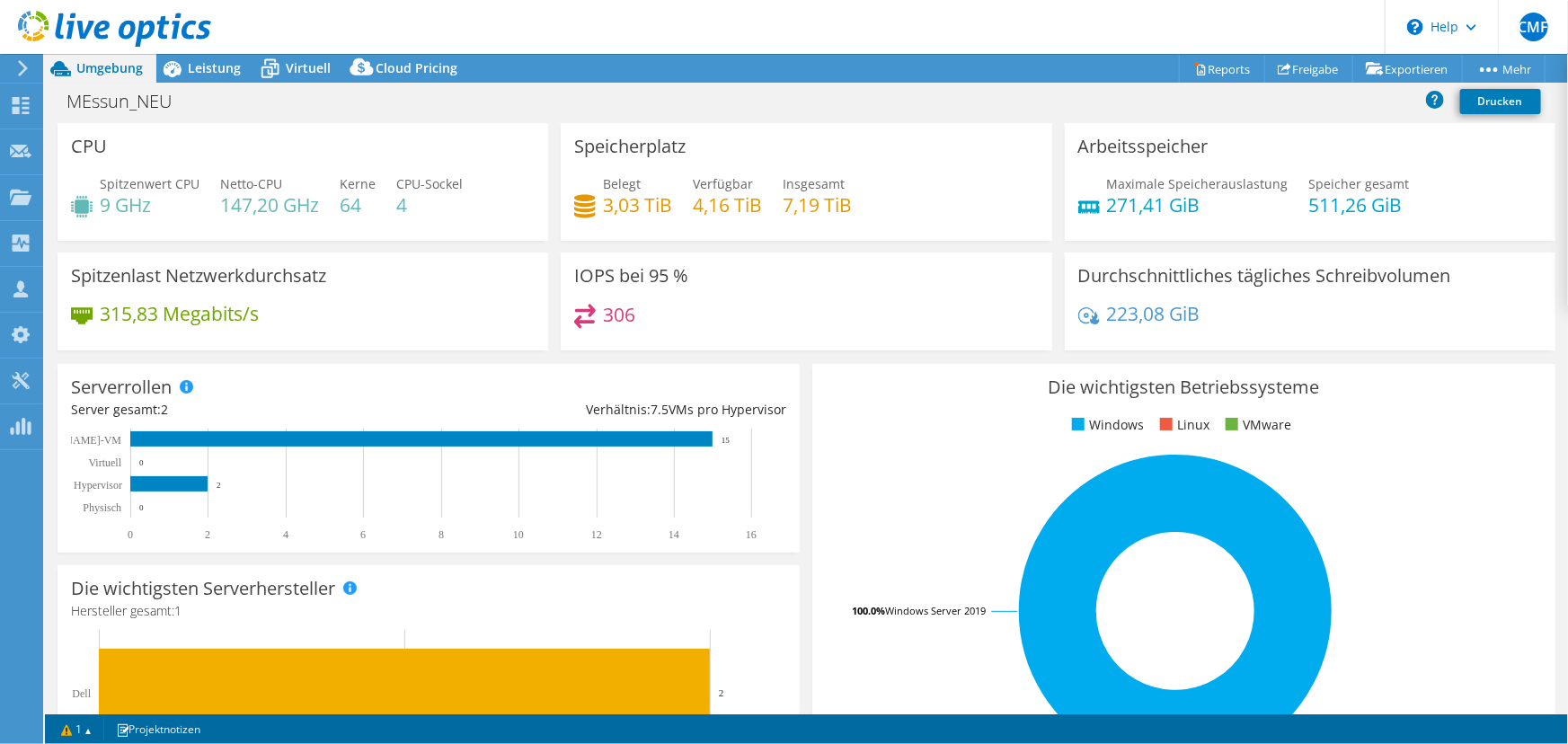
click at [1419, 207] on div "Maximale Speicherauslastung 271,41 [PERSON_NAME] gesamt 511,26 GiB" at bounding box center [1310, 203] width 464 height 58
click at [1421, 212] on div "Maximale Speicherauslastung 271,41 [PERSON_NAME] gesamt 511,26 GiB" at bounding box center [1310, 203] width 464 height 58
click at [1421, 215] on div "Maximale Speicherauslastung 271,41 [PERSON_NAME] gesamt 511,26 GiB" at bounding box center [1310, 203] width 464 height 58
click at [1418, 221] on div "Maximale Speicherauslastung 271,41 [PERSON_NAME] gesamt 511,26 GiB" at bounding box center [1310, 203] width 464 height 58
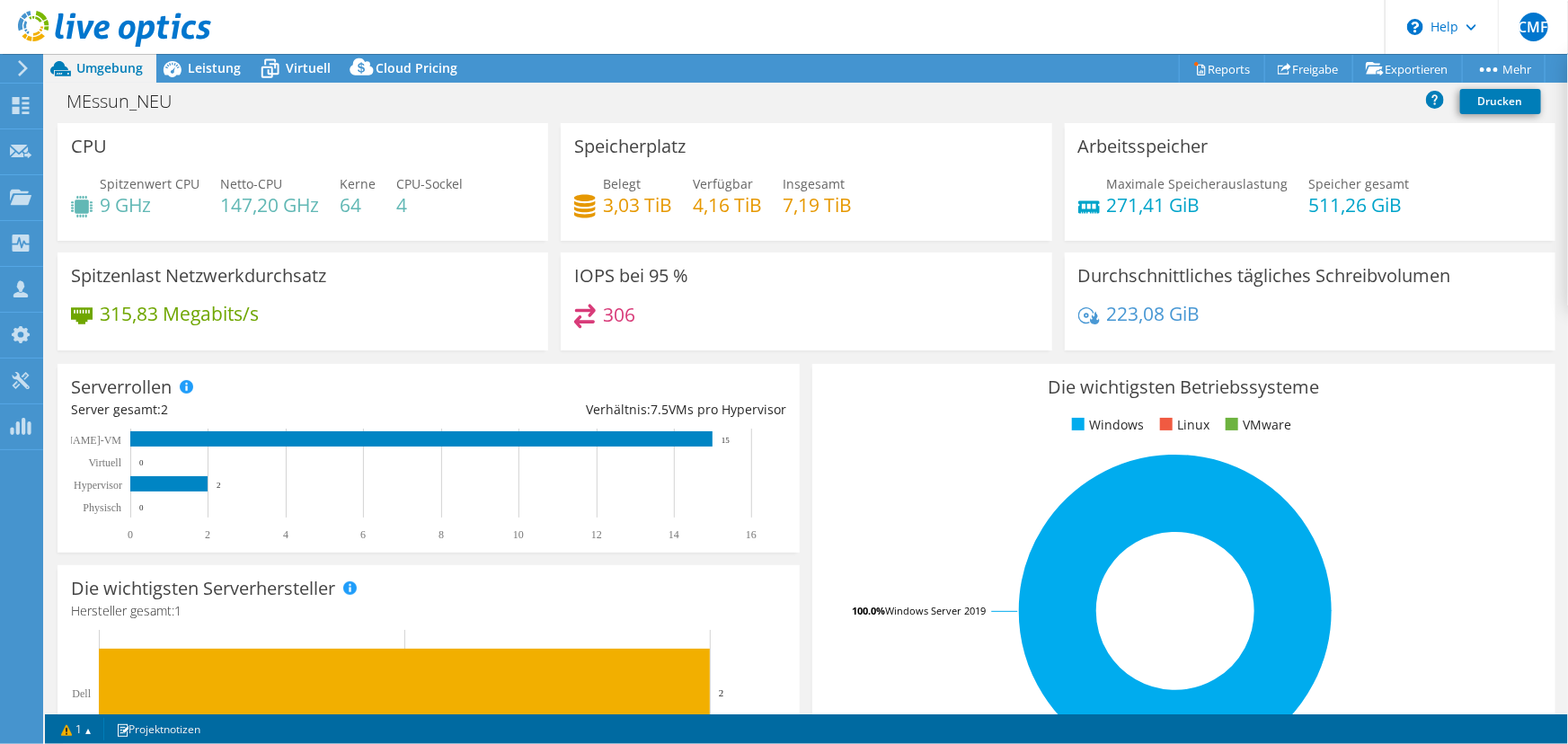
click at [1418, 221] on div "Maximale Speicherauslastung 271,41 [PERSON_NAME] gesamt 511,26 GiB" at bounding box center [1310, 203] width 464 height 58
click at [1237, 200] on h4 "271,41 GiB" at bounding box center [1198, 204] width 181 height 19
click at [217, 69] on span "Leistung" at bounding box center [215, 67] width 53 height 17
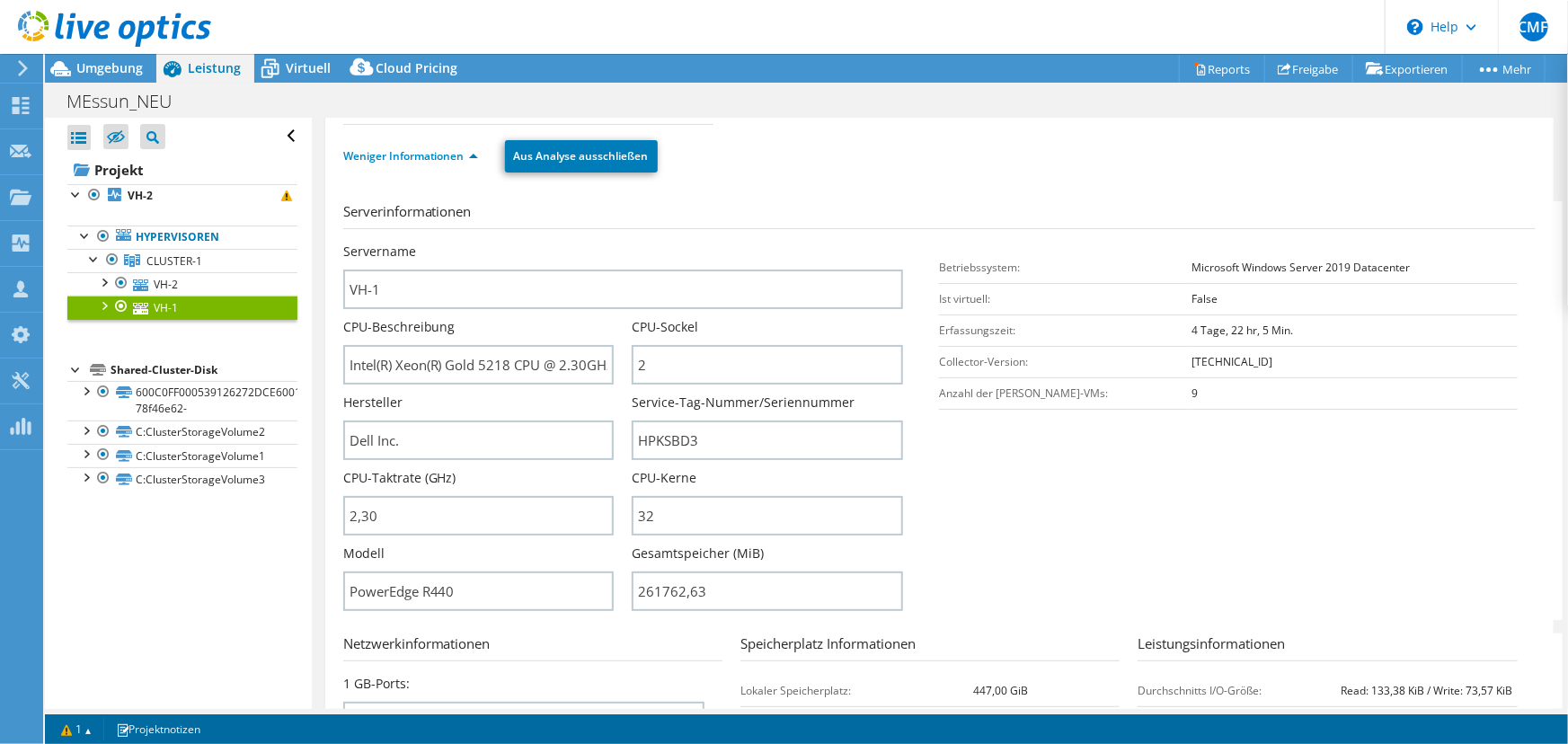
scroll to position [245, 0]
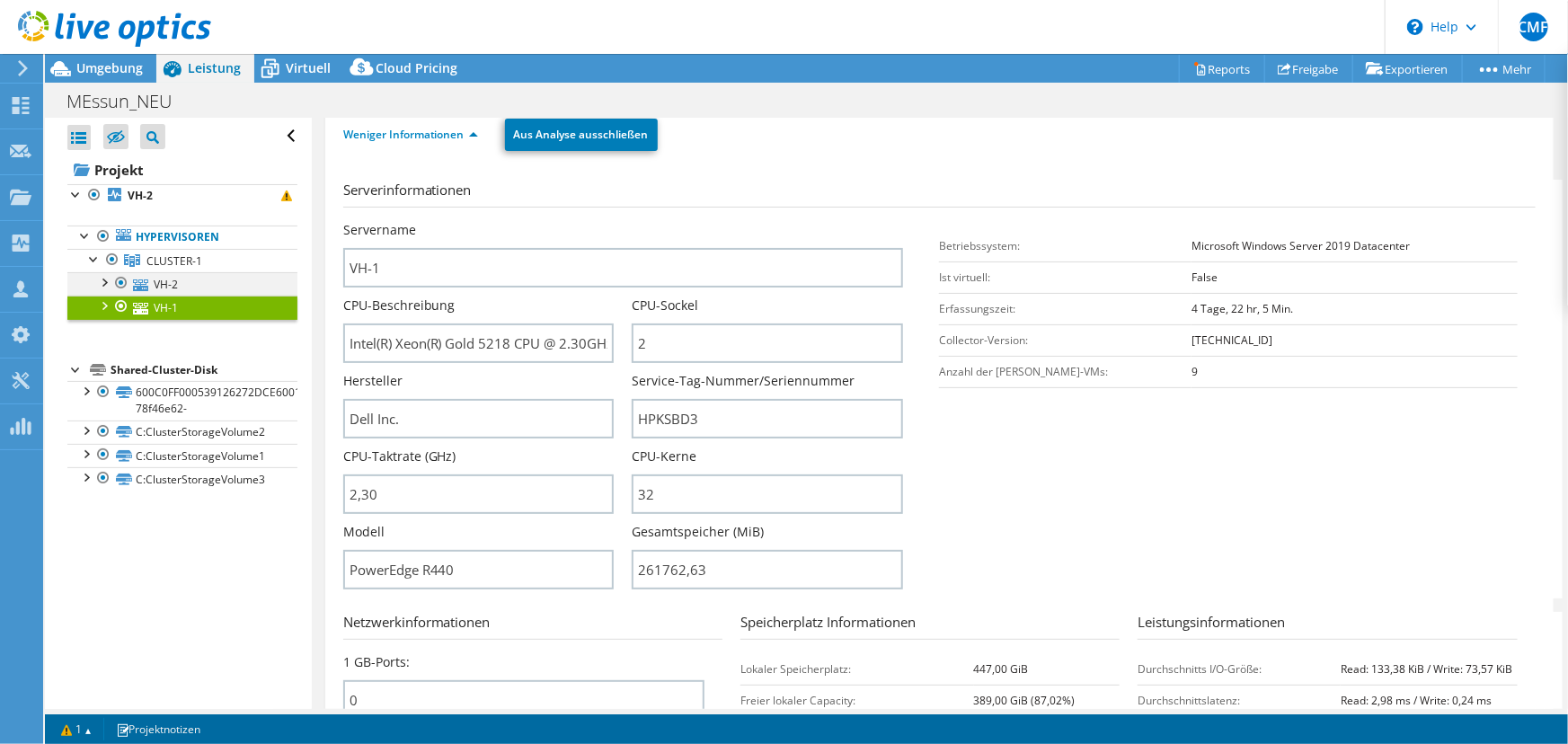
click at [107, 279] on div at bounding box center [103, 282] width 18 height 18
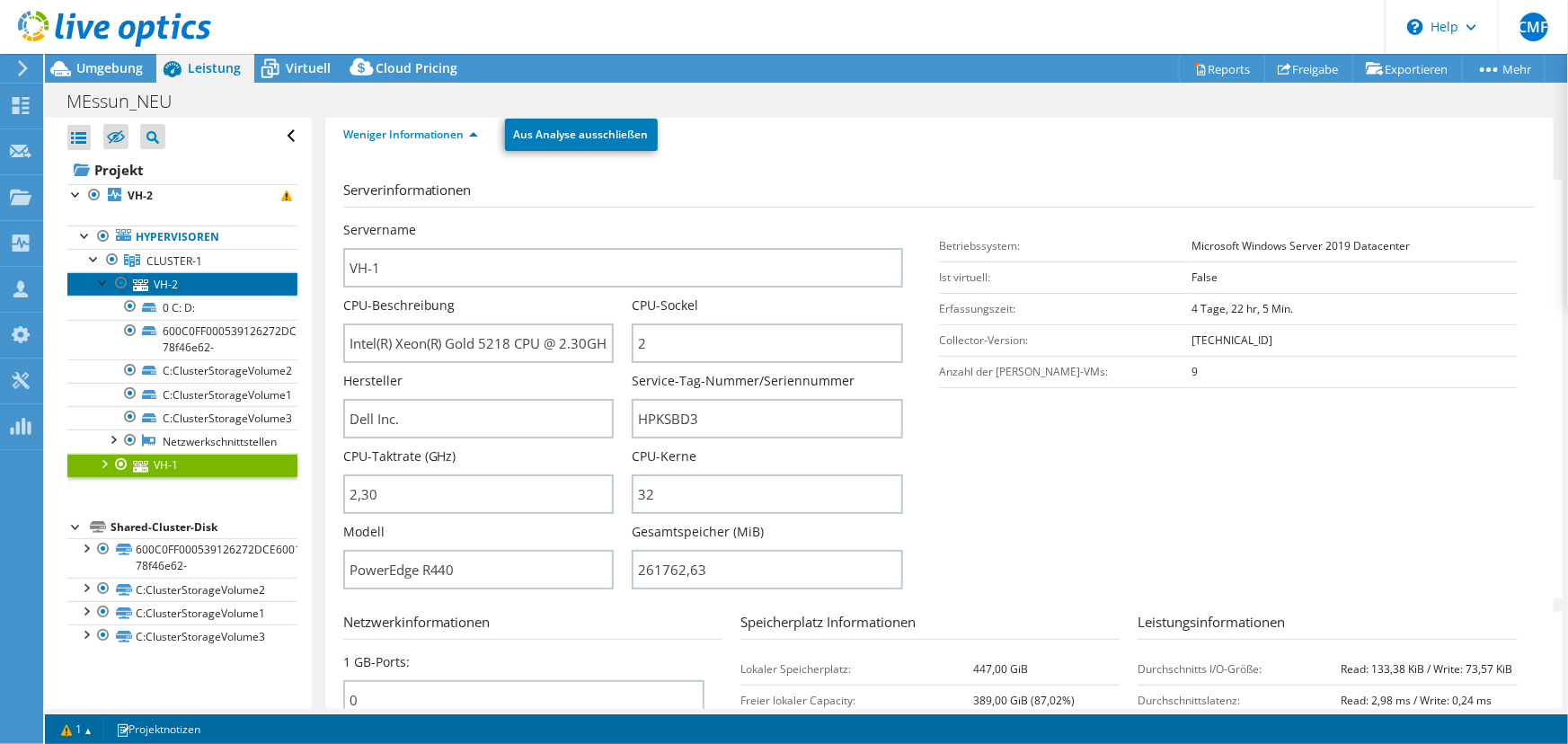
click at [170, 289] on link "VH-2" at bounding box center [182, 284] width 230 height 23
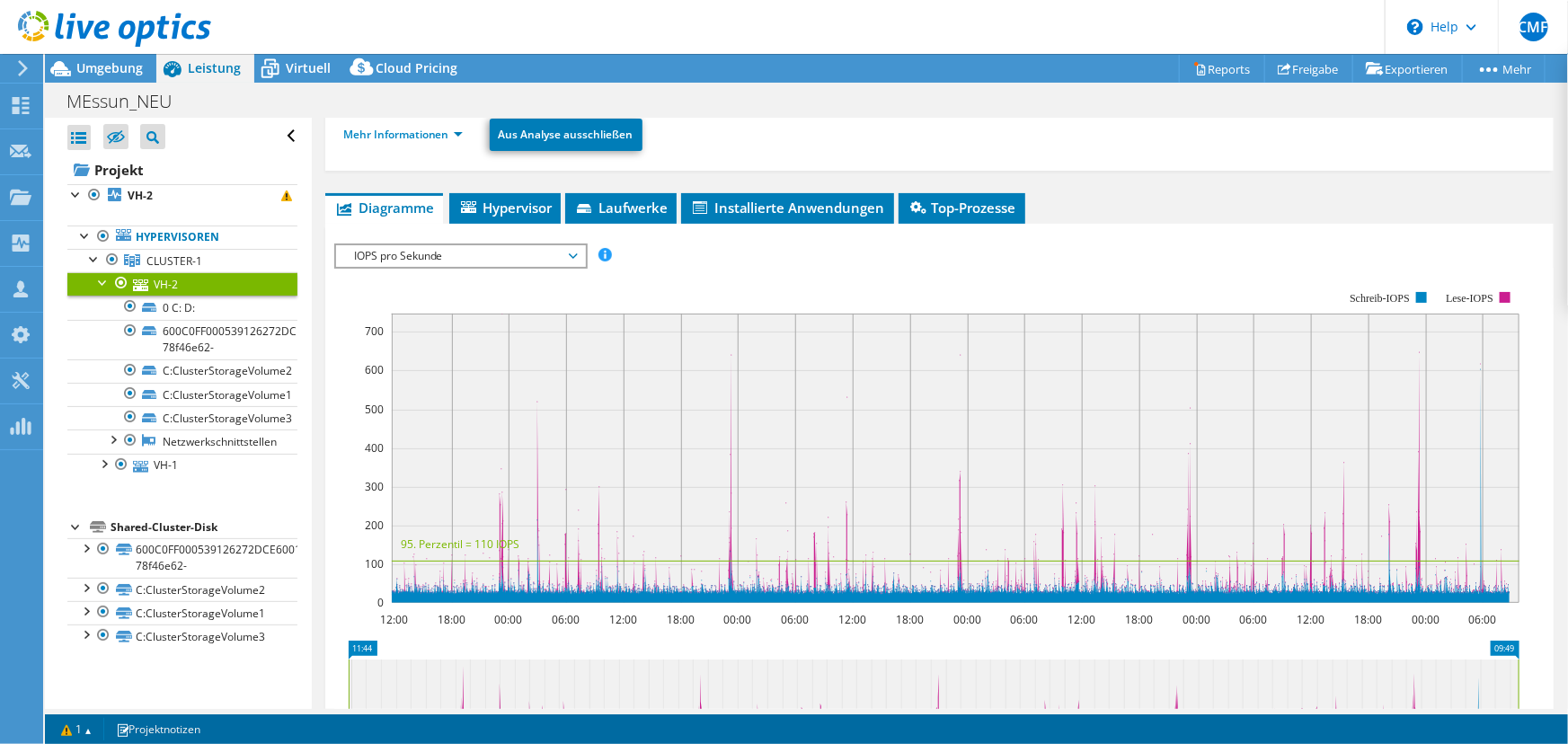
click at [449, 141] on li "Mehr Informationen" at bounding box center [409, 134] width 131 height 19
click at [457, 134] on link "Mehr Informationen" at bounding box center [403, 134] width 120 height 16
